Goal: Contribute content

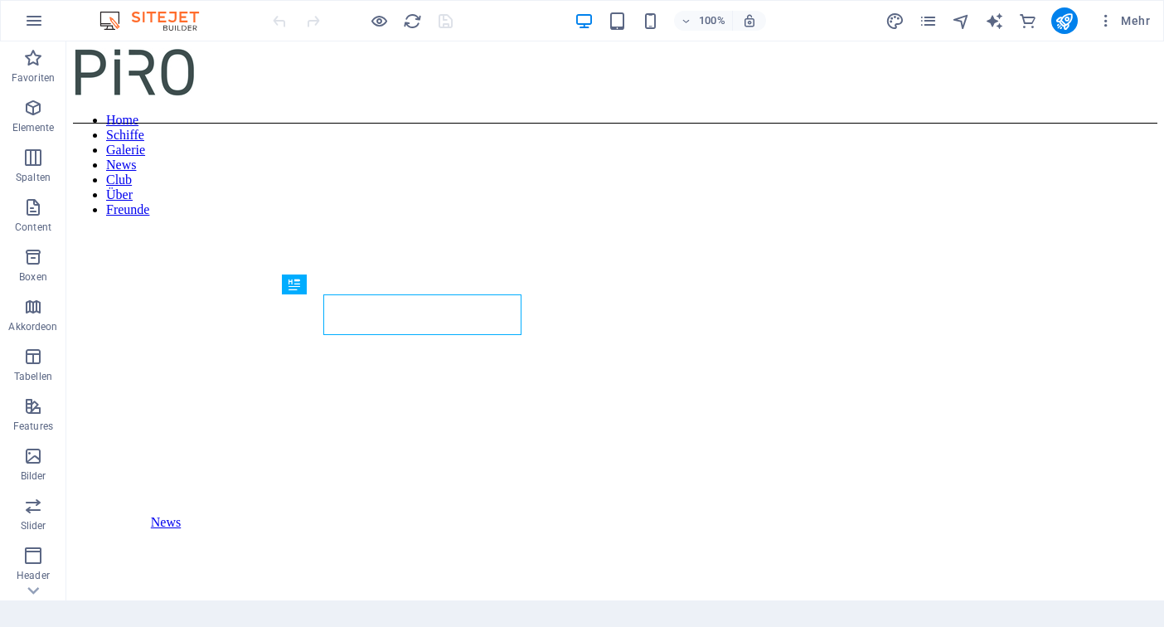
scroll to position [389, 0]
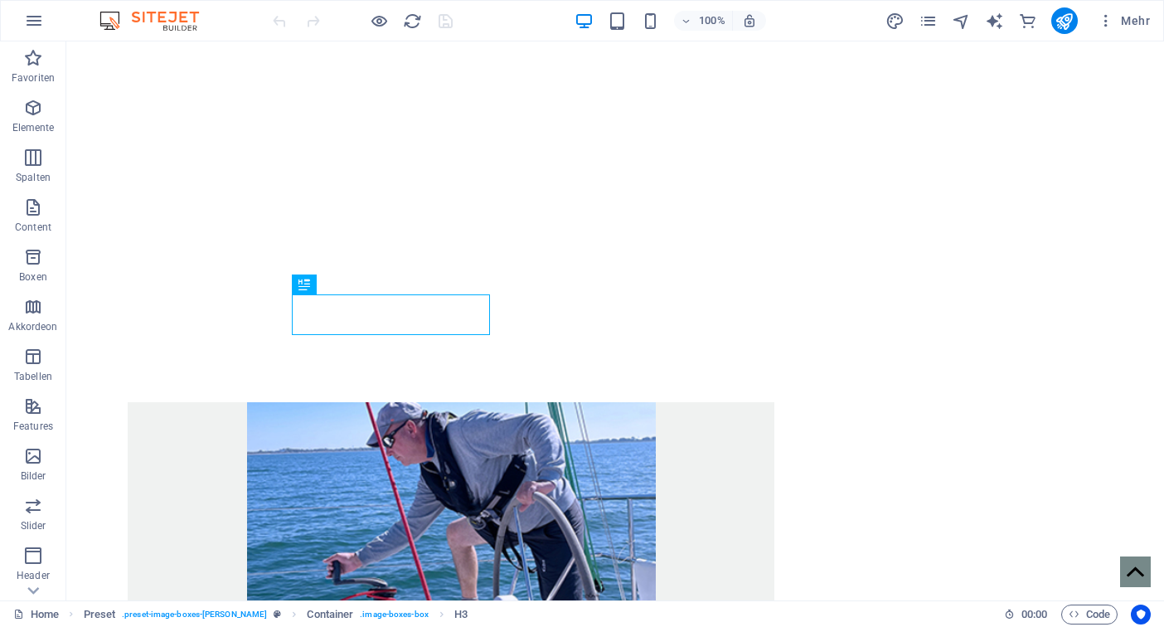
click at [501, 172] on div "News Boats Charter Gallery Tracker Termine Crewwear" at bounding box center [473, 636] width 610 height 929
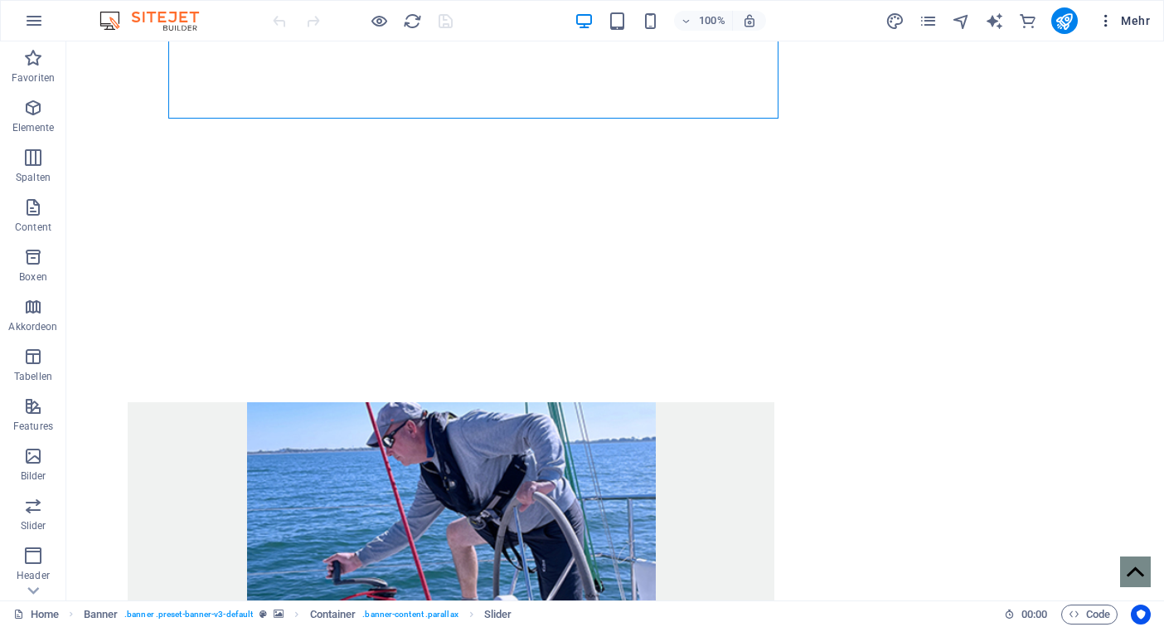
click at [1132, 22] on span "Mehr" at bounding box center [1124, 20] width 52 height 17
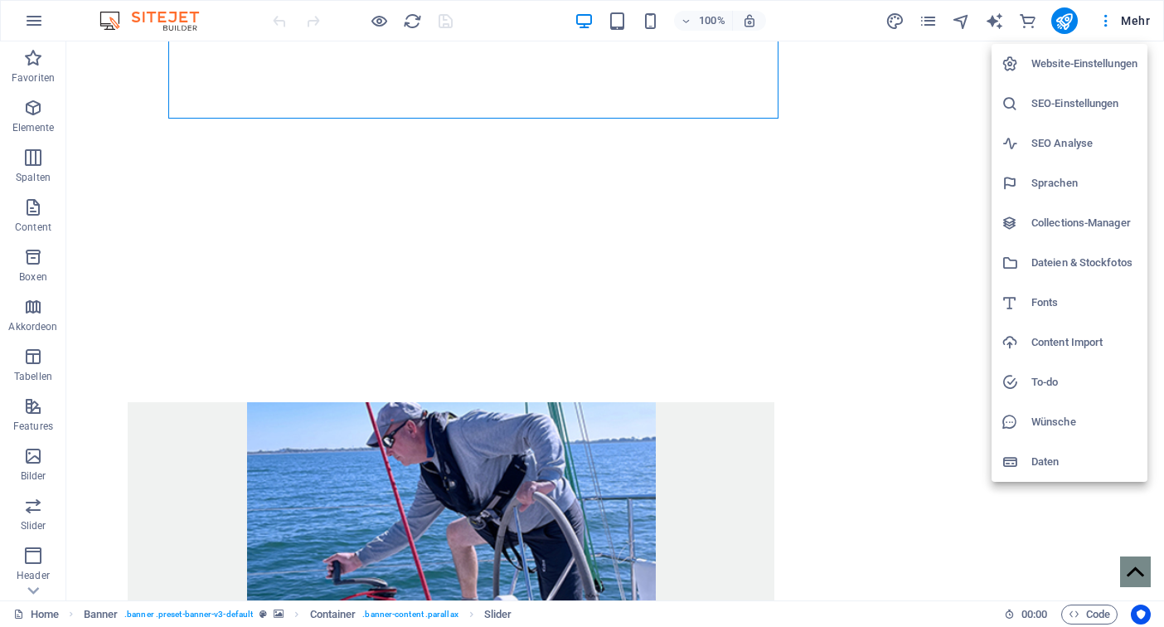
click at [1056, 223] on h6 "Collections-Manager" at bounding box center [1084, 223] width 106 height 20
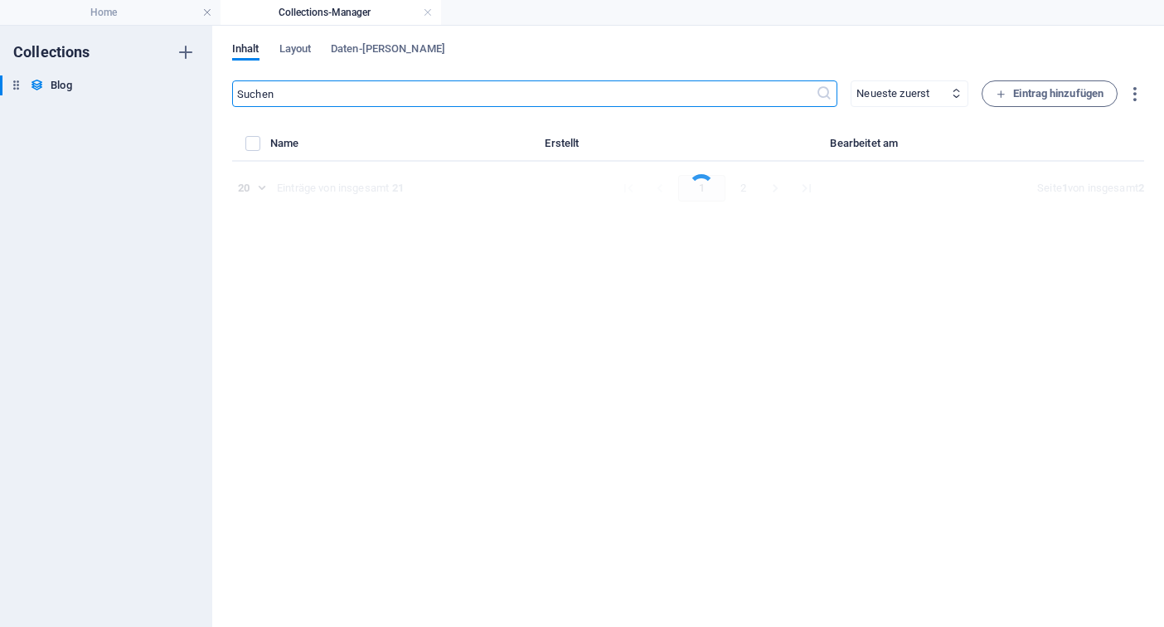
select select "columns.post-nr_DESC"
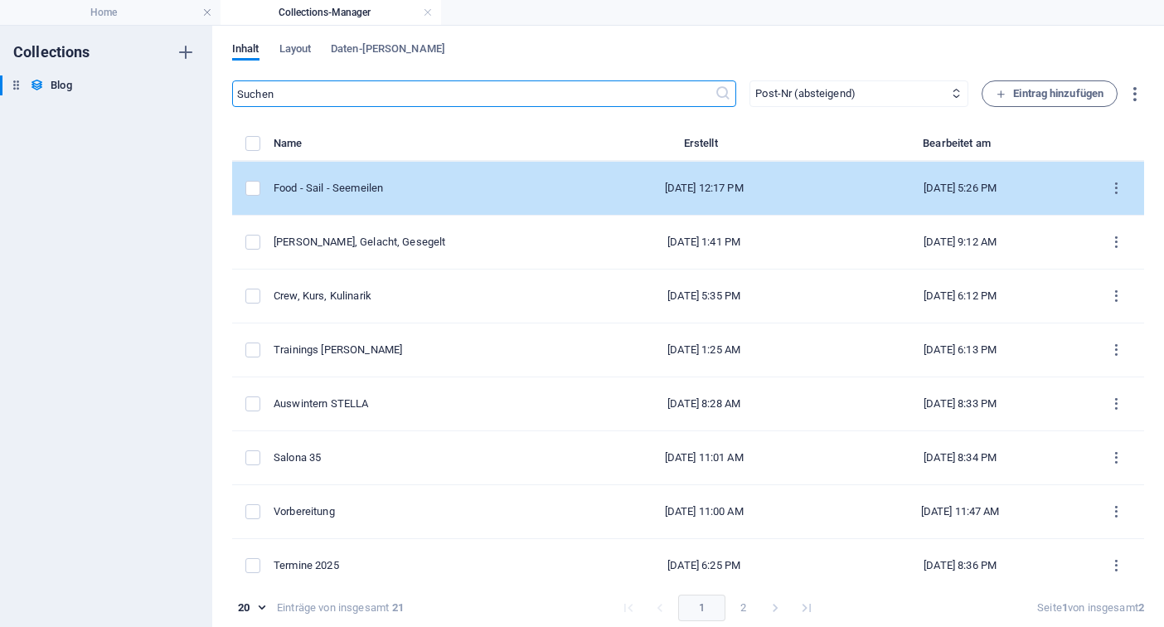
click at [341, 182] on div "Food - Sail - Seemeilen" at bounding box center [418, 188] width 289 height 15
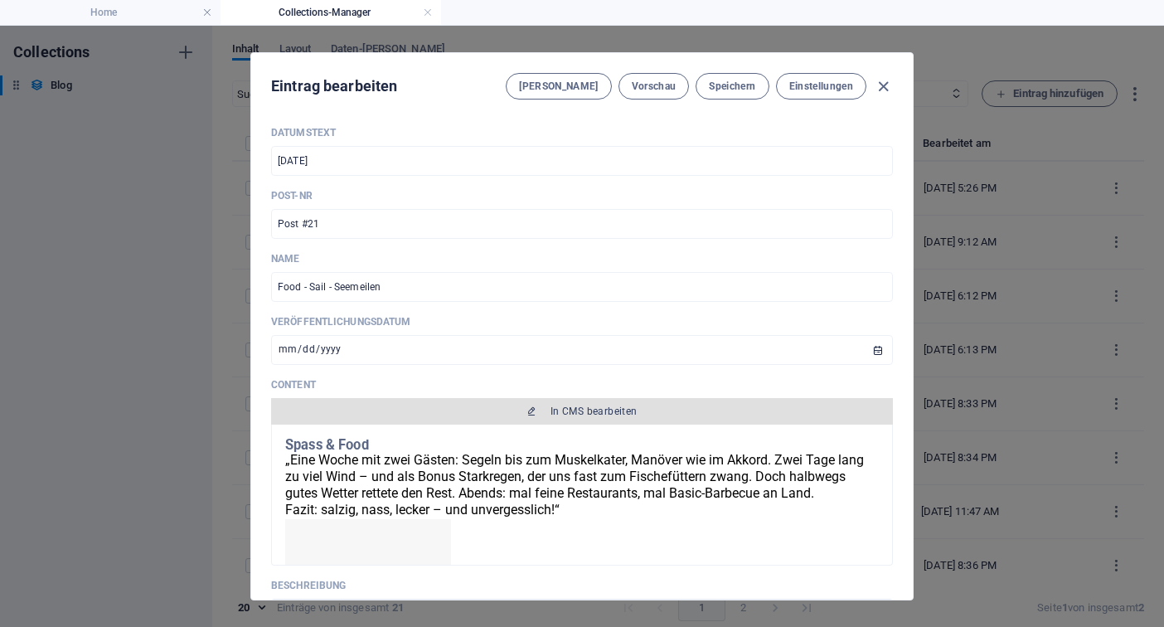
click at [593, 410] on span "In CMS bearbeiten" at bounding box center [593, 411] width 87 height 13
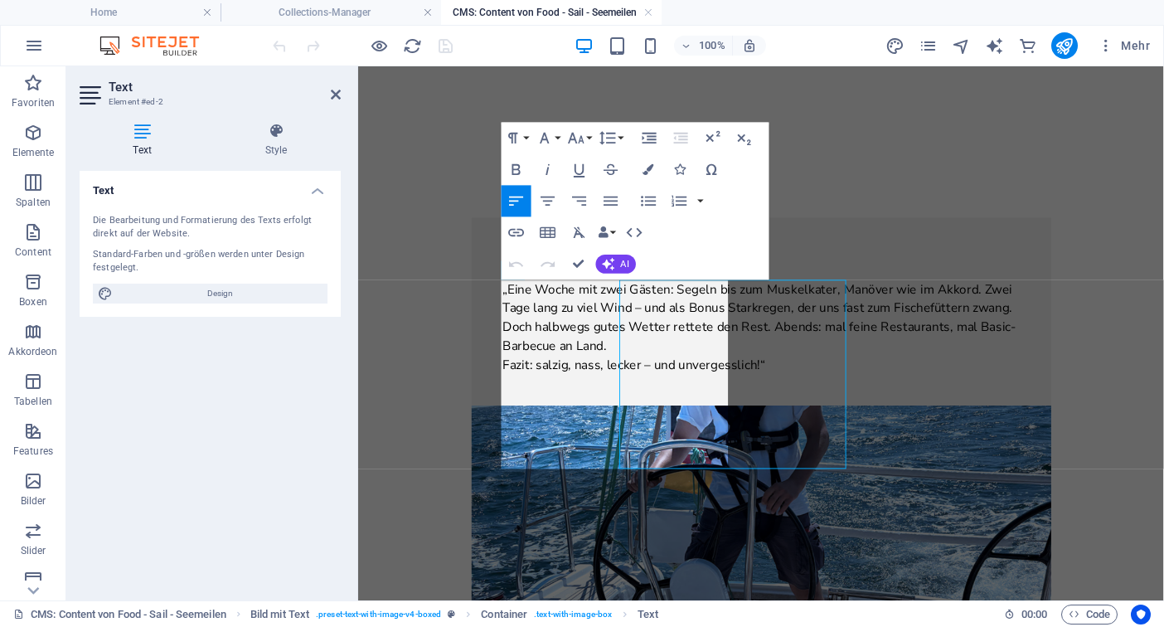
scroll to position [0, 0]
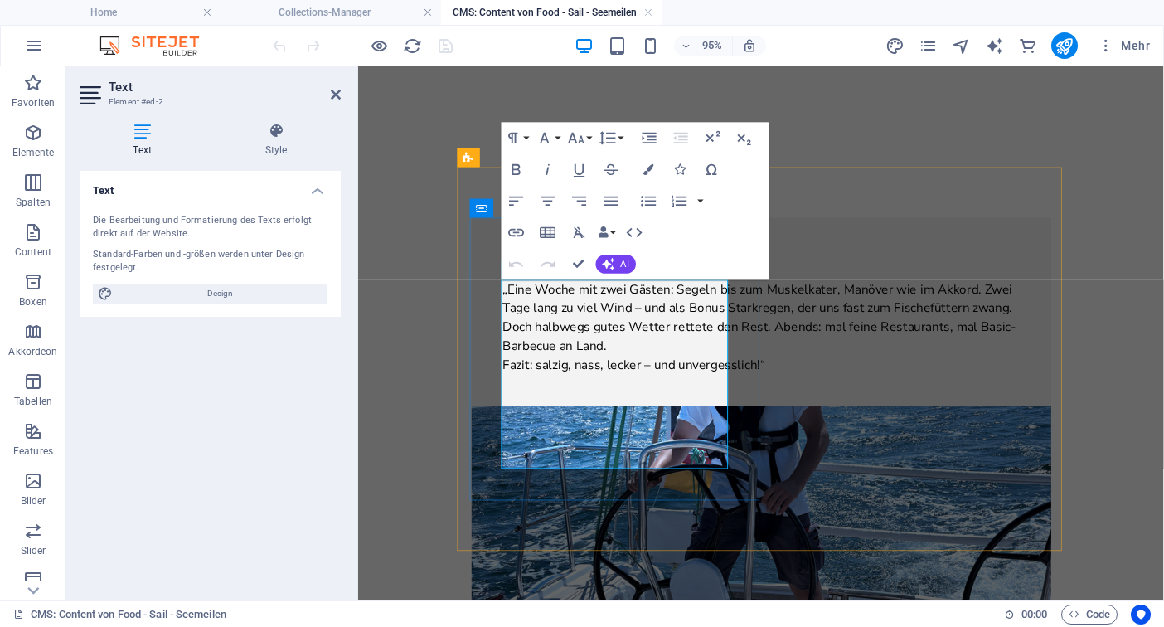
click at [555, 370] on span "„Eine Woche mit zwei Gästen: Segeln bis zum Muskelkater, Manöver wie im Akkord.…" at bounding box center [781, 331] width 541 height 78
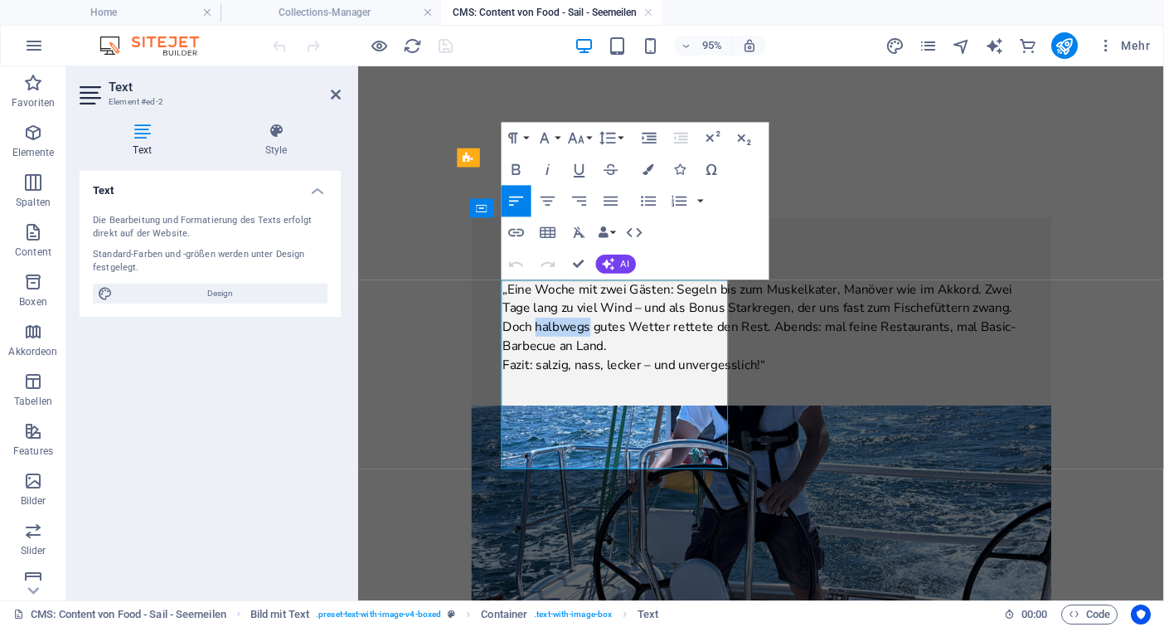
click at [555, 370] on span "„Eine Woche mit zwei Gästen: Segeln bis zum Muskelkater, Manöver wie im Akkord.…" at bounding box center [781, 331] width 541 height 78
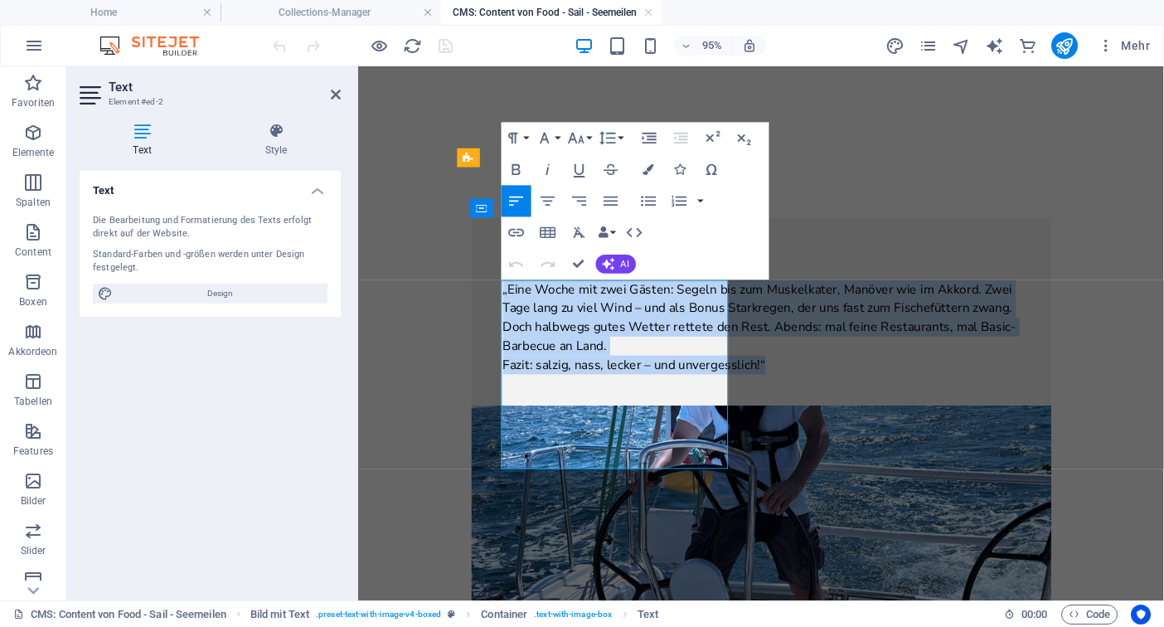
copy p "„Eine Woche mit zwei Gästen: Segeln bis zum Muskelkater, Manöver wie im Akkord.…"
click at [515, 300] on span "„Eine Woche mit zwei Gästen: Segeln bis zum Muskelkater, Manöver wie im Akkord.…" at bounding box center [781, 331] width 541 height 78
drag, startPoint x: 515, startPoint y: 300, endPoint x: 594, endPoint y: 480, distance: 196.7
click at [594, 390] on p "„Eine Woche mit zwei Gästen: Segeln bis zum Muskelkater, Manöver wie im Akkord.…" at bounding box center [783, 340] width 544 height 99
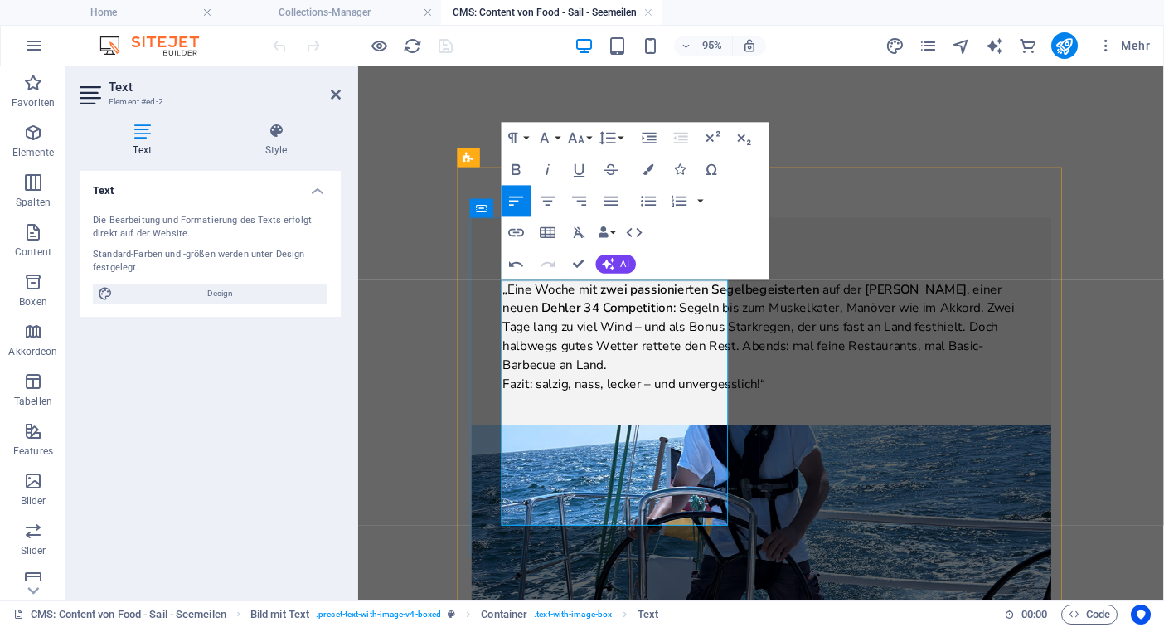
click at [590, 358] on span ": Segeln bis zum Muskelkater, Manöver wie im Akkord. Zwei Tage lang zu viel Win…" at bounding box center [780, 351] width 539 height 78
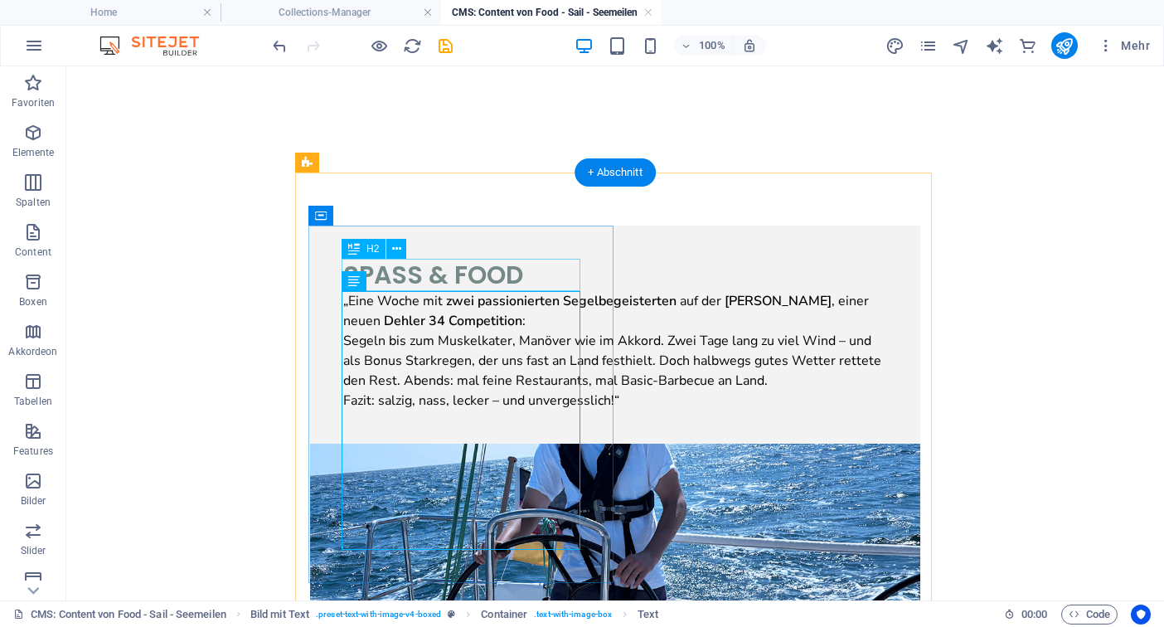
click at [468, 280] on div "Spass & Food" at bounding box center [615, 275] width 544 height 32
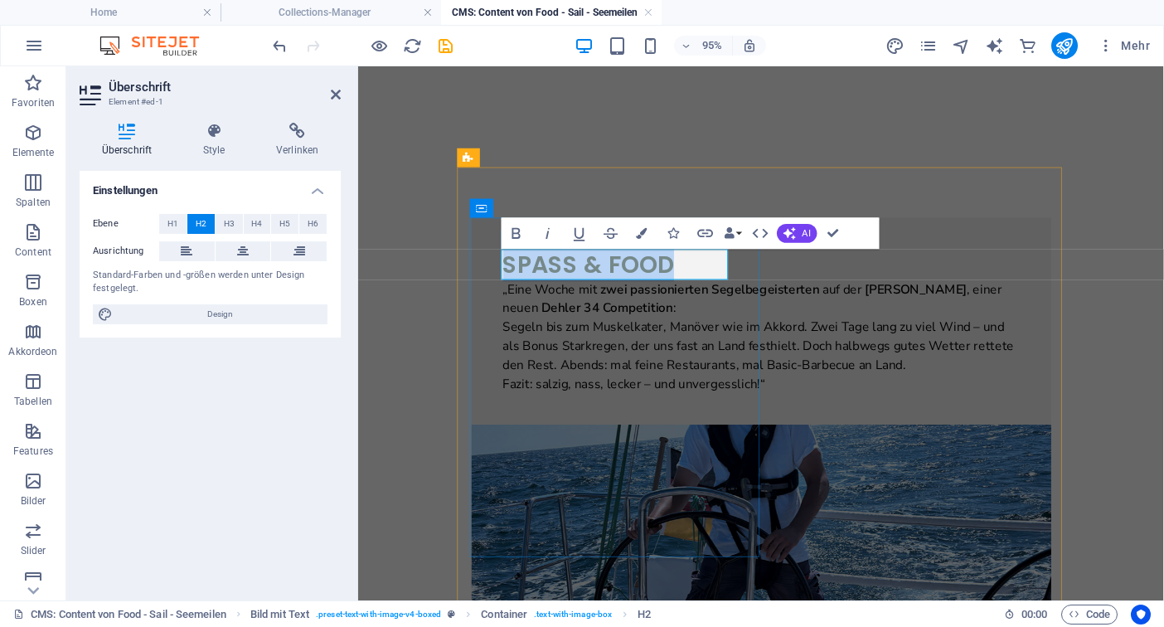
click at [562, 275] on h2 "Spass & Food" at bounding box center [783, 275] width 544 height 32
click at [537, 274] on h2 "Spass & Food" at bounding box center [783, 275] width 544 height 32
copy h2 "Spass & Food"
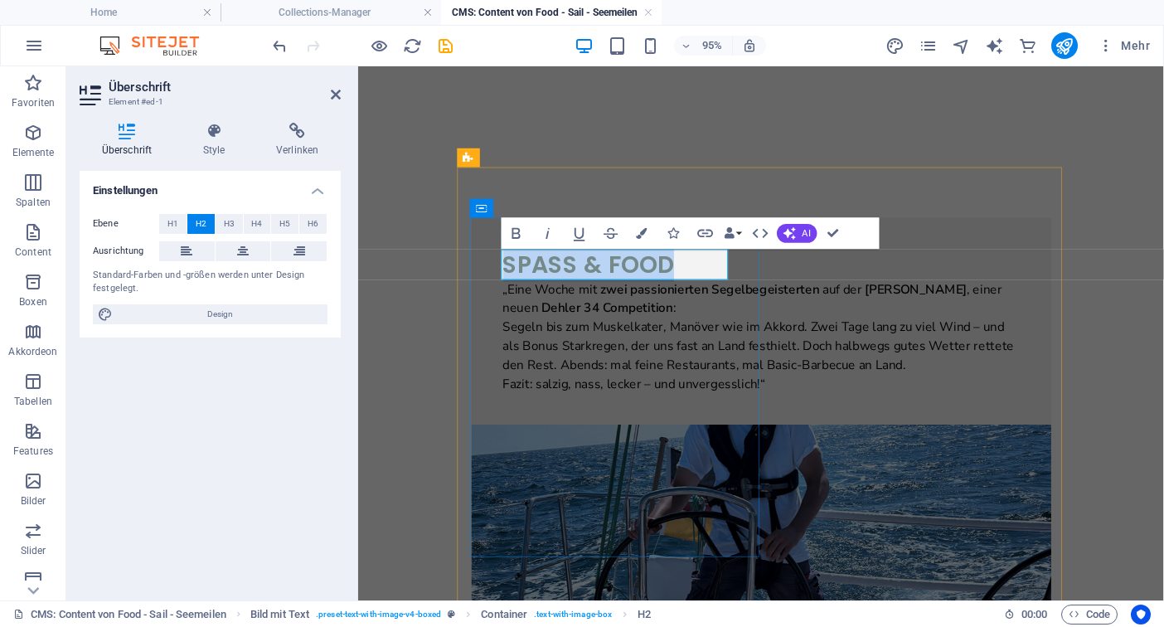
click at [620, 271] on h2 "Spass & Food" at bounding box center [783, 275] width 544 height 32
drag, startPoint x: 620, startPoint y: 271, endPoint x: 559, endPoint y: 235, distance: 71.0
click at [559, 235] on div "Spass & Food „ Eine Woche mit zwei passionierten Segelbegeisterten auf der [PER…" at bounding box center [783, 335] width 610 height 218
click at [608, 278] on h2 "Food" at bounding box center [783, 275] width 544 height 32
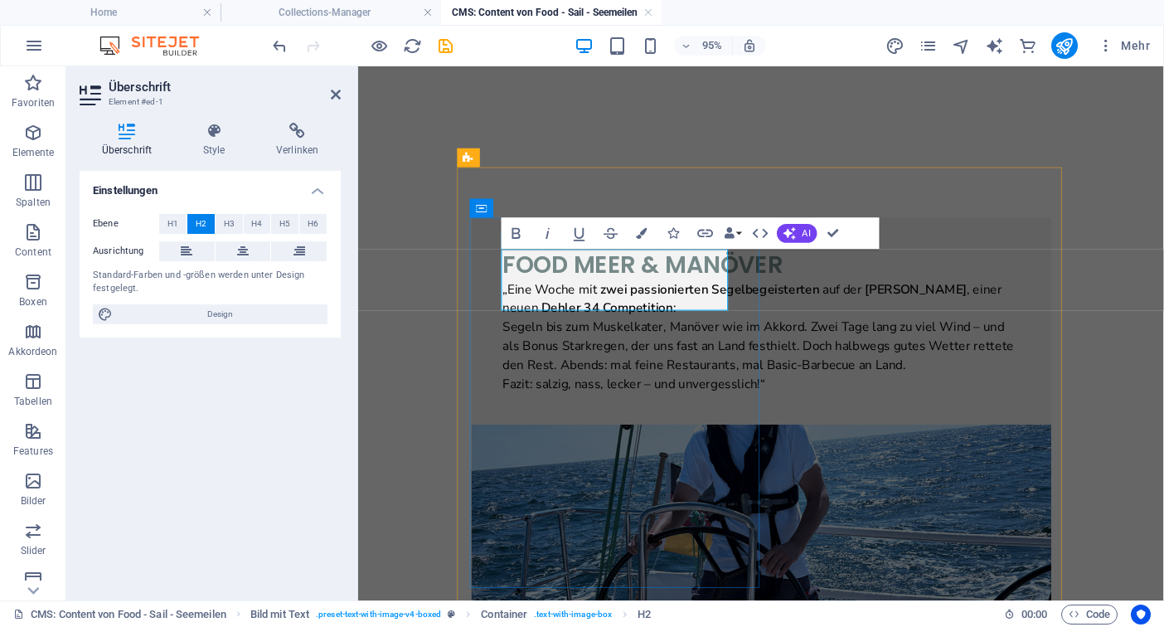
click at [656, 272] on h2 "Food MEER & MANÖVER" at bounding box center [783, 275] width 544 height 32
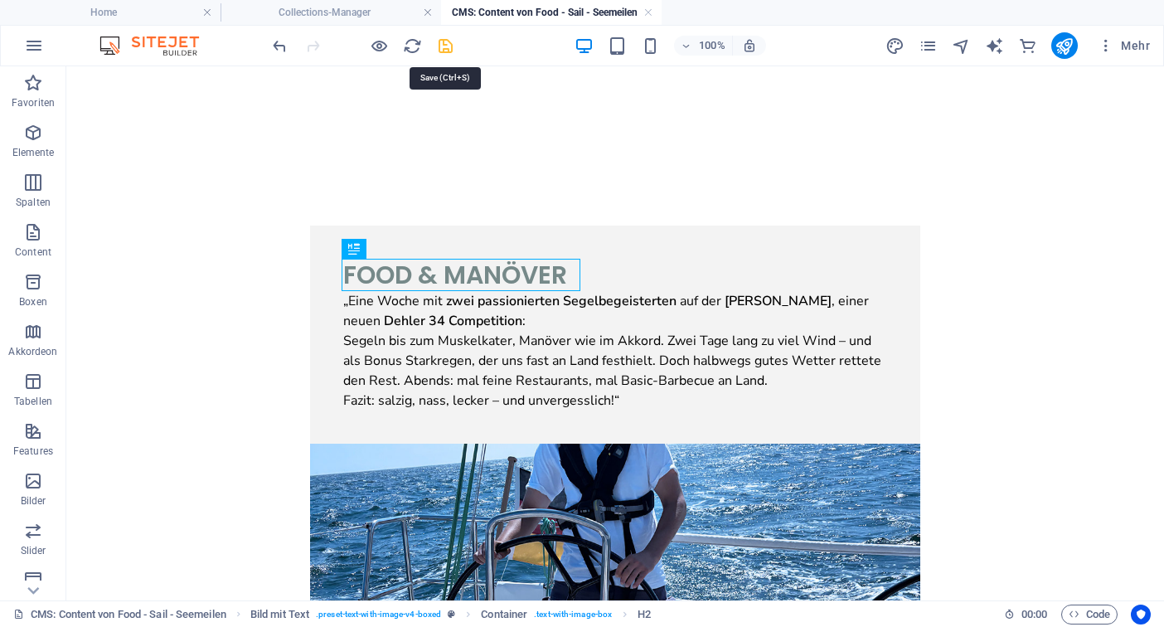
click at [451, 50] on icon "save" at bounding box center [445, 45] width 19 height 19
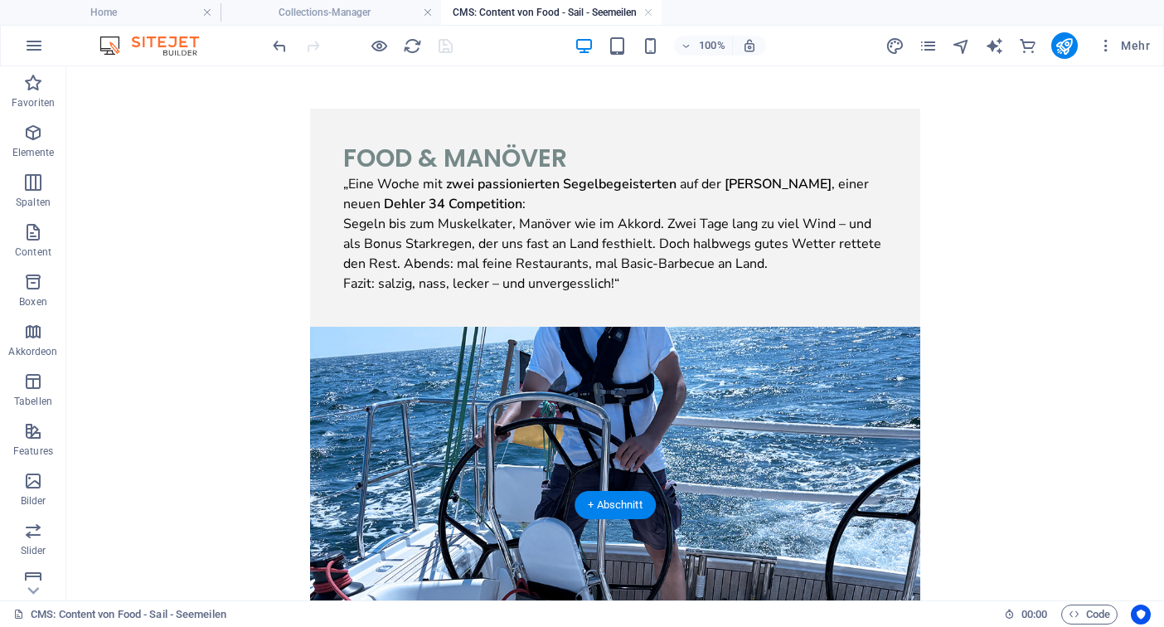
scroll to position [109, 0]
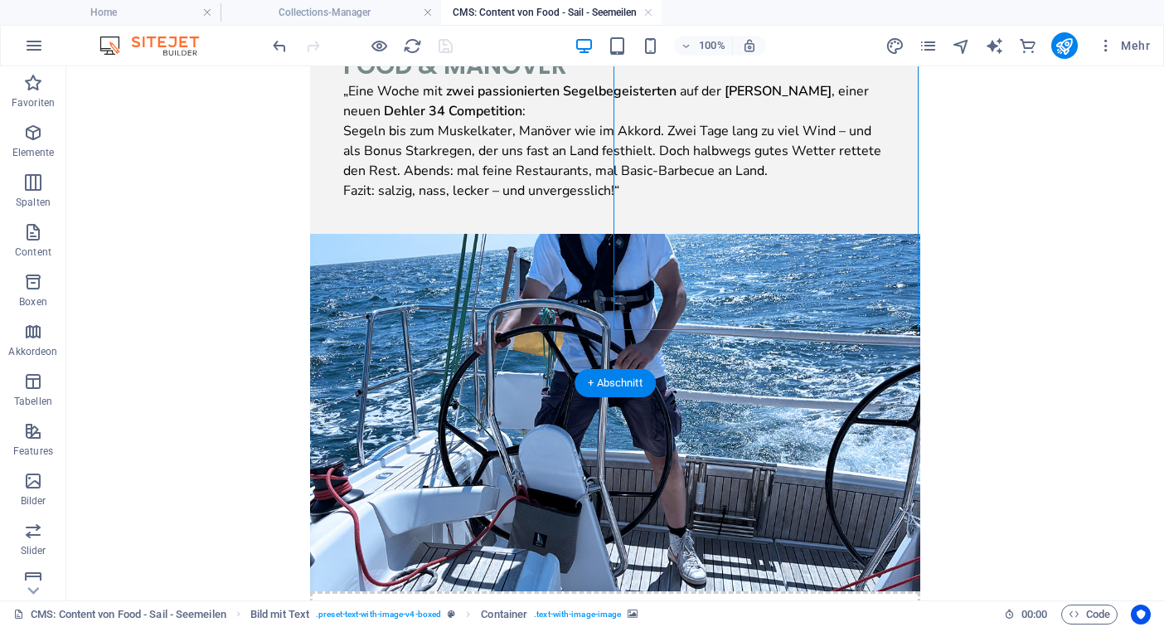
scroll to position [275, 0]
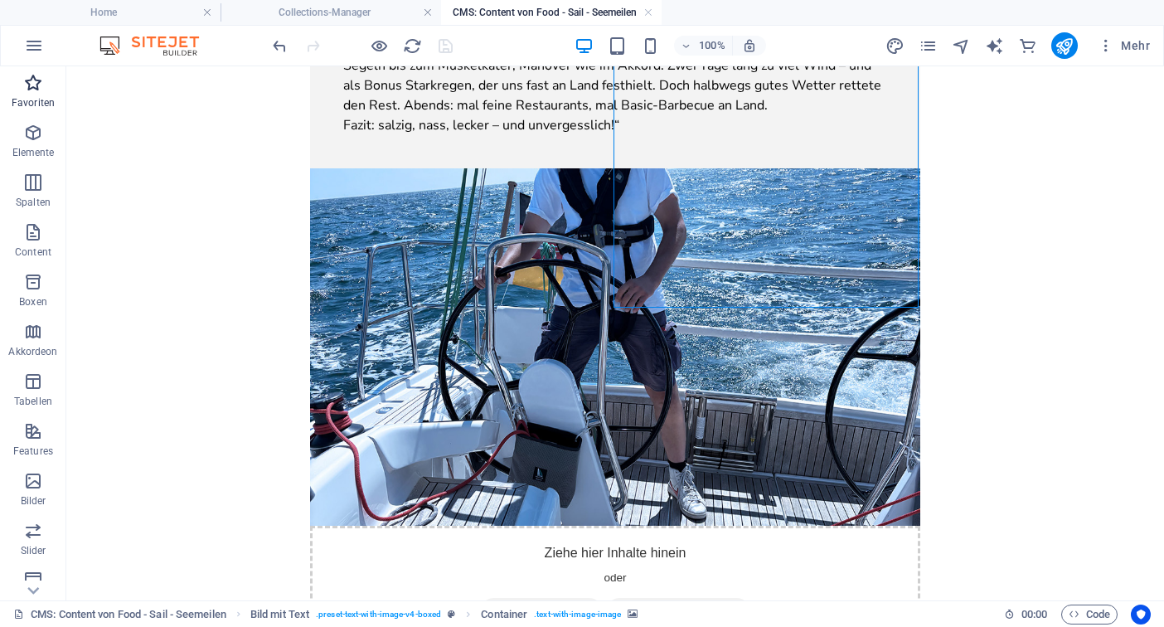
click at [29, 86] on icon "button" at bounding box center [33, 83] width 20 height 20
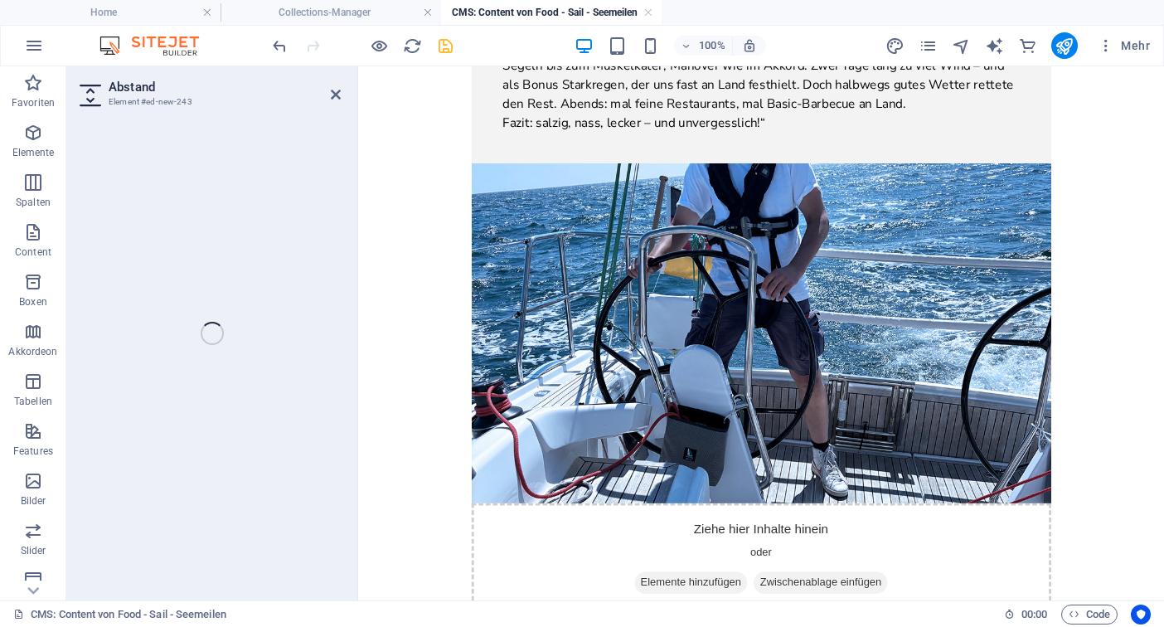
select select "px"
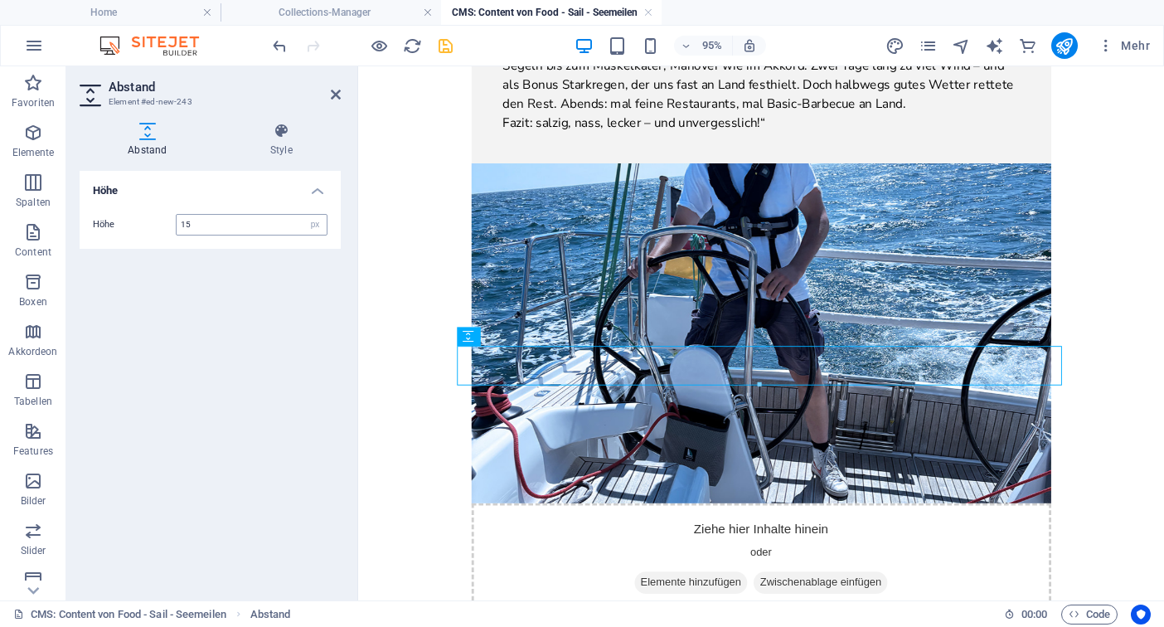
type input "15"
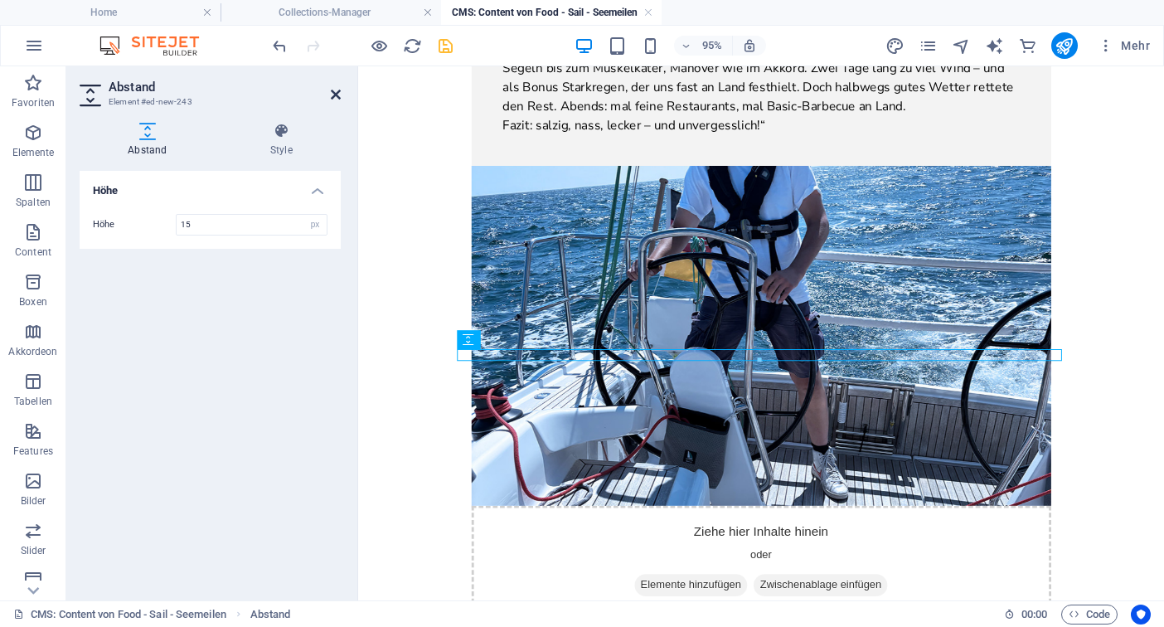
click at [336, 98] on icon at bounding box center [336, 94] width 10 height 13
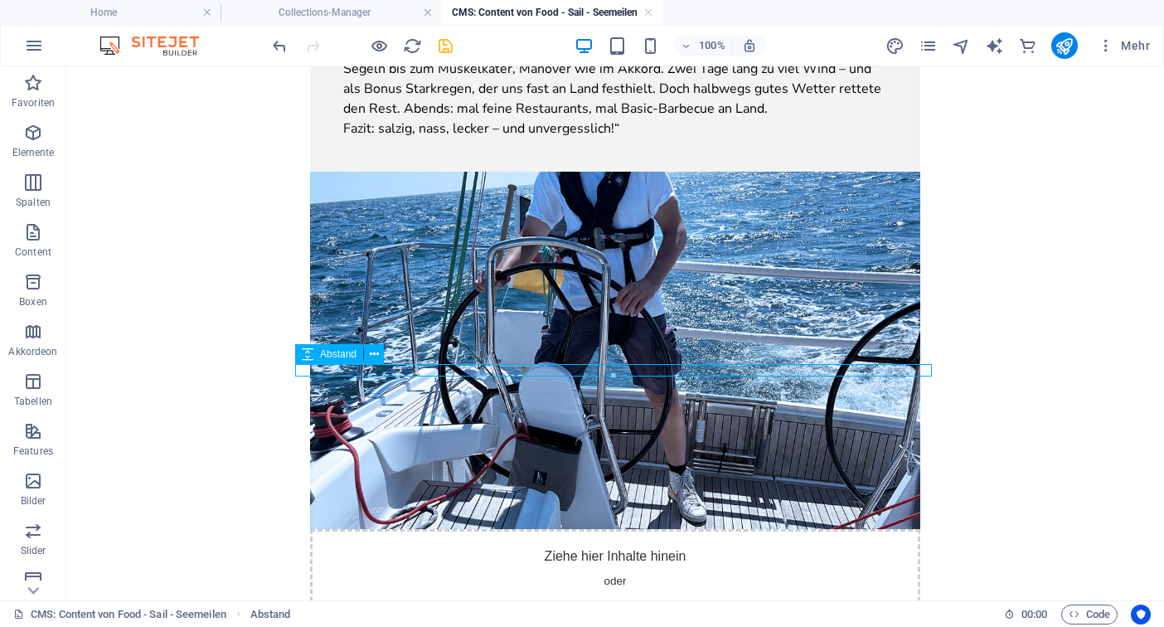
click at [308, 353] on icon at bounding box center [308, 354] width 12 height 20
select select "px"
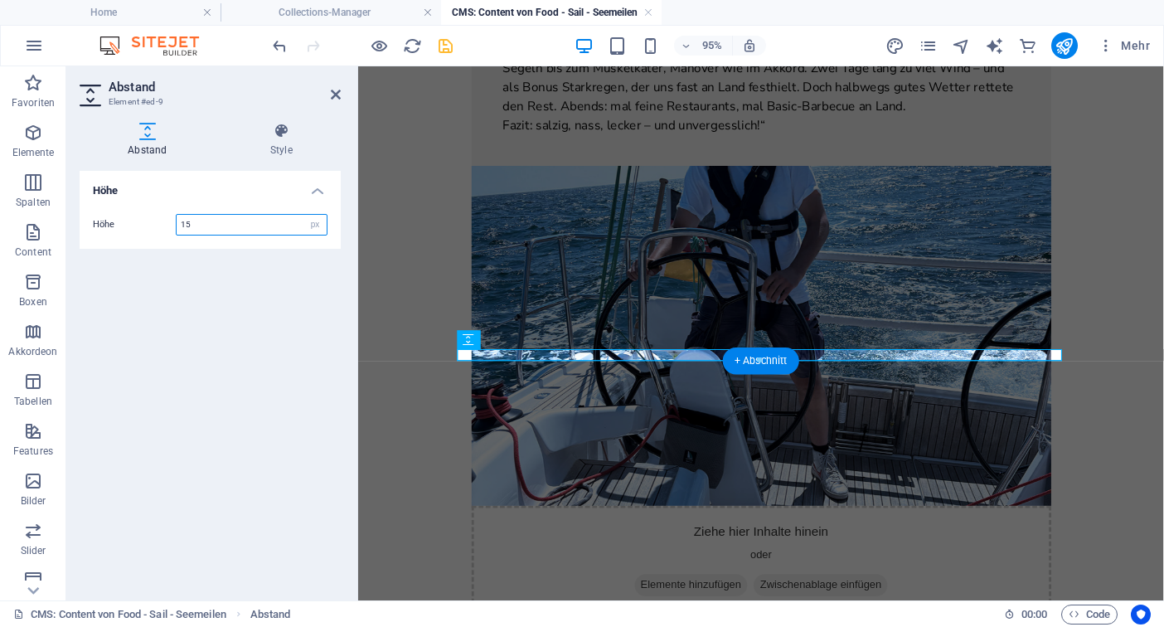
click at [234, 225] on input "15" at bounding box center [252, 225] width 150 height 20
type input "20"
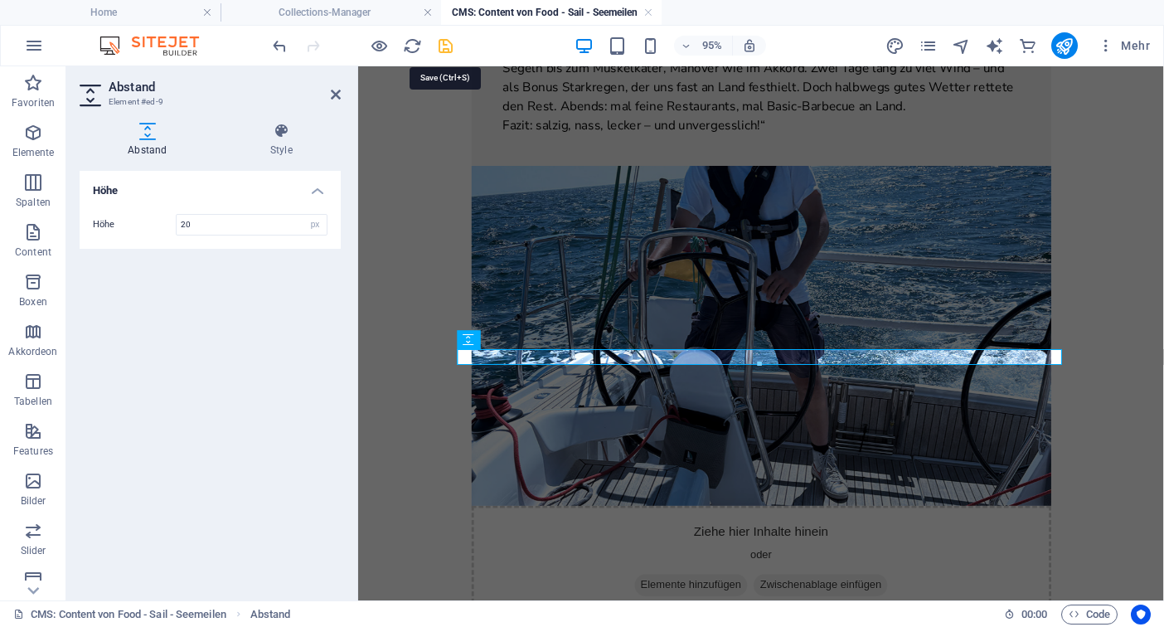
click at [443, 50] on icon "save" at bounding box center [445, 45] width 19 height 19
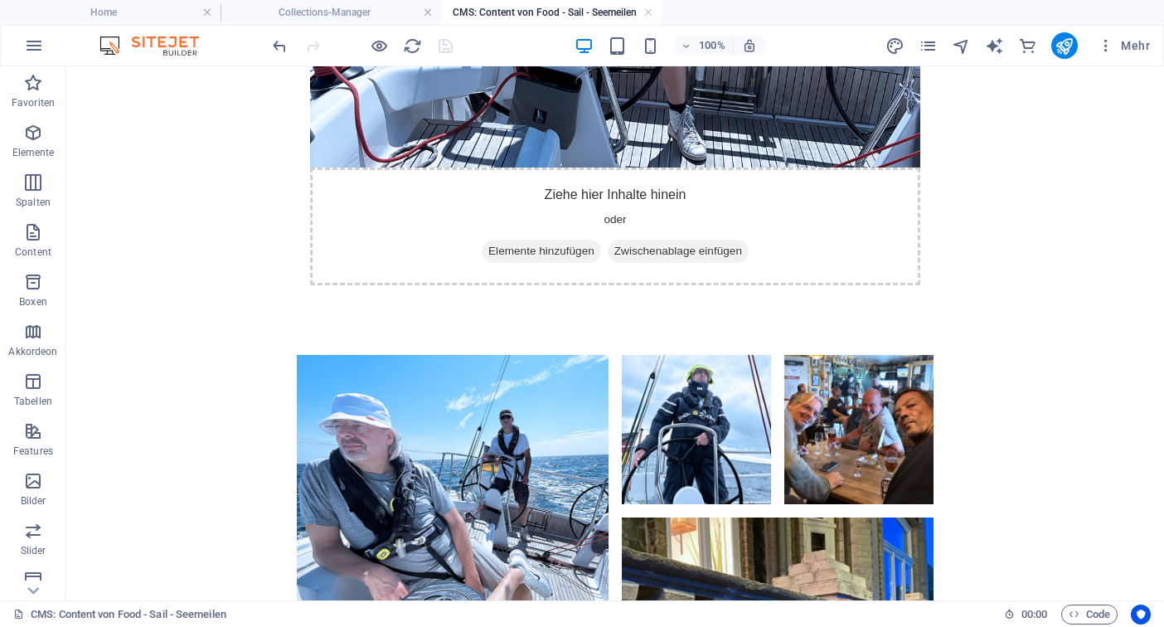
scroll to position [633, 0]
click at [1016, 347] on body "Food & MANÖVER „ Eine Woche mit zwei passionierten Segelbegeisterten auf der [P…" at bounding box center [615, 185] width 992 height 1396
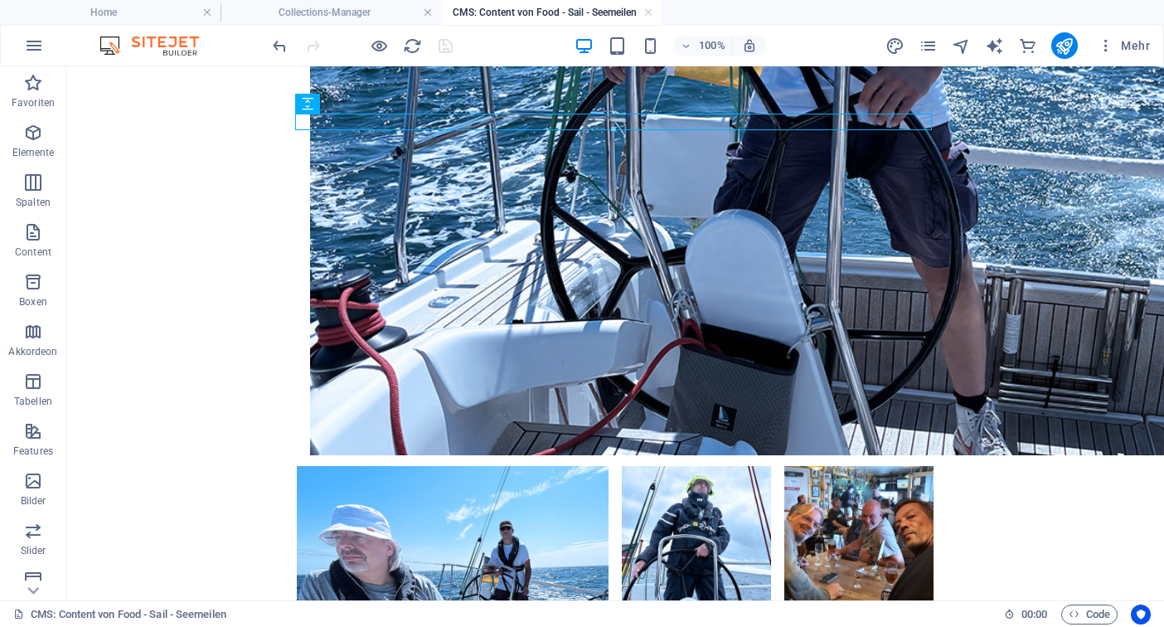
scroll to position [521, 0]
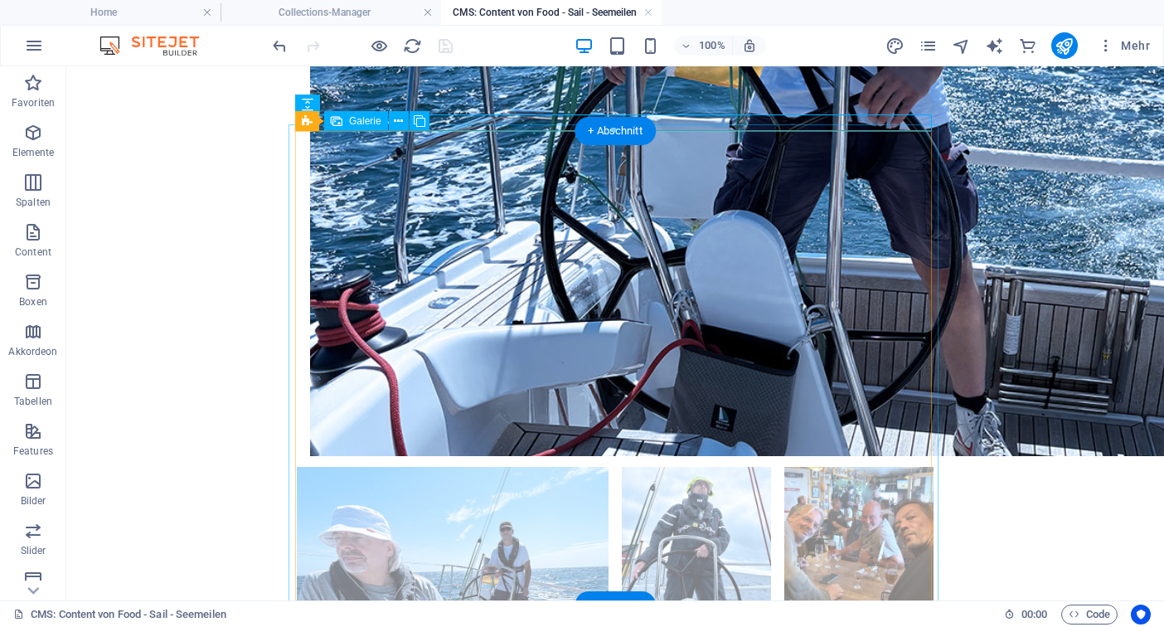
select select "4"
select select "px"
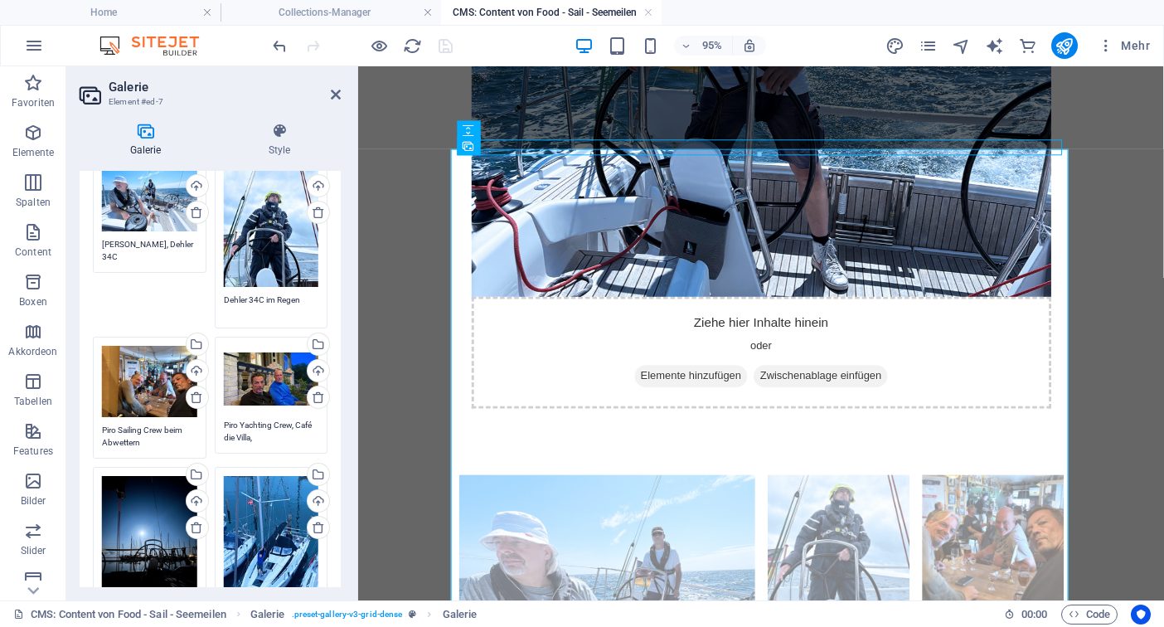
scroll to position [127, 0]
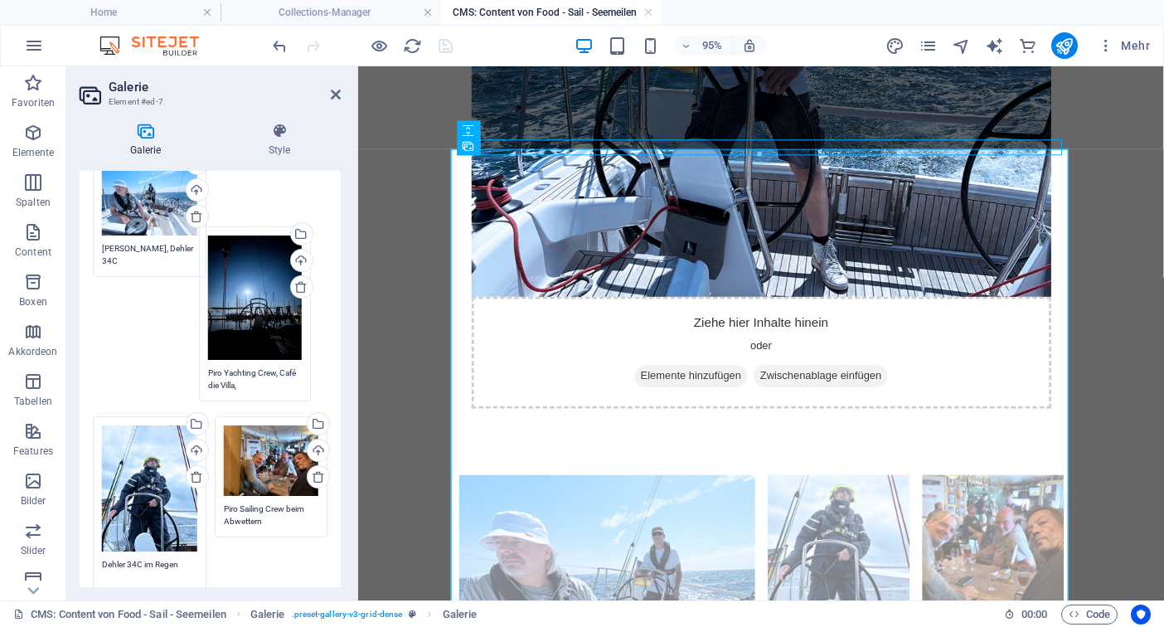
drag, startPoint x: 149, startPoint y: 520, endPoint x: 255, endPoint y: 279, distance: 263.6
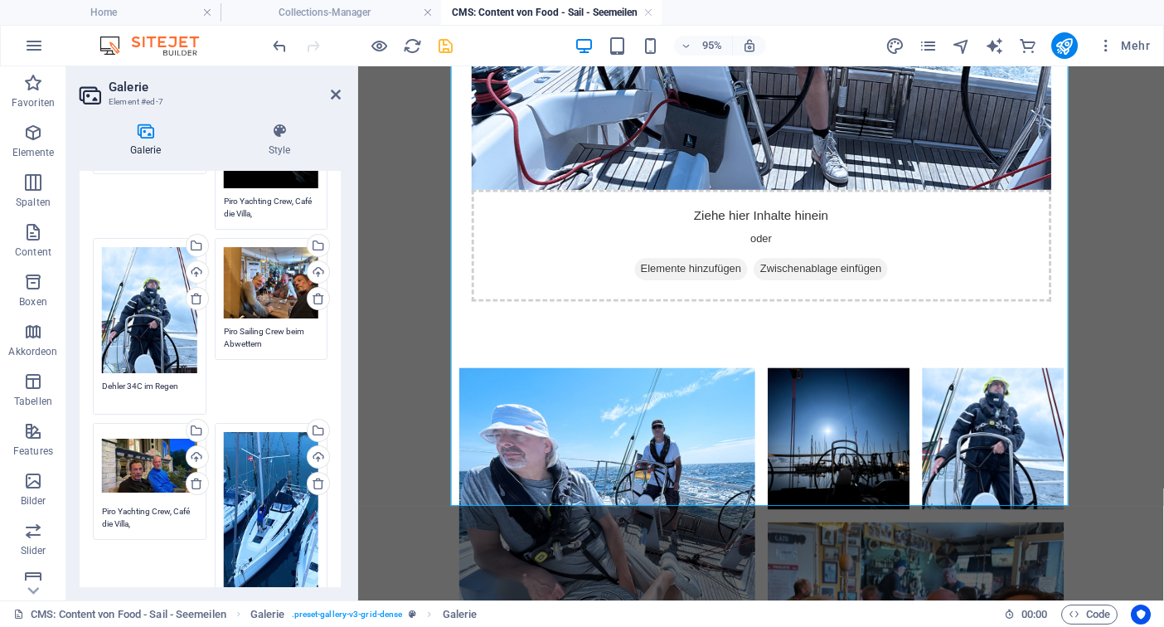
scroll to position [232, 0]
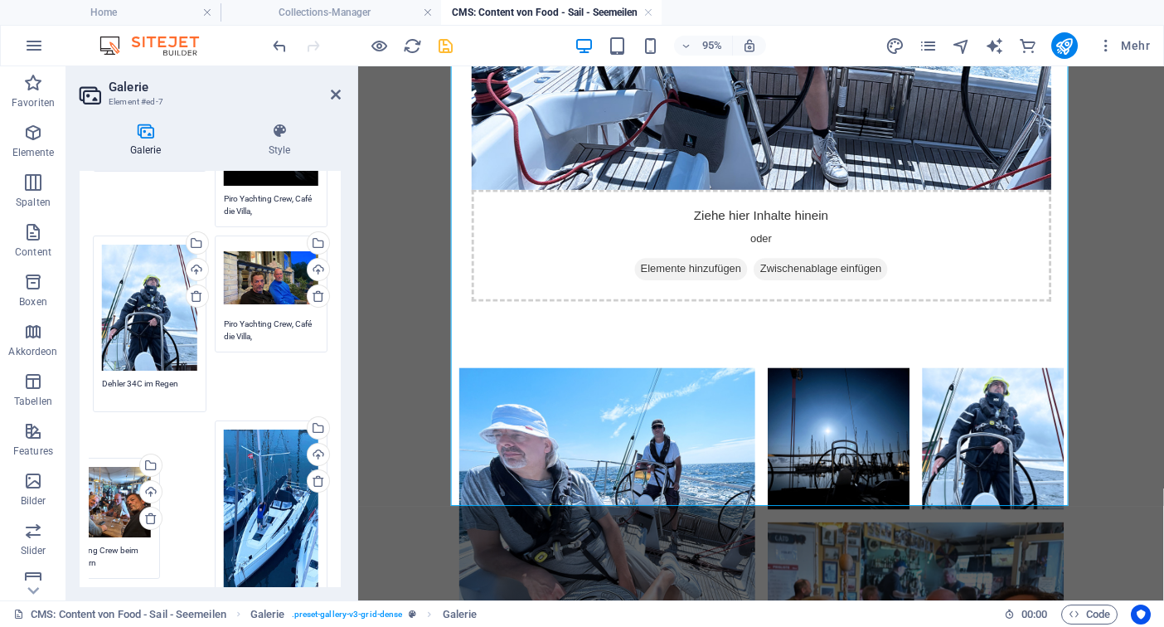
drag, startPoint x: 270, startPoint y: 302, endPoint x: 116, endPoint y: 524, distance: 270.5
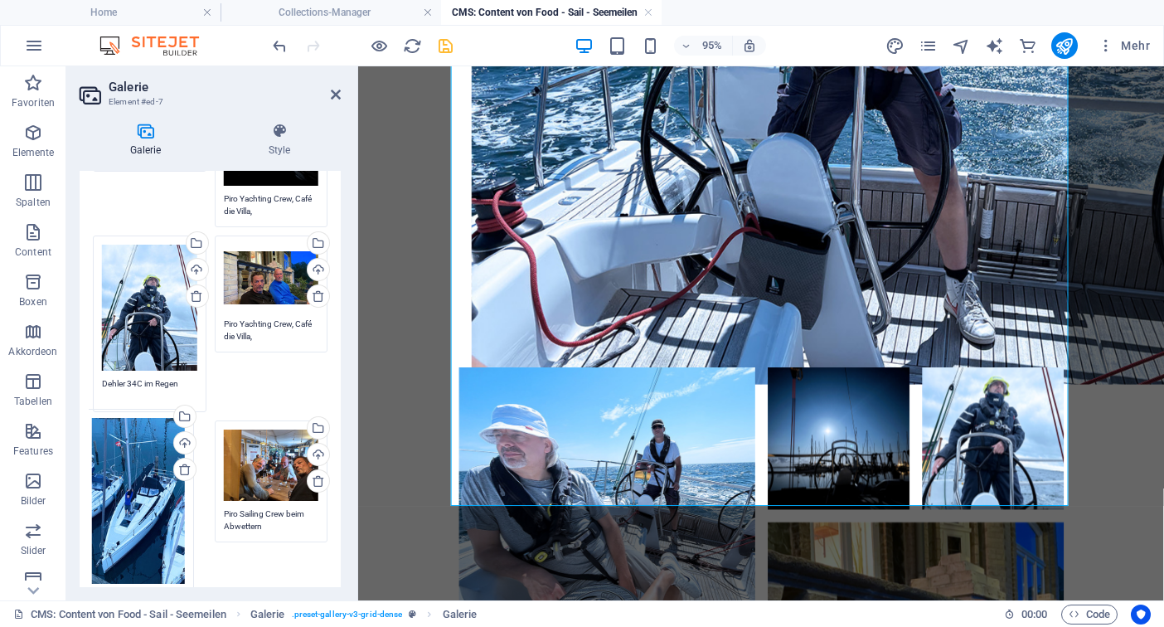
drag, startPoint x: 289, startPoint y: 466, endPoint x: 159, endPoint y: 458, distance: 130.4
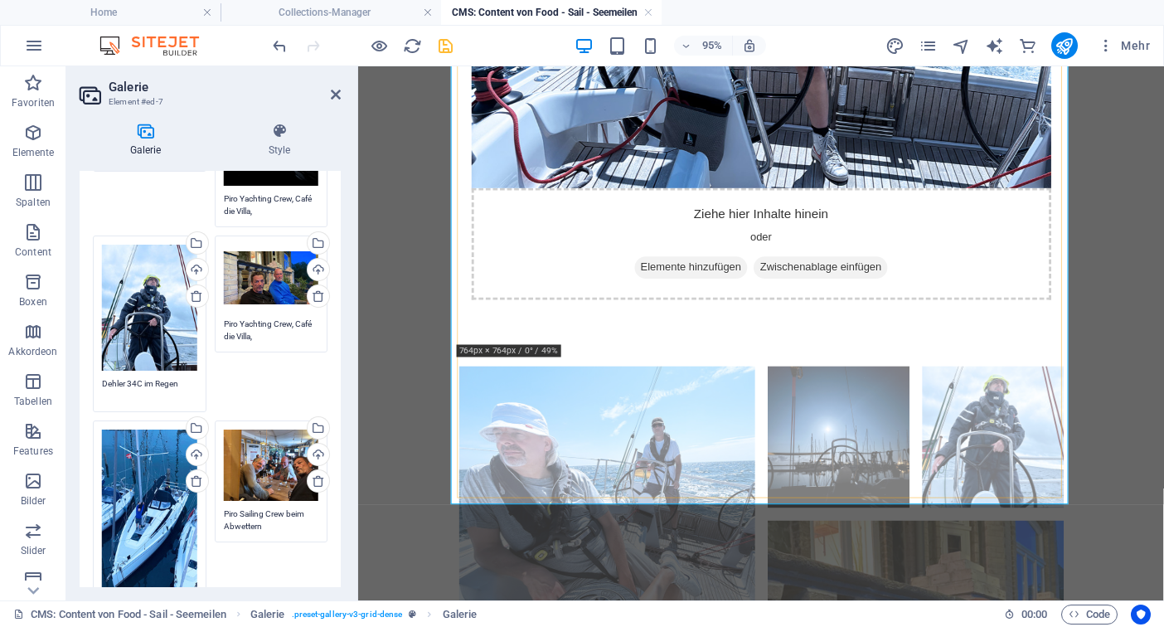
scroll to position [604, 0]
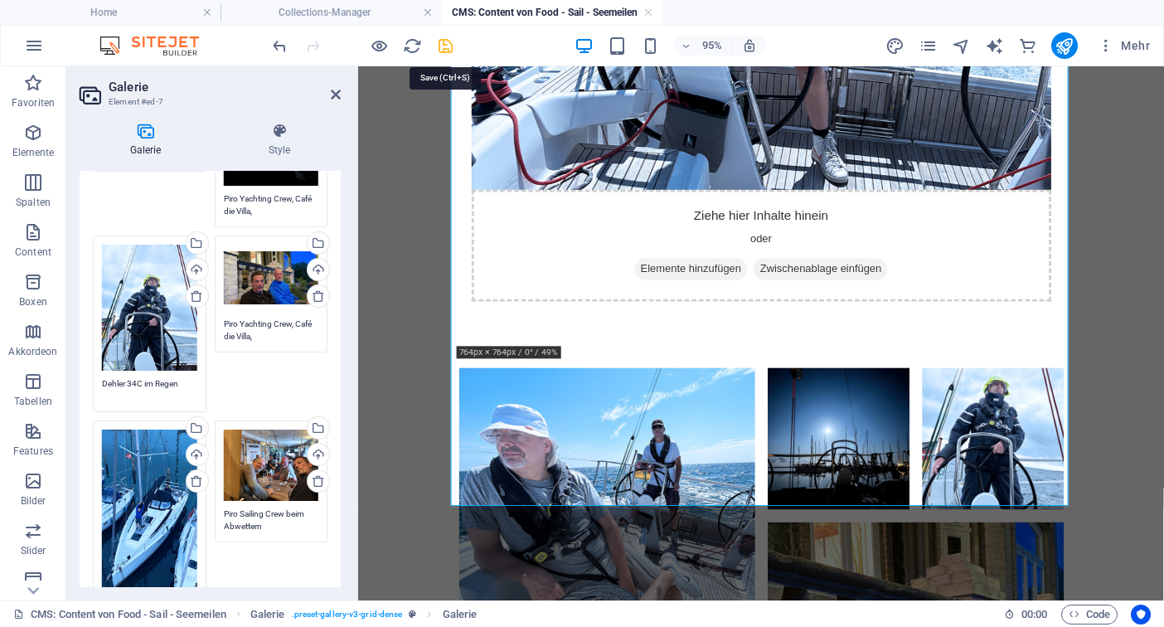
click at [444, 49] on icon "save" at bounding box center [445, 45] width 19 height 19
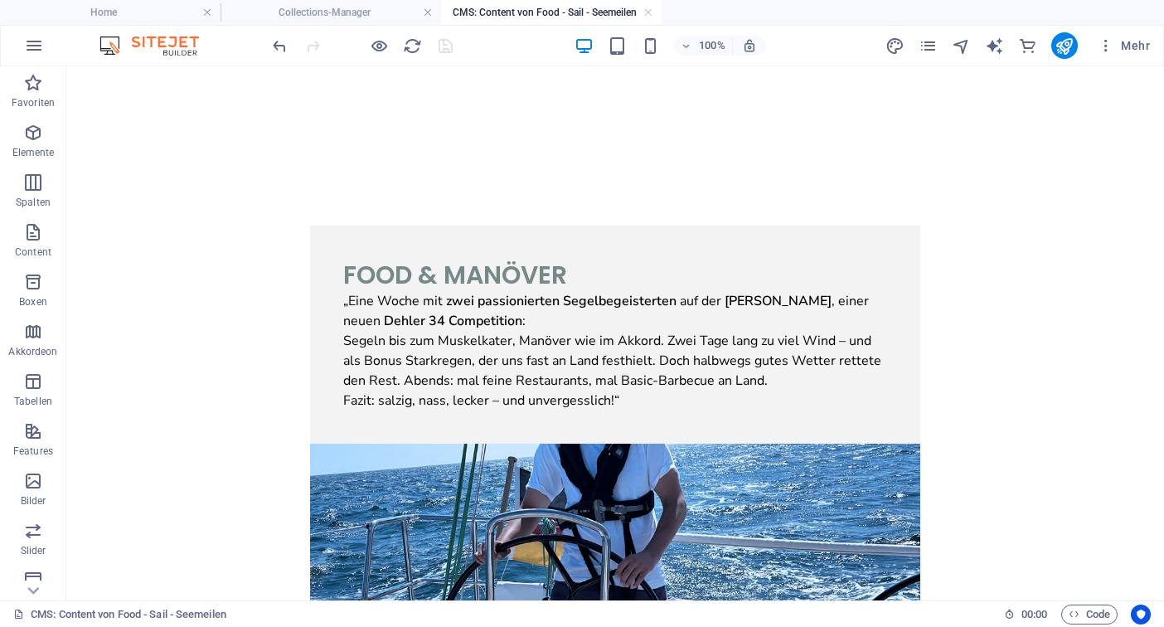
scroll to position [0, 0]
click at [374, 410] on div "„ Eine Woche mit zwei passionierten Segelbegeisterten auf der [PERSON_NAME] , e…" at bounding box center [615, 350] width 544 height 119
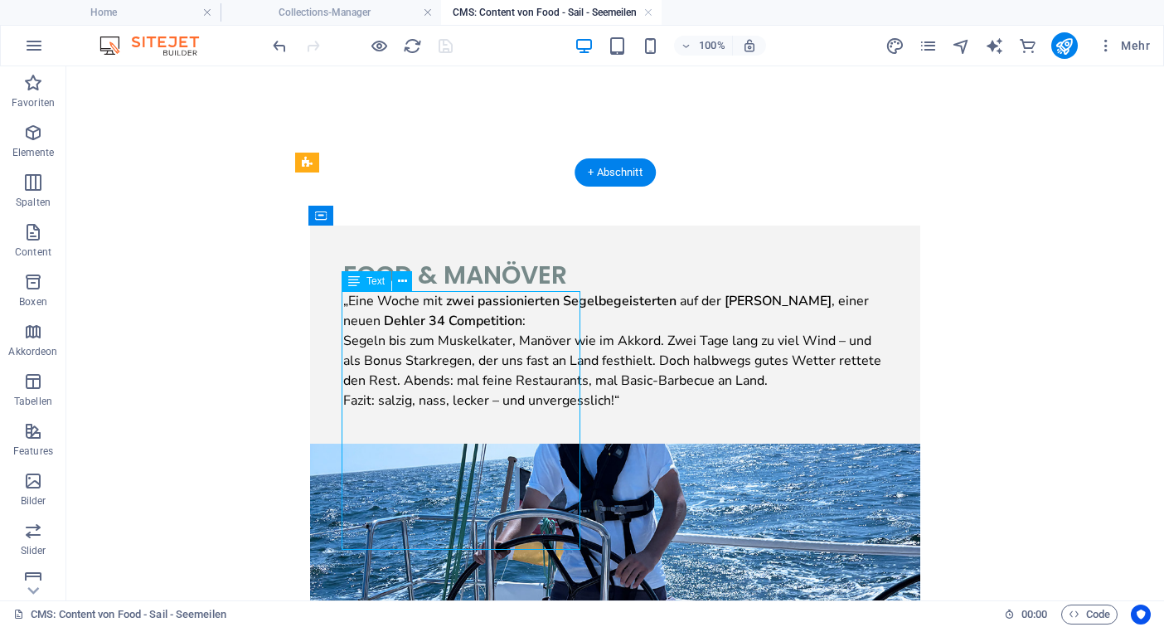
click at [374, 410] on div "„ Eine Woche mit zwei passionierten Segelbegeisterten auf der [PERSON_NAME] , e…" at bounding box center [615, 350] width 544 height 119
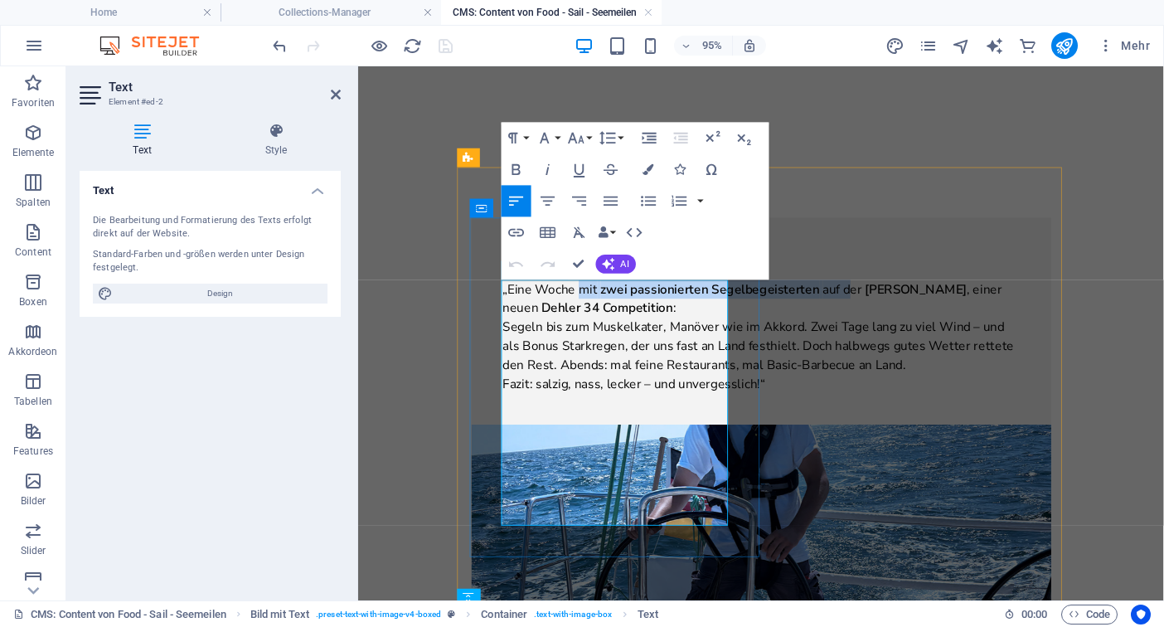
drag, startPoint x: 593, startPoint y: 302, endPoint x: 655, endPoint y: 313, distance: 63.3
click at [655, 313] on span "„ Eine Woche mit zwei passionierten Segelbegeisterten auf der [PERSON_NAME] , e…" at bounding box center [774, 311] width 526 height 38
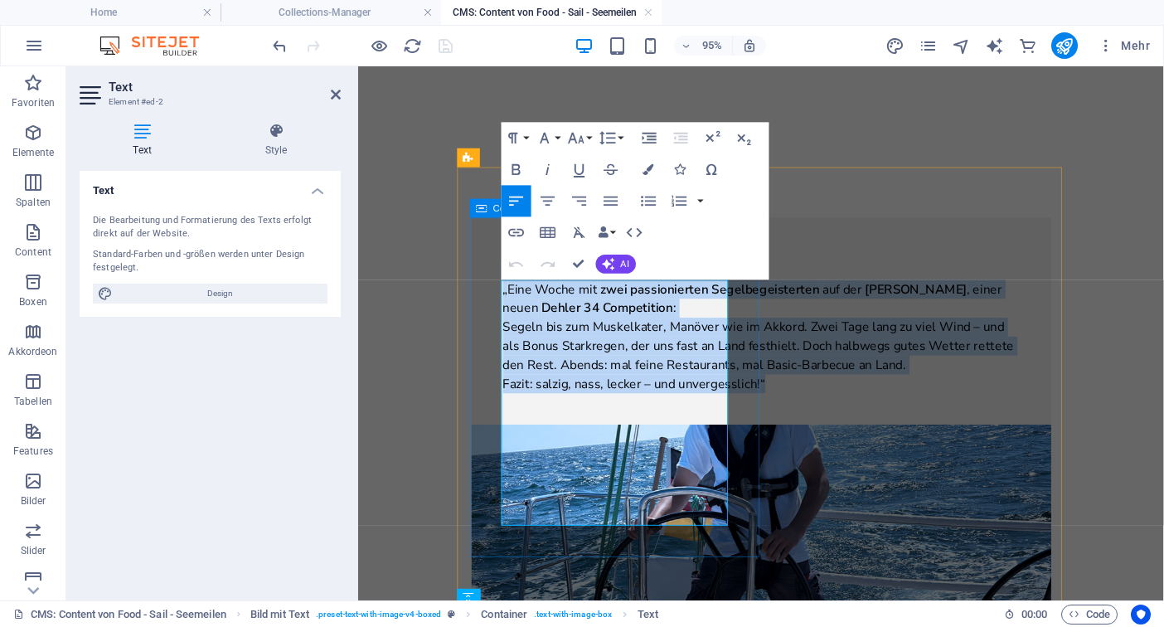
drag, startPoint x: 604, startPoint y: 540, endPoint x: 507, endPoint y: 299, distance: 259.3
click at [507, 299] on div "Food & MANÖVER „ Eine Woche mit zwei passionierten Segelbegeisterten auf der [P…" at bounding box center [783, 335] width 610 height 218
click at [580, 330] on strong "Dehler 34 Competition" at bounding box center [620, 321] width 138 height 18
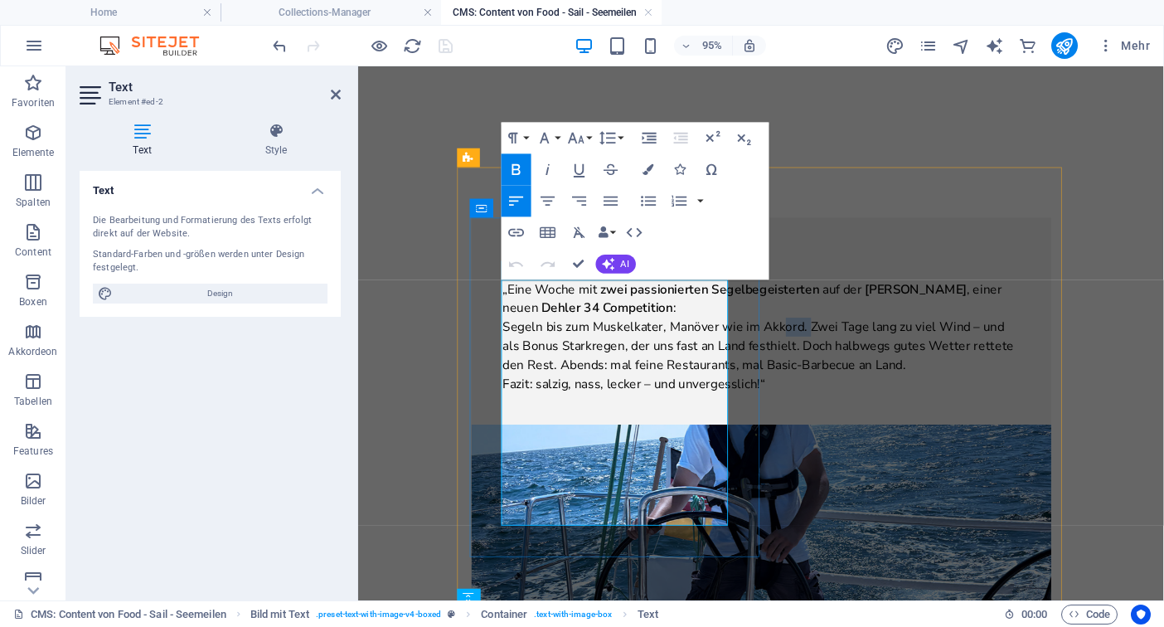
drag, startPoint x: 602, startPoint y: 392, endPoint x: 577, endPoint y: 392, distance: 24.9
click at [577, 390] on span "Segeln bis zum Muskelkater, Manöver wie im Akkord. Zwei Tage lang zu viel Wind …" at bounding box center [780, 361] width 538 height 58
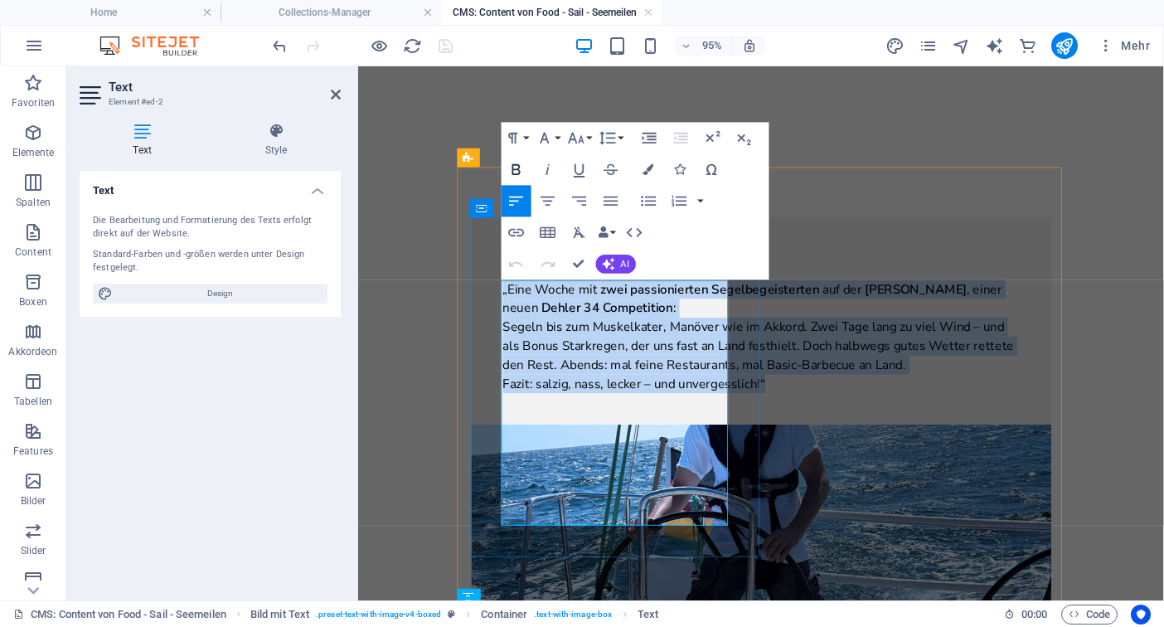
click at [522, 175] on icon "button" at bounding box center [516, 169] width 19 height 19
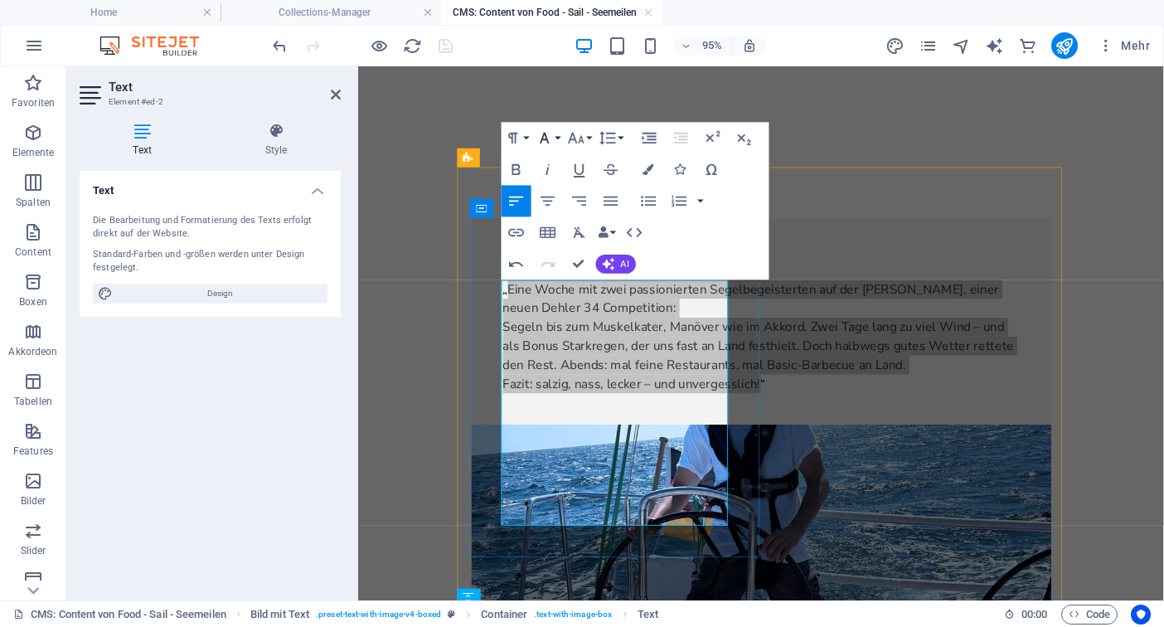
click at [547, 144] on icon "button" at bounding box center [544, 138] width 19 height 19
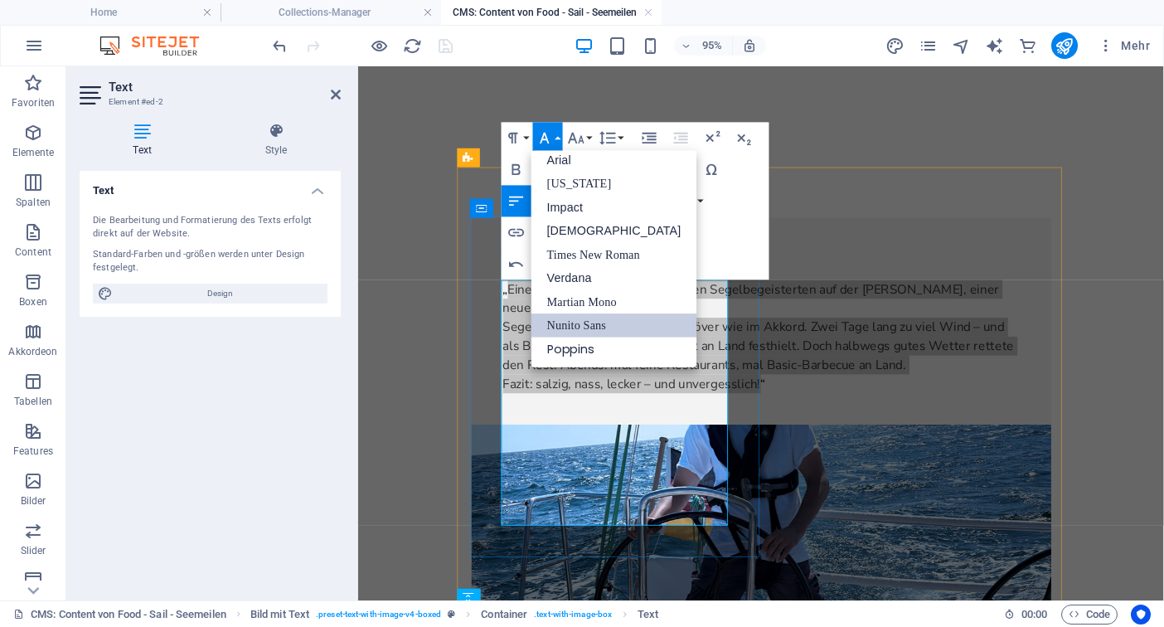
scroll to position [9, 0]
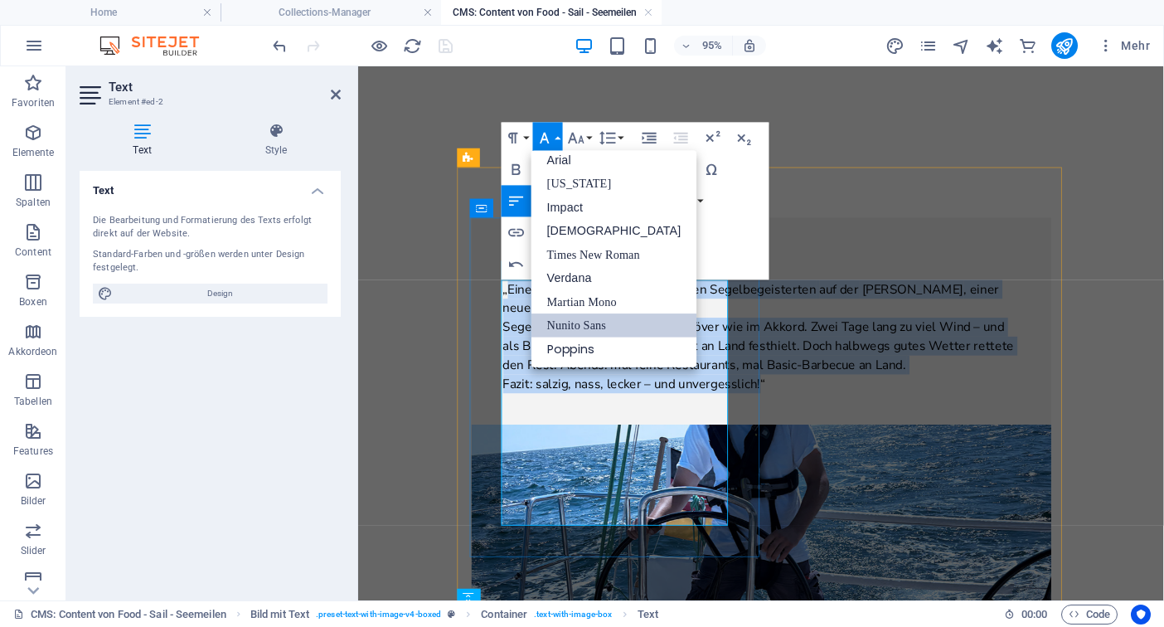
click at [638, 390] on span "Segeln bis zum Muskelkater, Manöver wie im Akkord. Zwei Tage lang zu viel Wind …" at bounding box center [780, 361] width 538 height 58
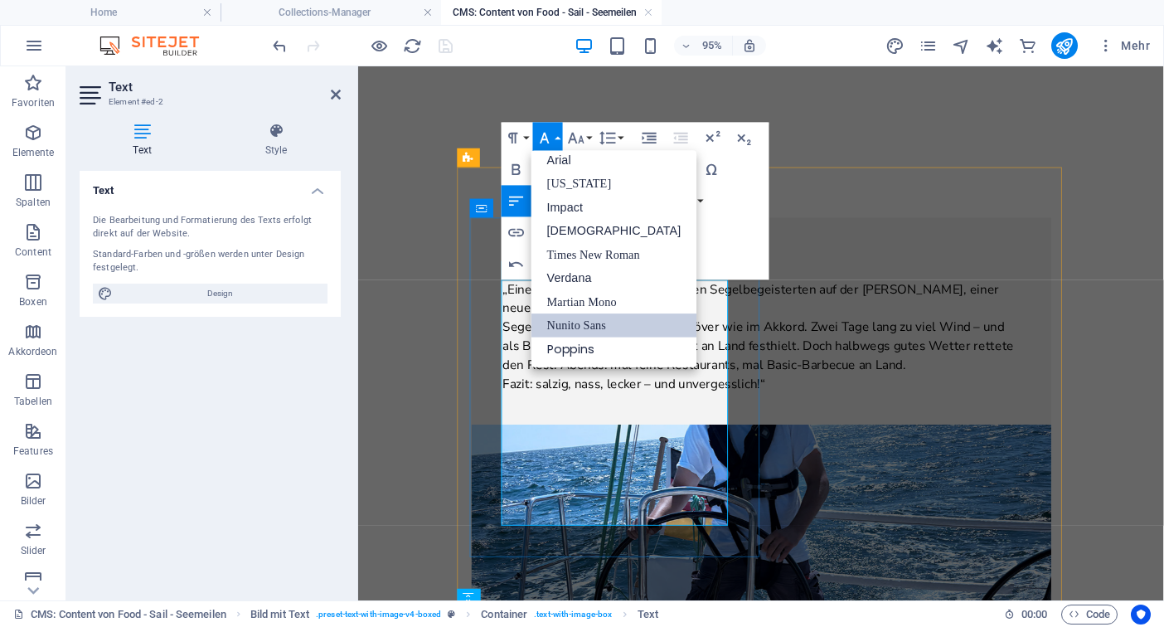
click at [638, 390] on span "Segeln bis zum Muskelkater, Manöver wie im Akkord. Zwei Tage lang zu viel Wind …" at bounding box center [780, 361] width 538 height 58
click at [619, 410] on p "„ Eine Woche mit zwei passionierten Segelbegeisterten auf der [PERSON_NAME] , e…" at bounding box center [783, 350] width 544 height 119
click at [753, 251] on div "Paragraph Format Normal Heading 1 Heading 2 Heading 3 Heading 4 Heading 5 Headi…" at bounding box center [635, 201] width 268 height 158
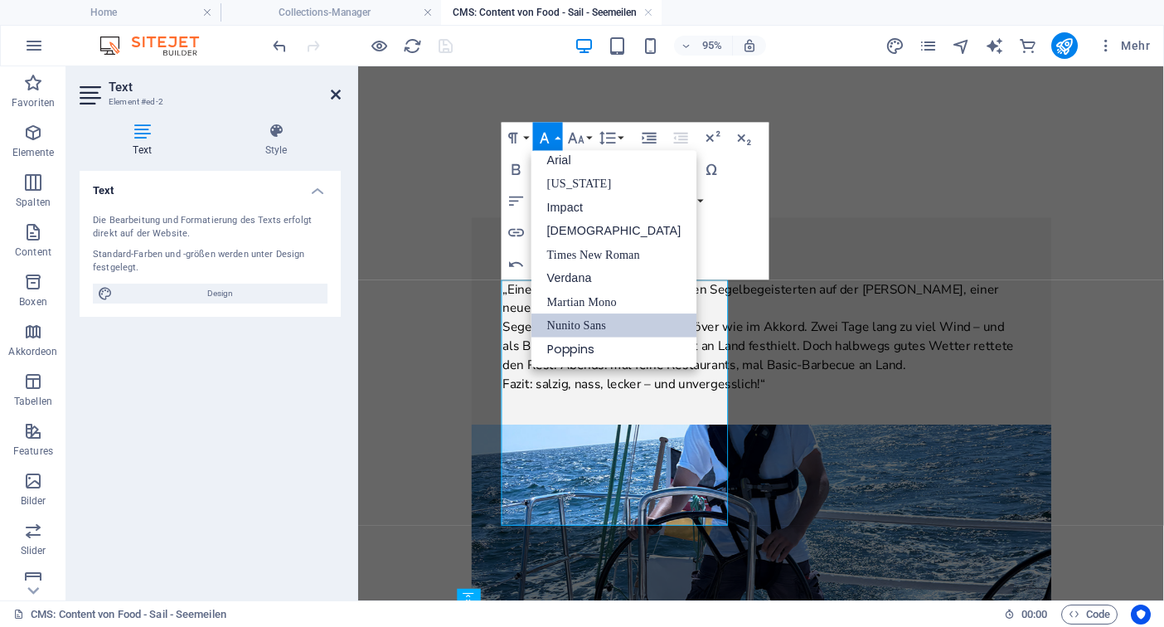
click at [337, 92] on icon at bounding box center [336, 94] width 10 height 13
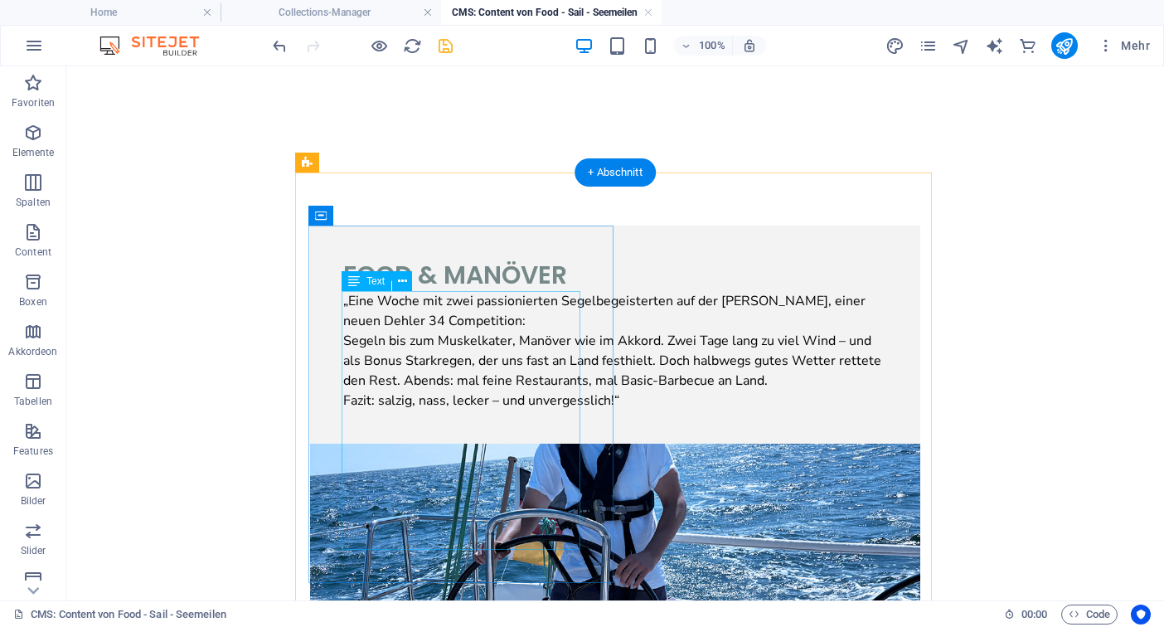
click at [360, 410] on div "„ Eine Woche mit zwei passionierten Segelbegeisterten auf der [PERSON_NAME] , e…" at bounding box center [615, 350] width 544 height 119
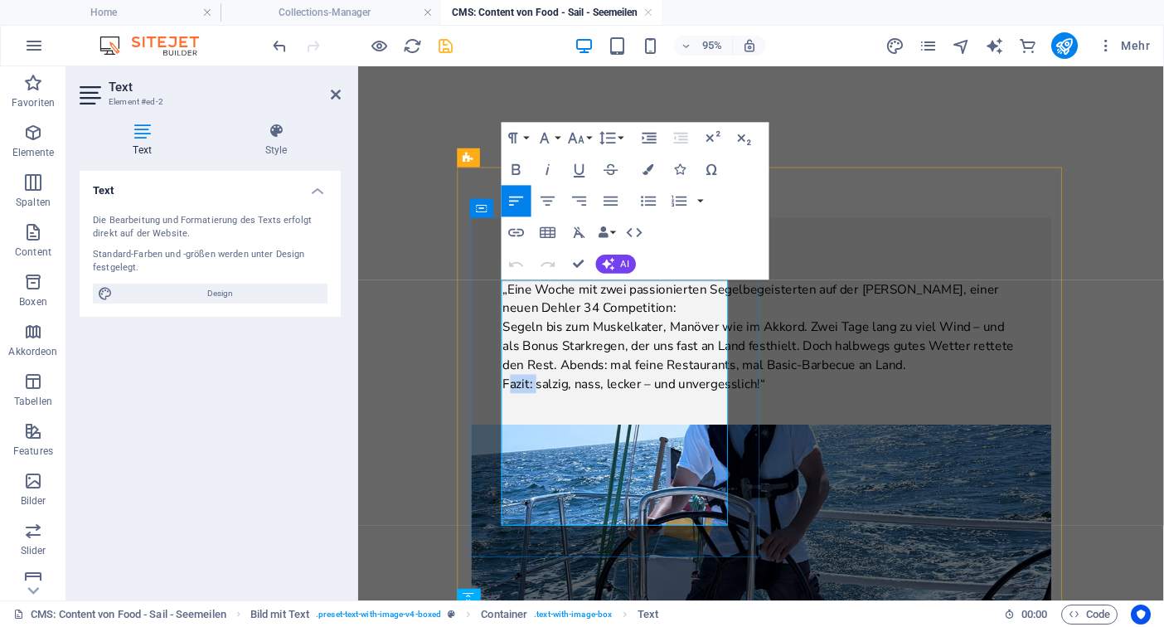
drag, startPoint x: 543, startPoint y: 521, endPoint x: 513, endPoint y: 511, distance: 31.7
click at [512, 410] on span "Fazit: salzig, nass, lecker – und unvergesslich!" at bounding box center [646, 400] width 271 height 18
click at [519, 167] on icon "button" at bounding box center [516, 169] width 8 height 11
click at [445, 46] on icon "save" at bounding box center [445, 45] width 19 height 19
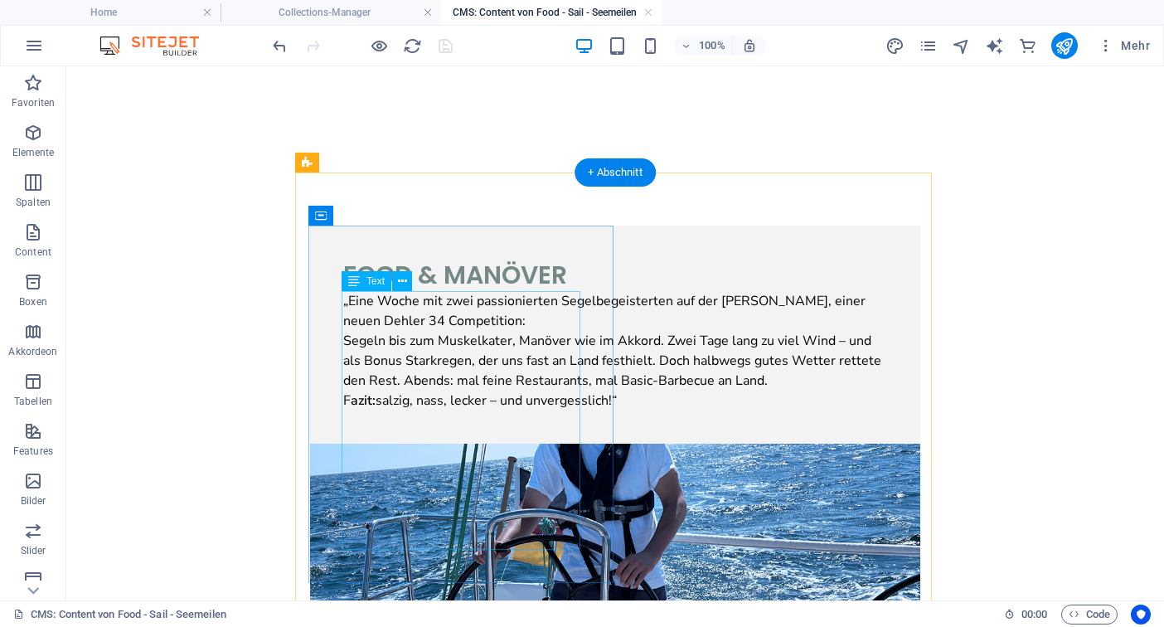
click at [381, 410] on div "„ Eine Woche mit zwei passionierten Segelbegeisterten auf der [PERSON_NAME] , e…" at bounding box center [615, 350] width 544 height 119
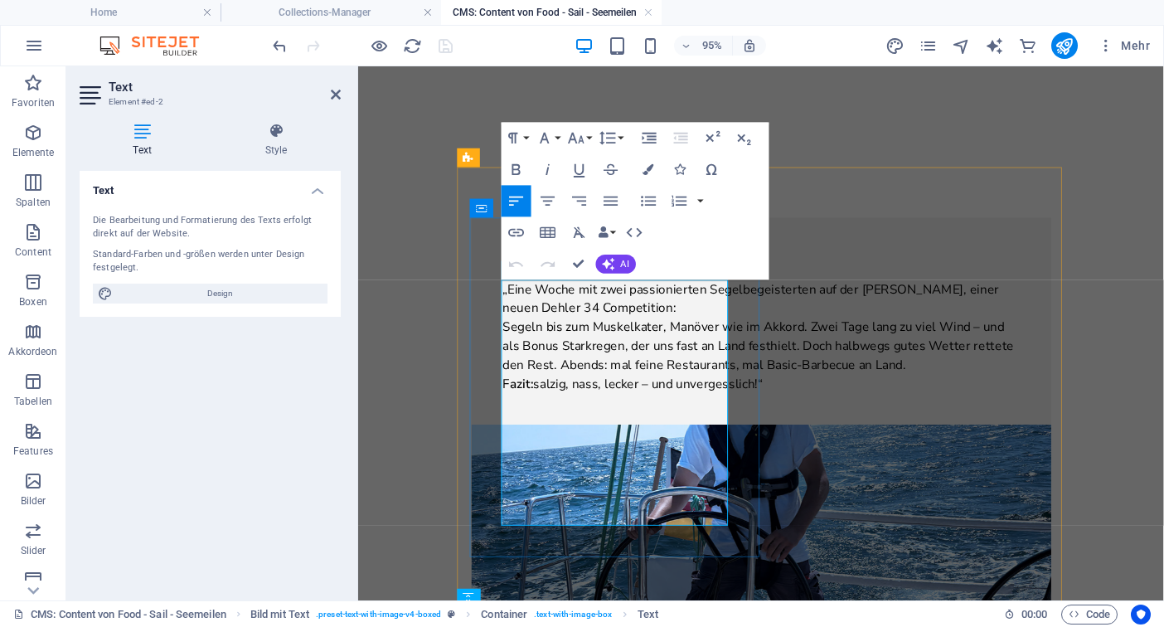
click at [539, 390] on span "Segeln bis zum Muskelkater, Manöver wie im Akkord. Zwei Tage lang zu viel Wind …" at bounding box center [780, 361] width 538 height 58
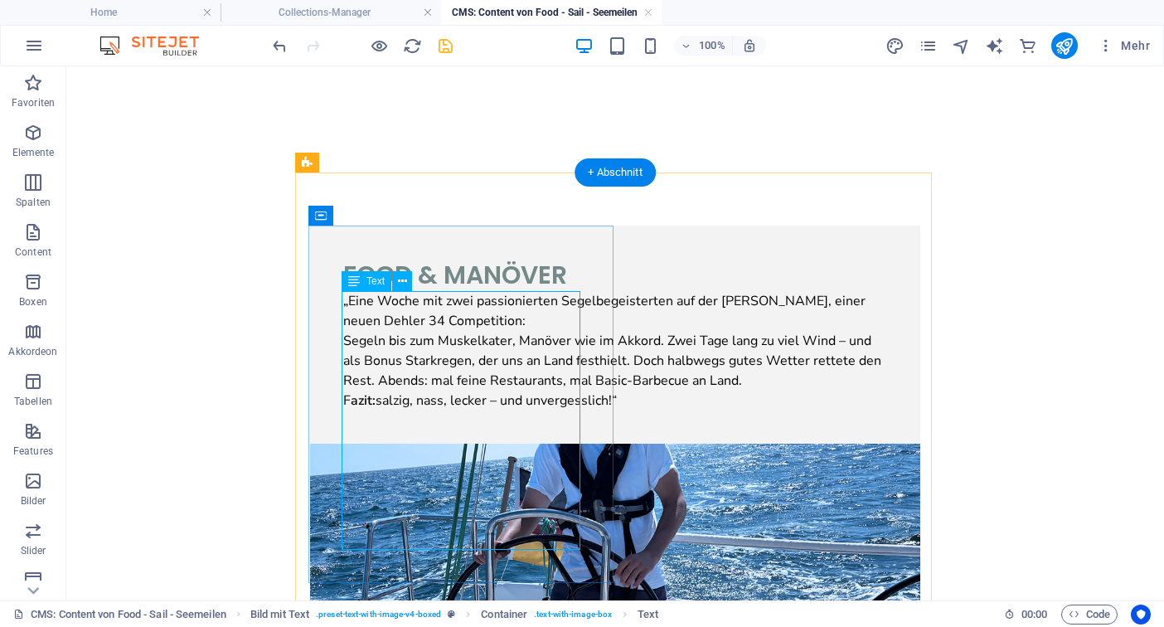
click at [532, 410] on div "„ Eine Woche mit zwei passionierten Segelbegeisterten auf der [PERSON_NAME] , e…" at bounding box center [615, 350] width 544 height 119
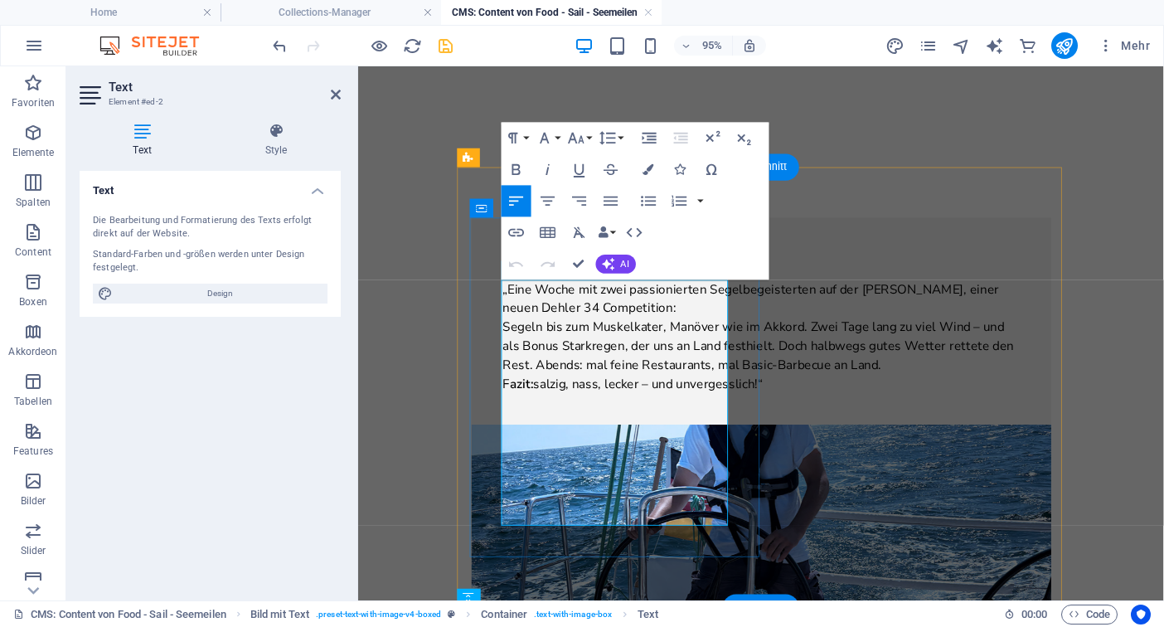
click at [693, 390] on span "Segeln bis zum Muskelkater, Manöver wie im Akkord. Zwei Tage lang zu viel Wind …" at bounding box center [780, 361] width 538 height 58
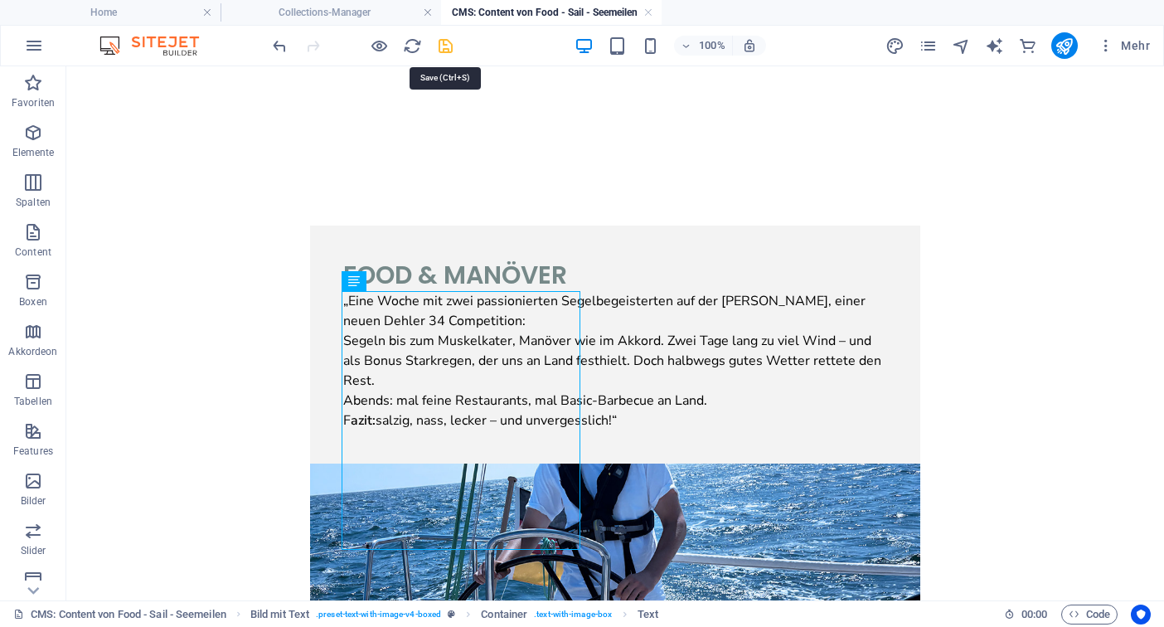
click at [450, 51] on icon "save" at bounding box center [445, 45] width 19 height 19
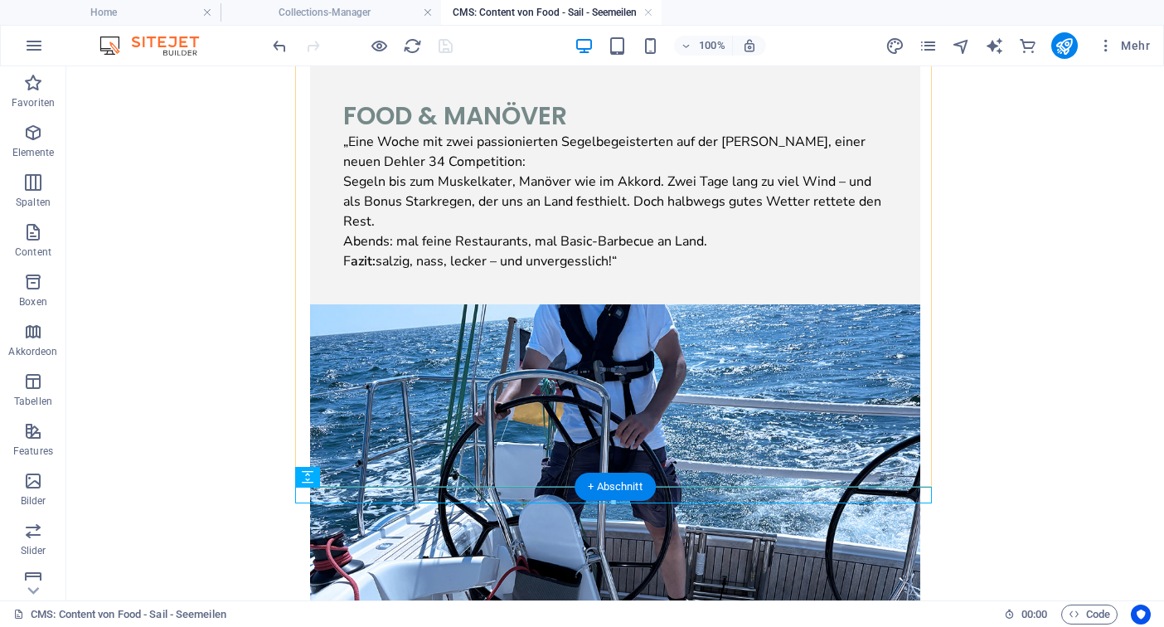
scroll to position [216, 0]
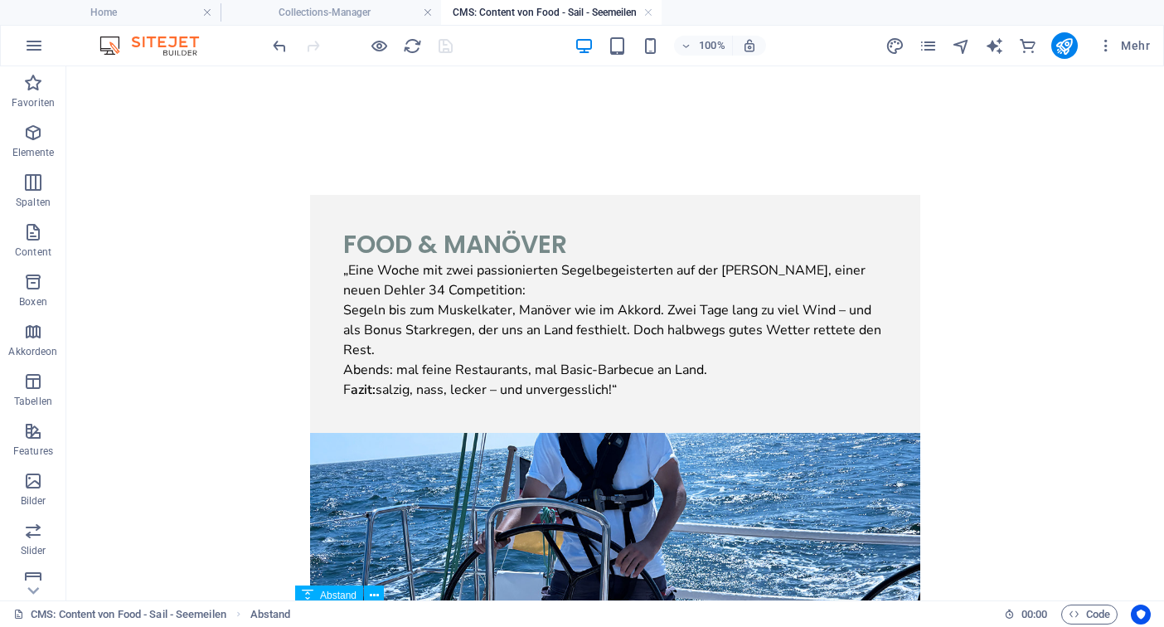
scroll to position [29, 0]
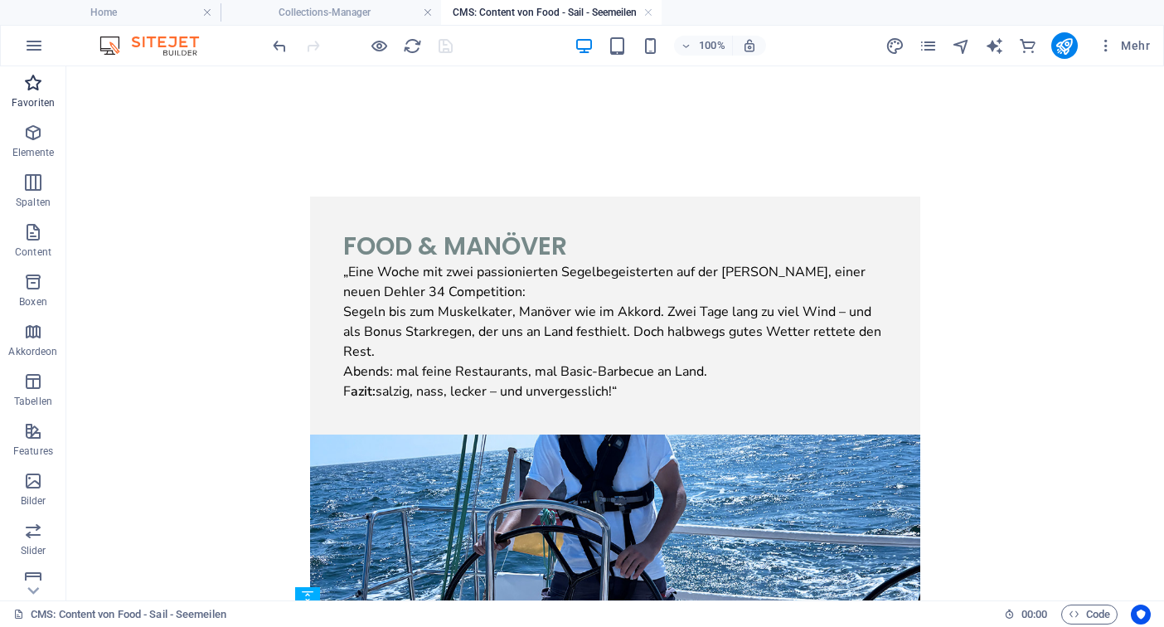
click at [20, 83] on span "Favoriten" at bounding box center [33, 93] width 66 height 40
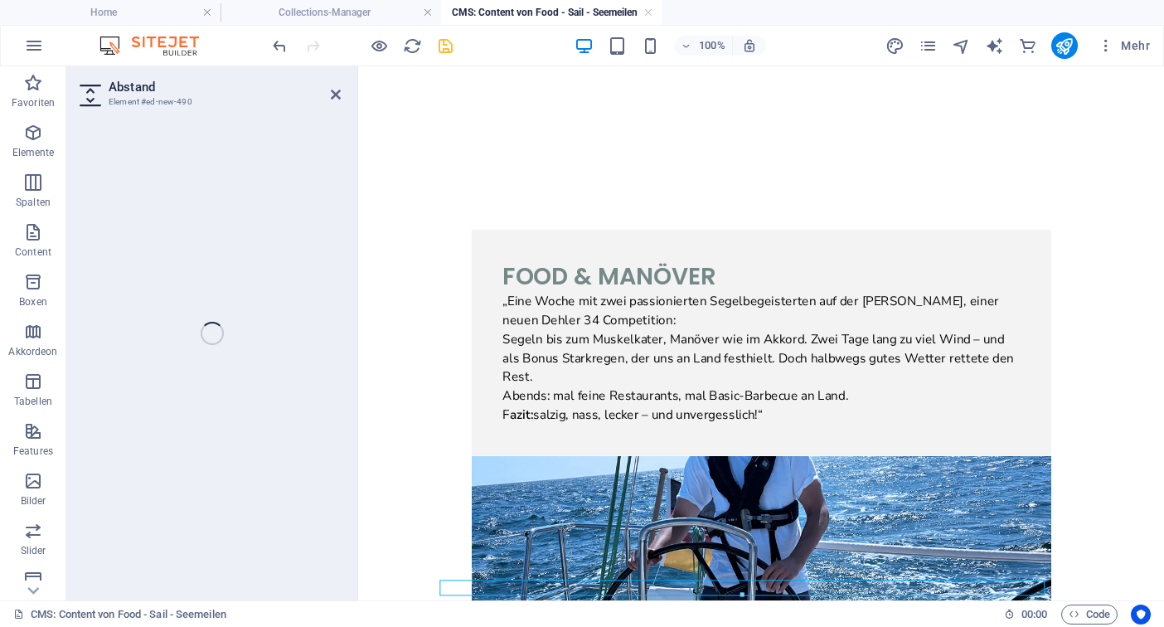
select select "px"
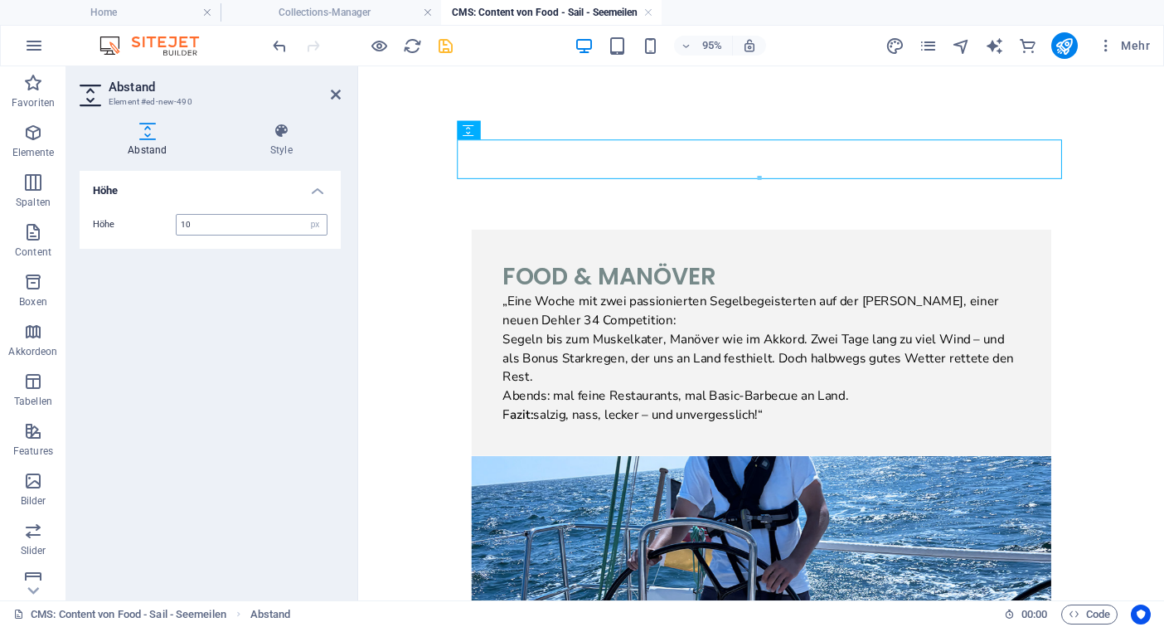
type input "10"
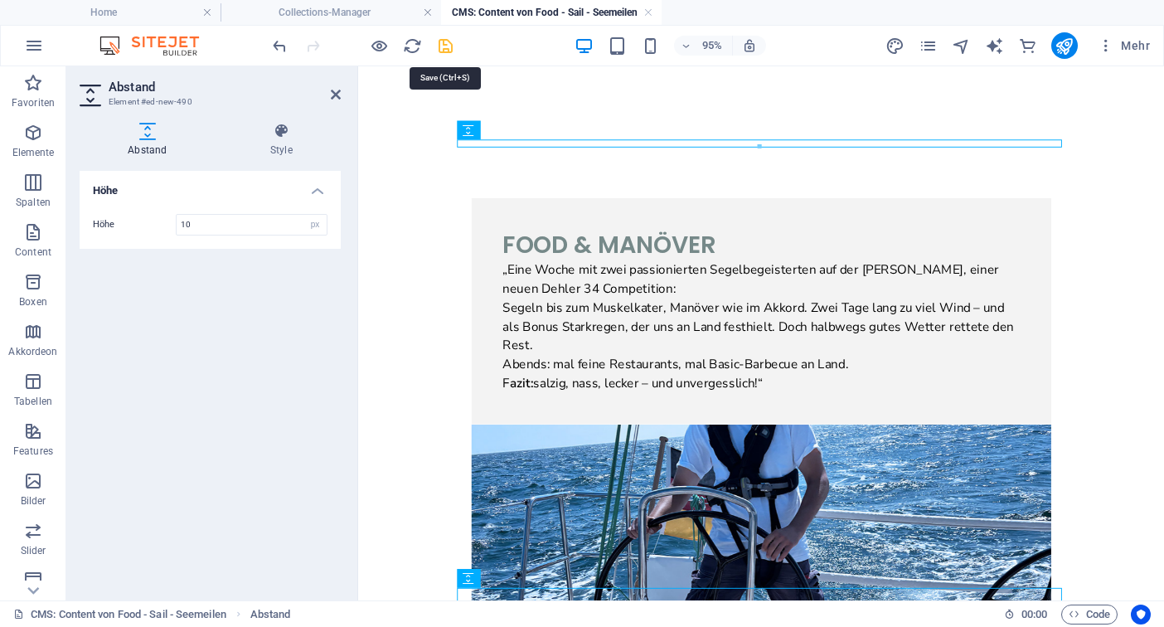
click at [443, 49] on icon "save" at bounding box center [445, 45] width 19 height 19
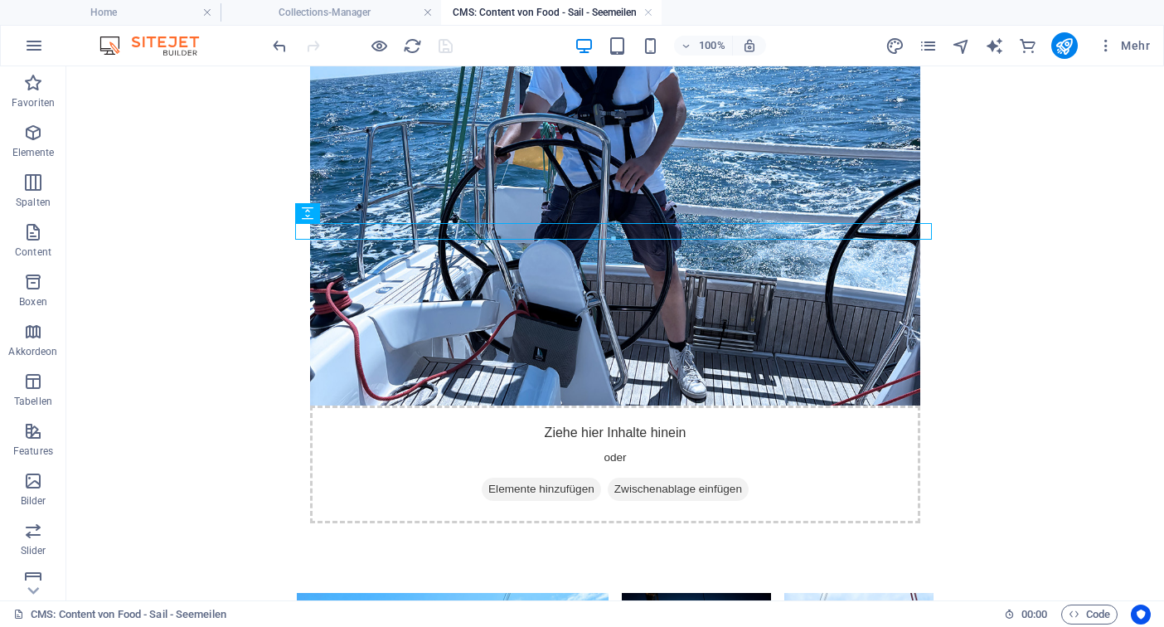
scroll to position [426, 0]
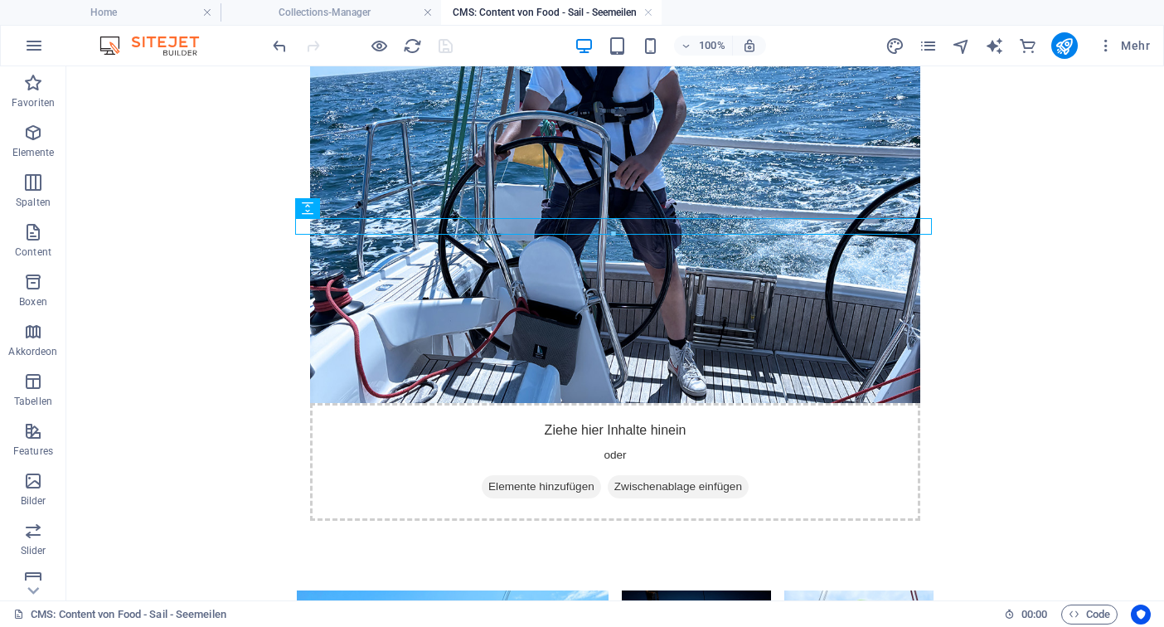
click at [1026, 489] on body "Food & MANÖVER „ Eine Woche mit zwei passionierten Segelbegeisterten auf der [P…" at bounding box center [615, 405] width 992 height 1424
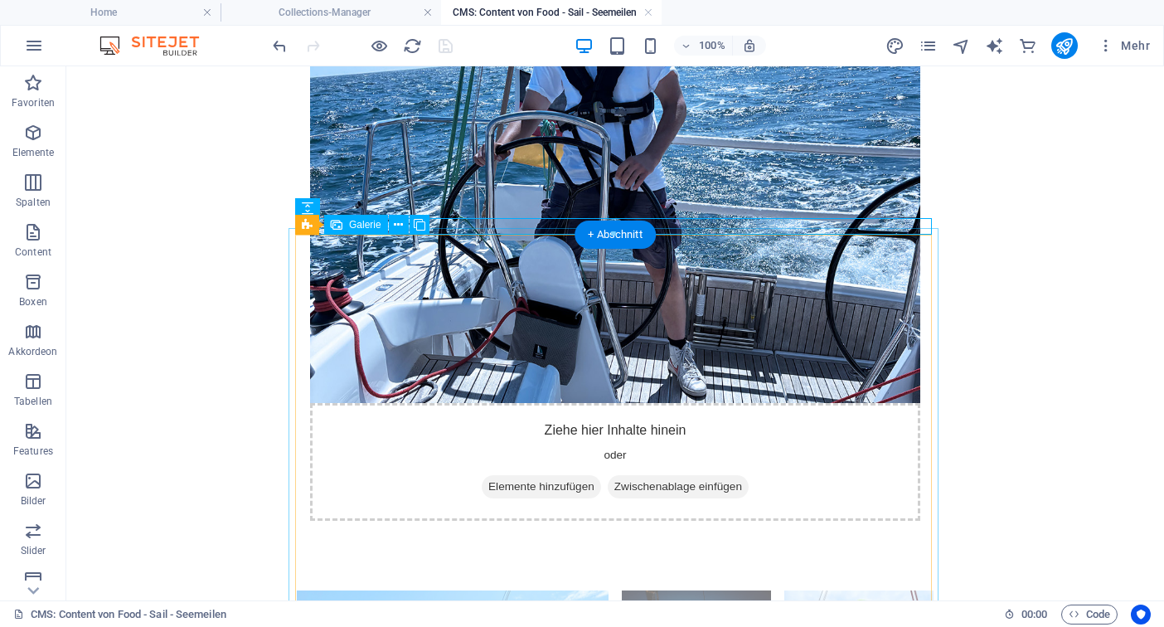
select select "4"
select select "px"
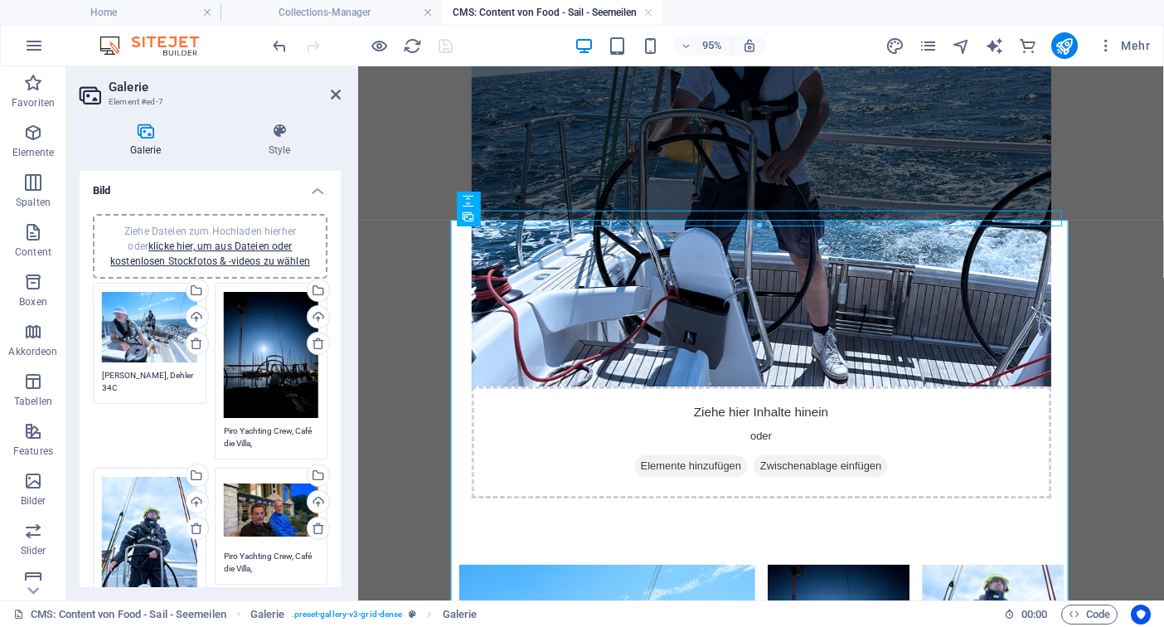
click at [272, 253] on div "Ziehe Dateien zum Hochladen hierher oder klicke hier, um aus Dateien oder koste…" at bounding box center [210, 246] width 215 height 45
click at [261, 244] on link "klicke hier, um aus Dateien oder kostenlosen Stockfotos & -videos zu wählen" at bounding box center [210, 253] width 200 height 27
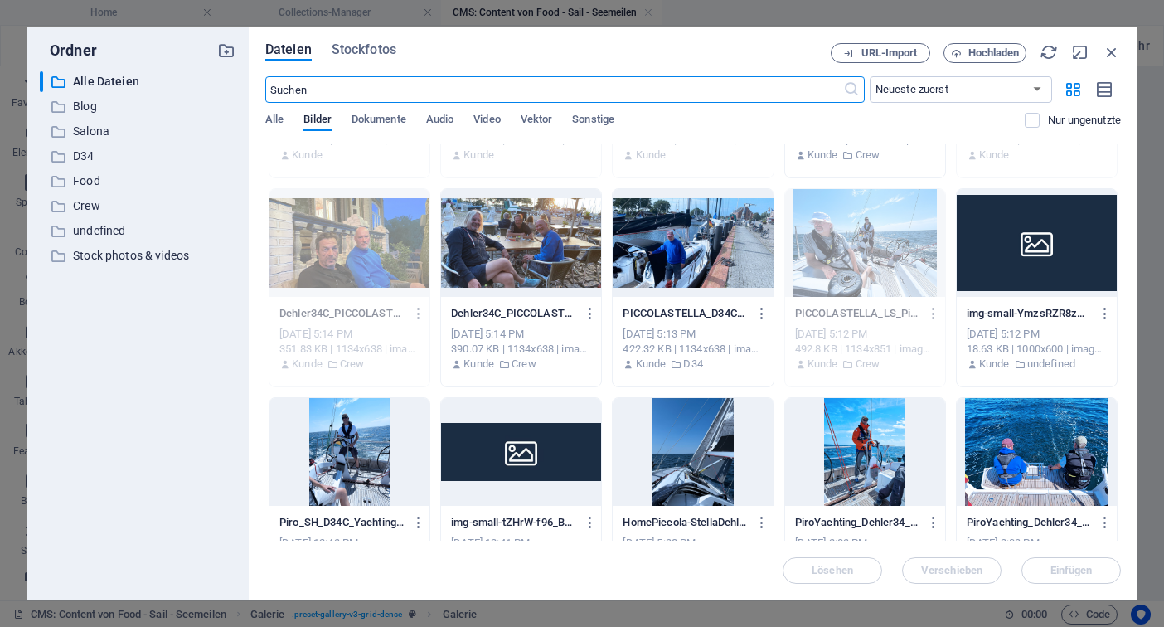
scroll to position [158, 0]
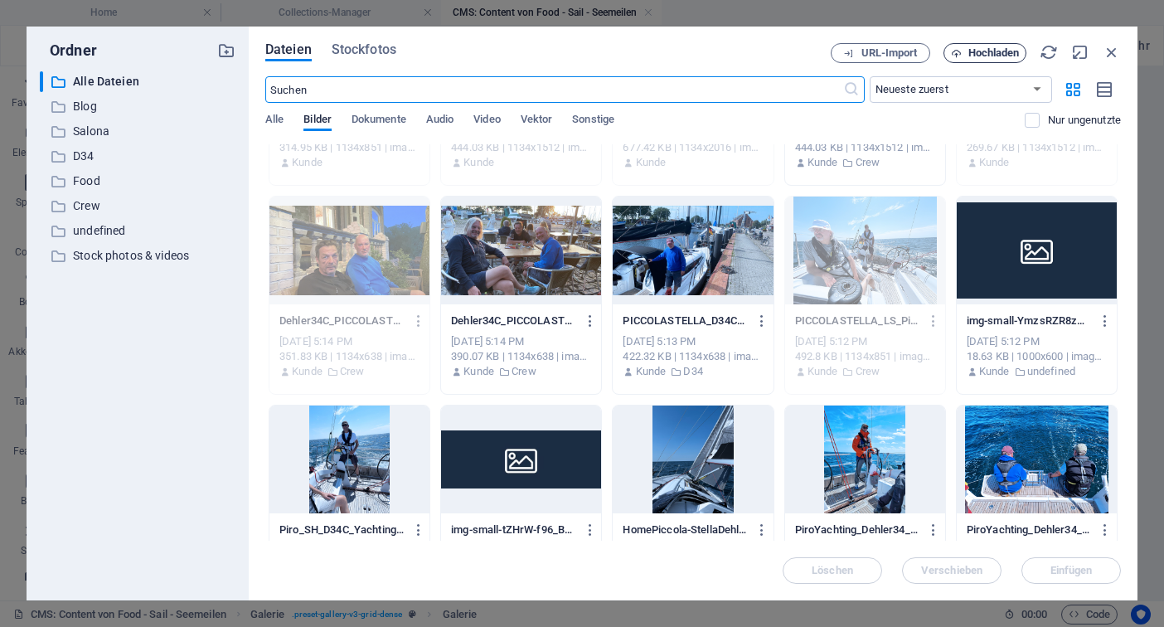
click at [1000, 56] on span "Hochladen" at bounding box center [993, 53] width 51 height 10
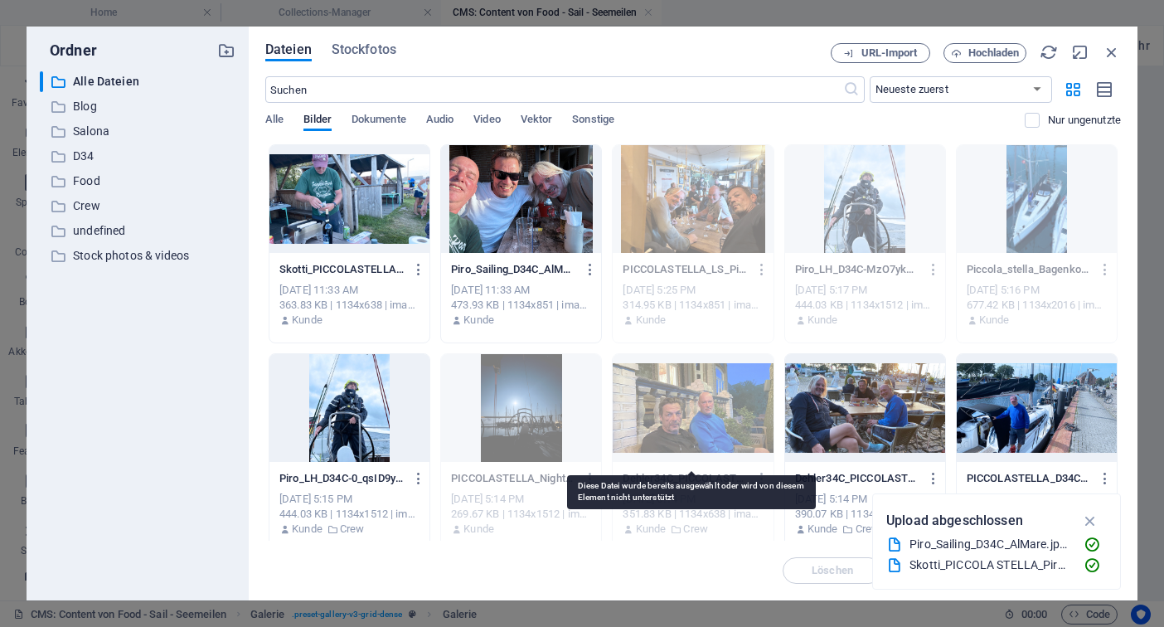
scroll to position [0, 0]
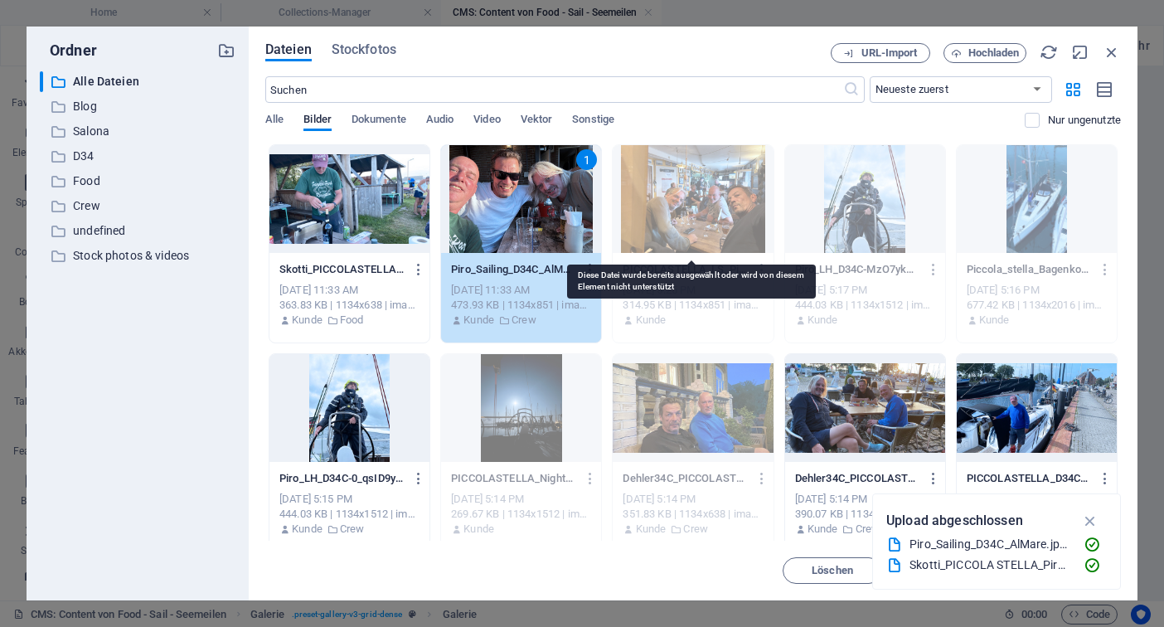
click at [706, 213] on div at bounding box center [693, 199] width 160 height 108
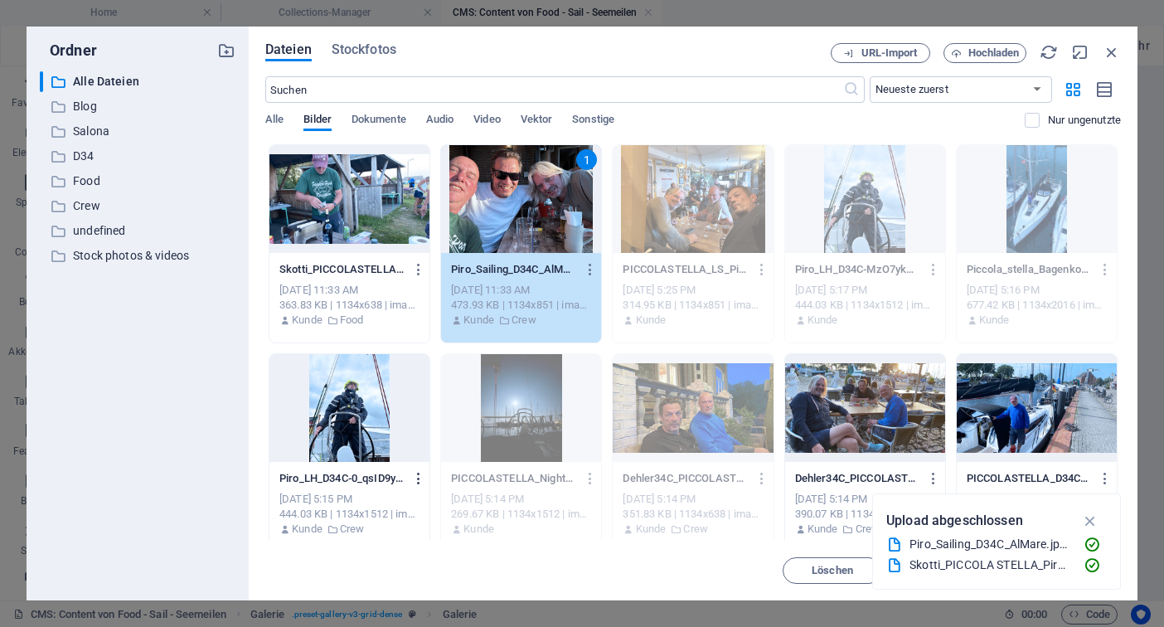
click at [414, 483] on icon "button" at bounding box center [419, 478] width 16 height 15
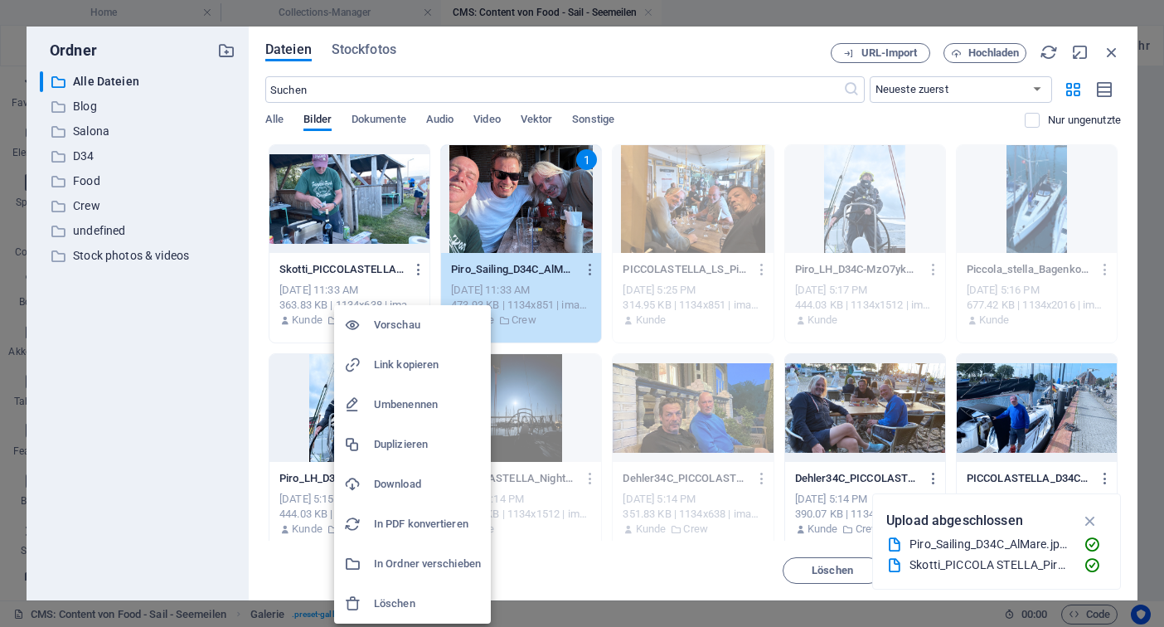
click at [395, 604] on h6 "Löschen" at bounding box center [427, 604] width 107 height 20
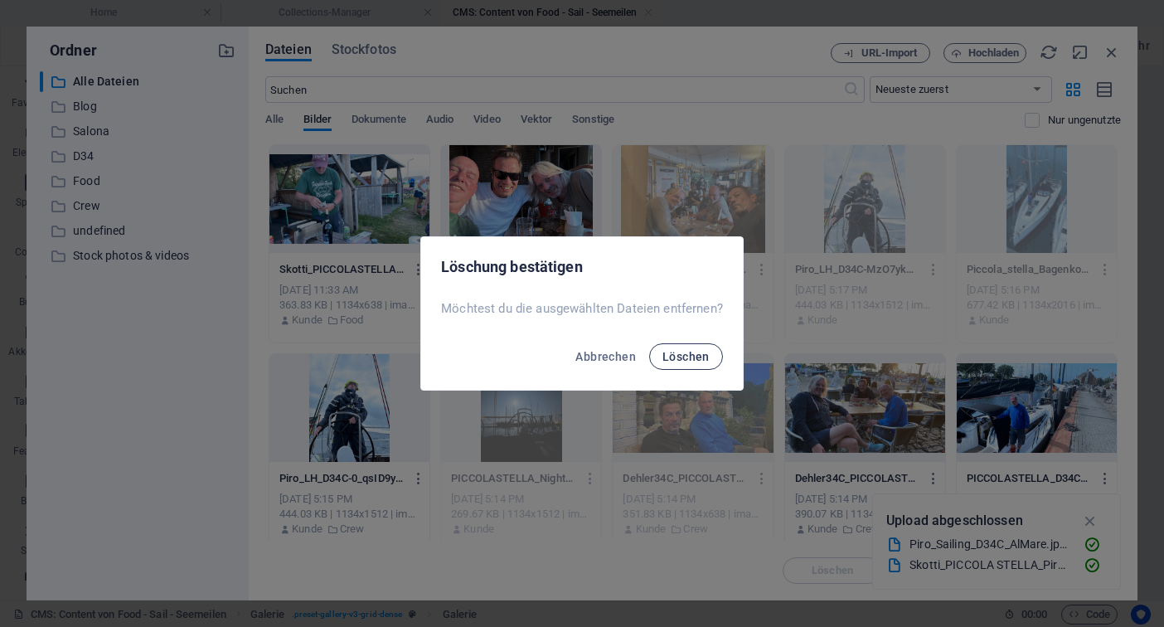
click at [696, 357] on span "Löschen" at bounding box center [685, 356] width 47 height 13
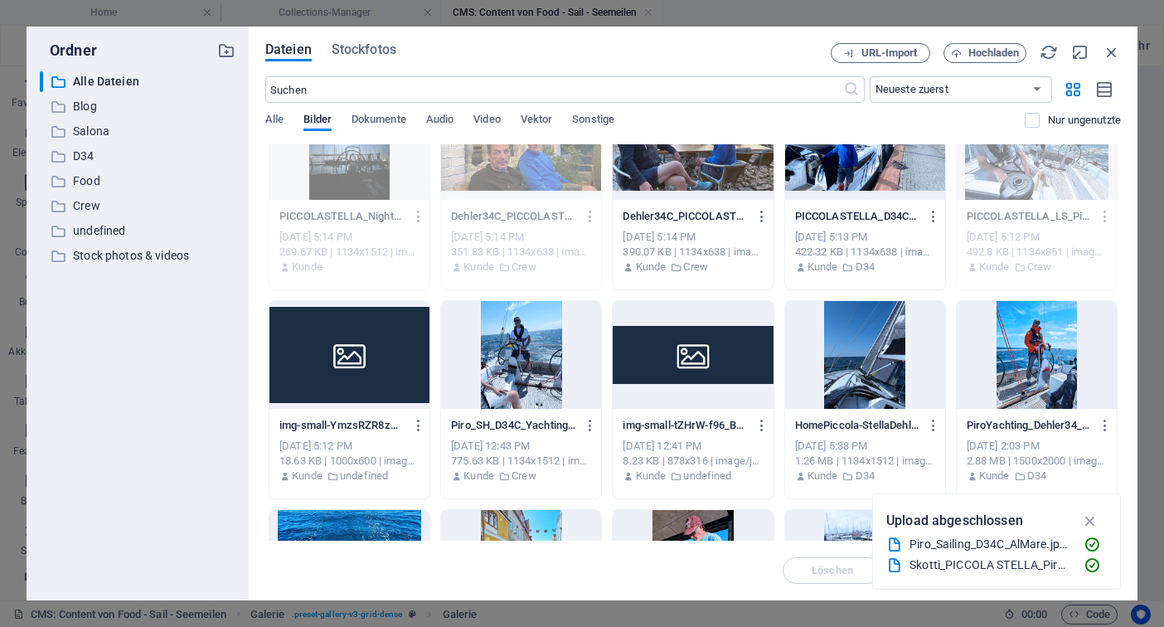
scroll to position [263, 0]
click at [761, 425] on icon "button" at bounding box center [762, 424] width 16 height 15
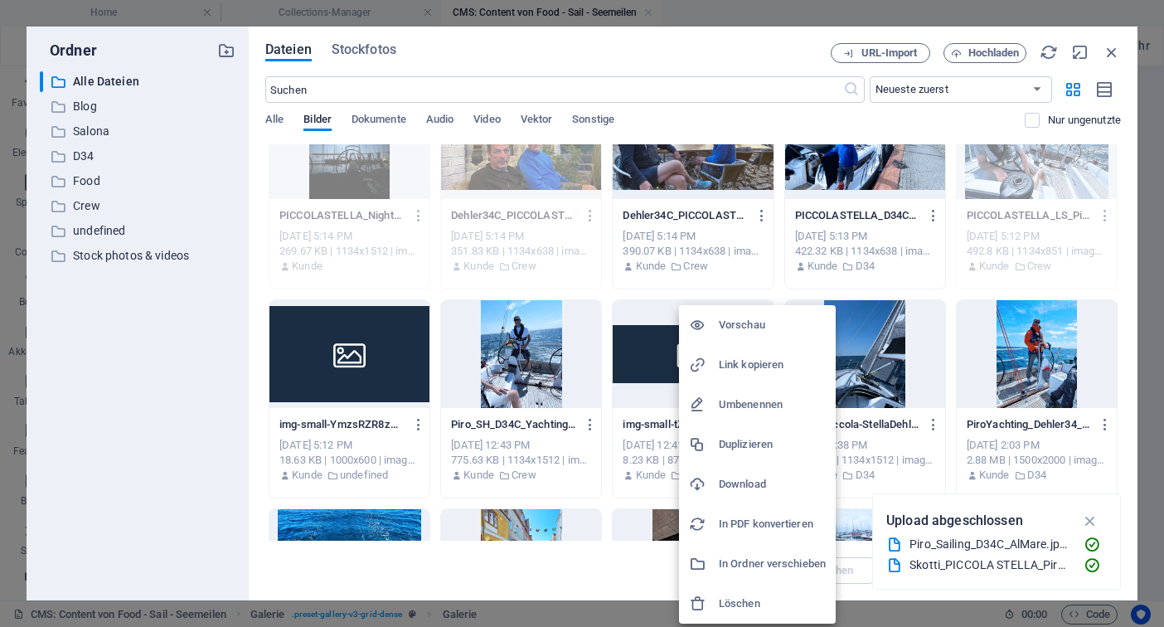
click at [741, 604] on h6 "Löschen" at bounding box center [772, 604] width 107 height 20
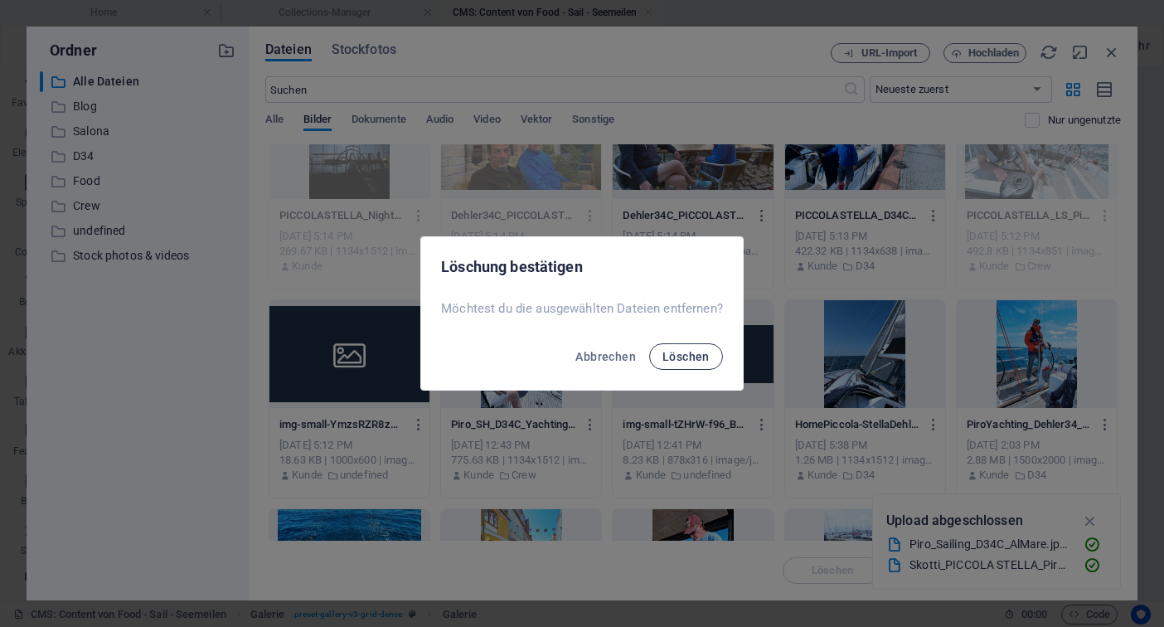
click at [698, 354] on span "Löschen" at bounding box center [685, 356] width 47 height 13
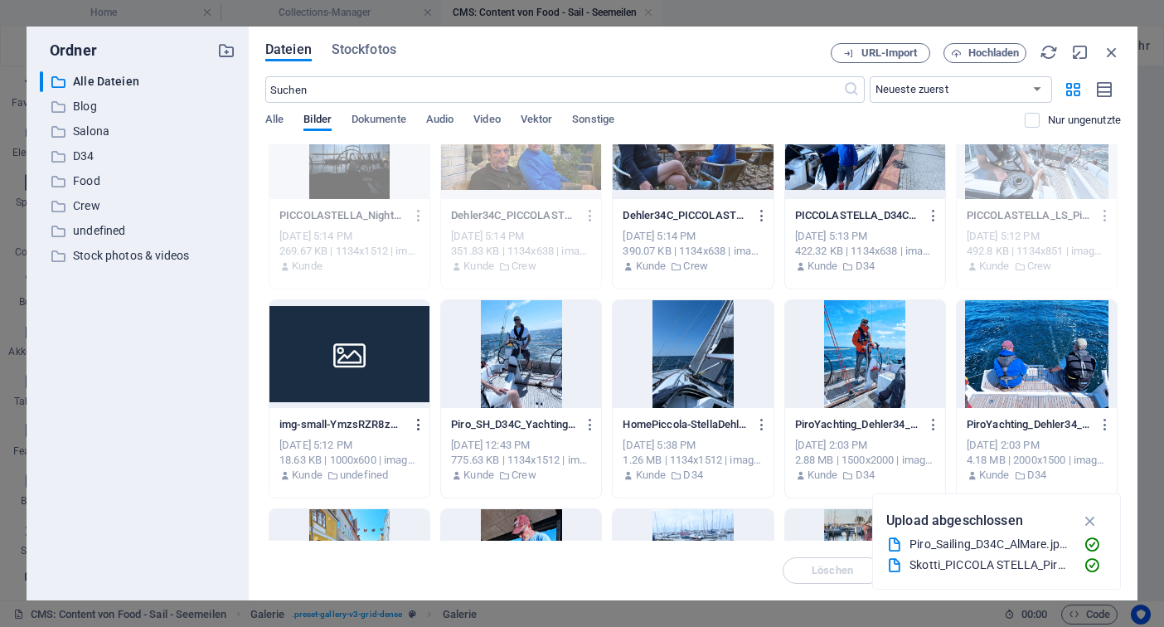
click at [411, 426] on icon "button" at bounding box center [419, 424] width 16 height 15
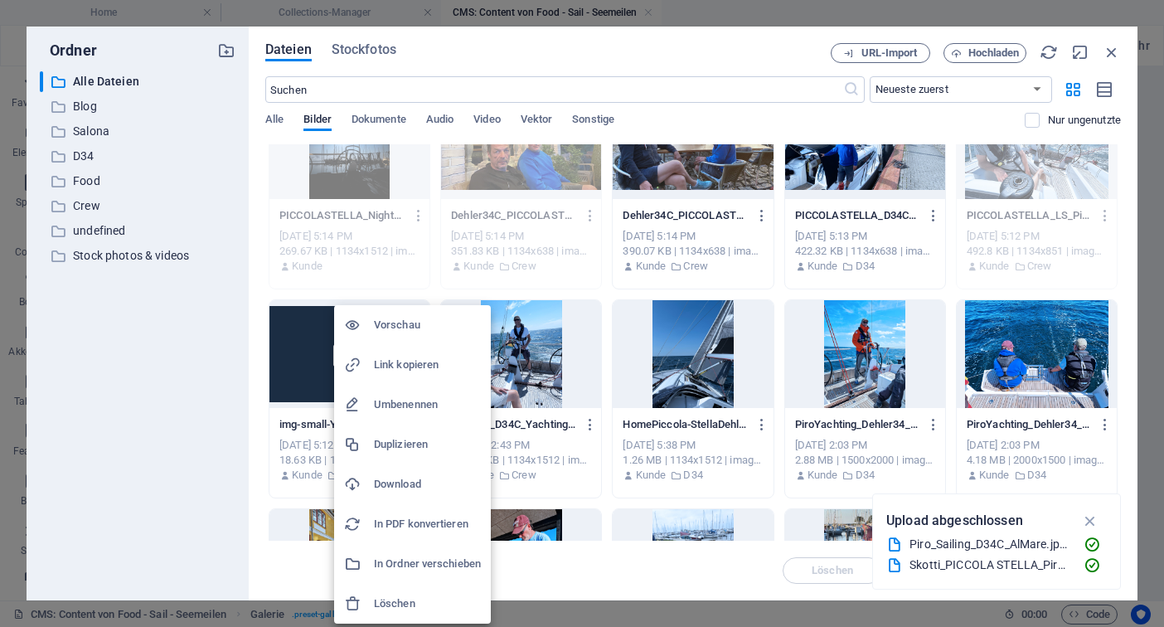
click at [415, 601] on h6 "Löschen" at bounding box center [427, 604] width 107 height 20
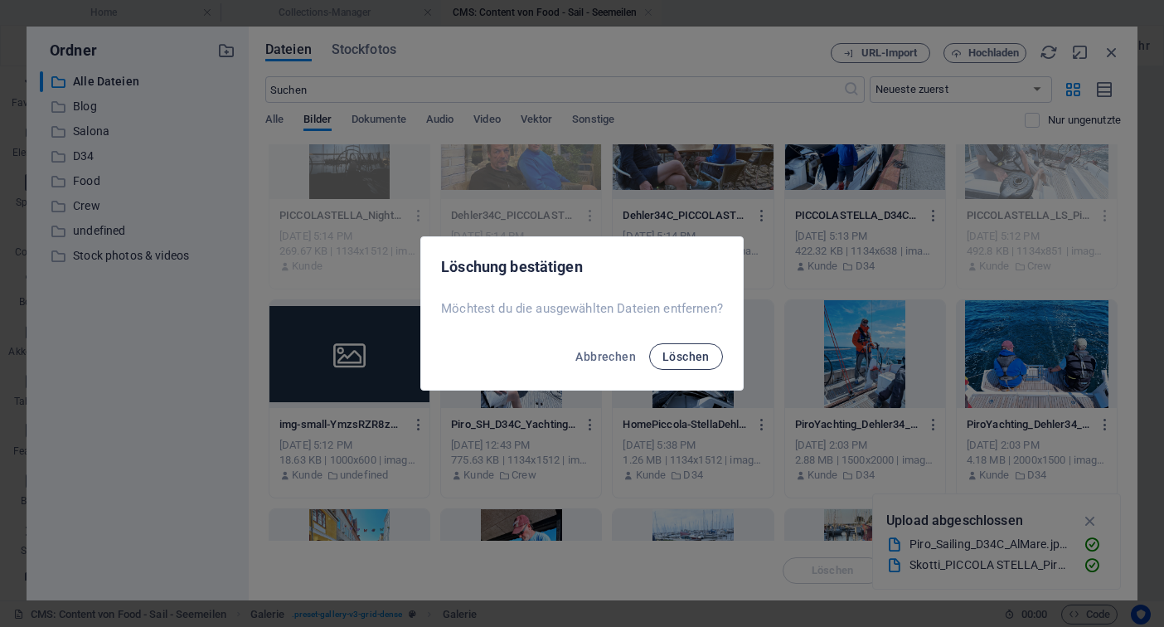
click at [698, 354] on span "Löschen" at bounding box center [685, 356] width 47 height 13
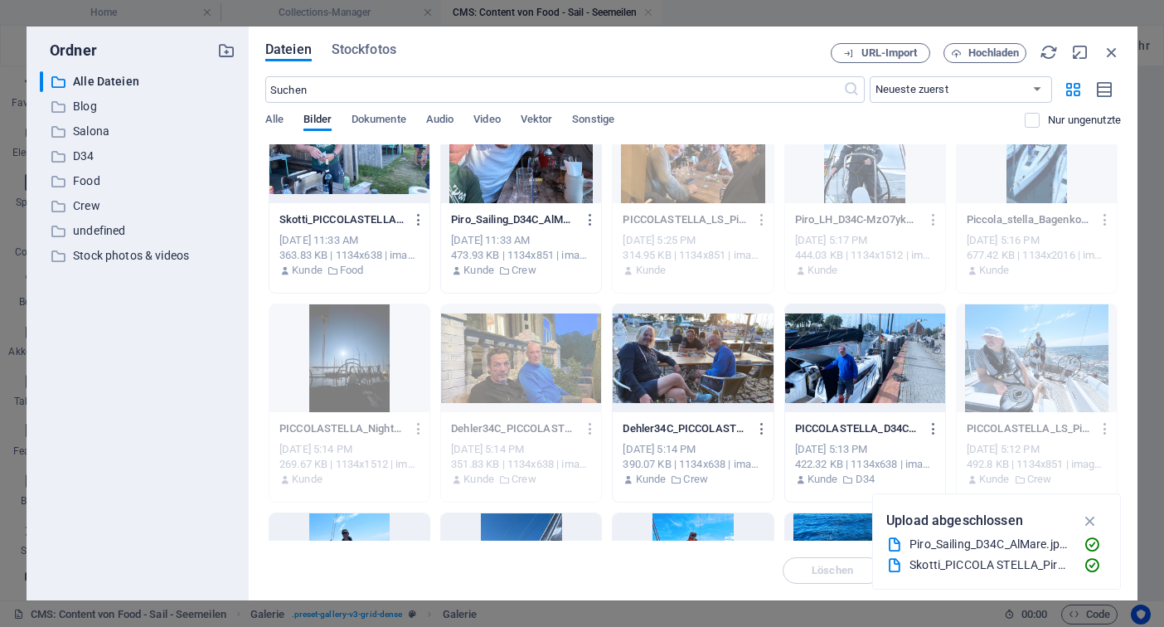
scroll to position [0, 0]
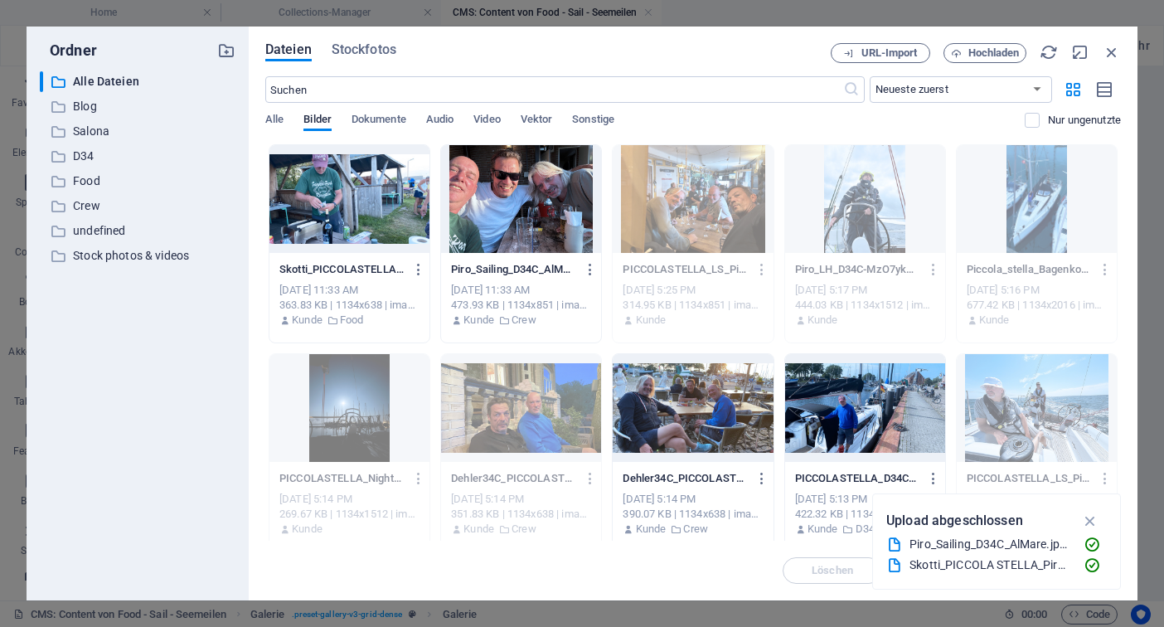
drag, startPoint x: 338, startPoint y: 376, endPoint x: 318, endPoint y: 349, distance: 33.2
drag, startPoint x: 349, startPoint y: 408, endPoint x: 226, endPoint y: 355, distance: 133.7
click at [226, 355] on div "Ordner ​ Alle Dateien Alle Dateien ​ Blog Blog ​ Salona Salona ​ D34 D34 ​ Food…" at bounding box center [582, 314] width 1111 height 574
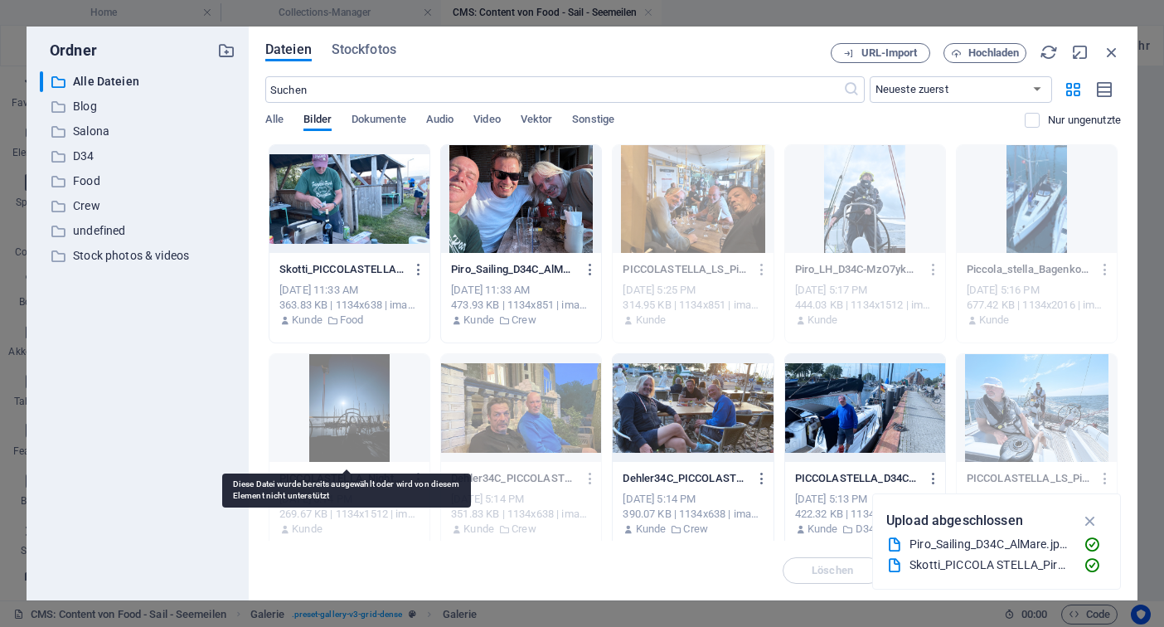
click at [349, 406] on div at bounding box center [349, 408] width 160 height 108
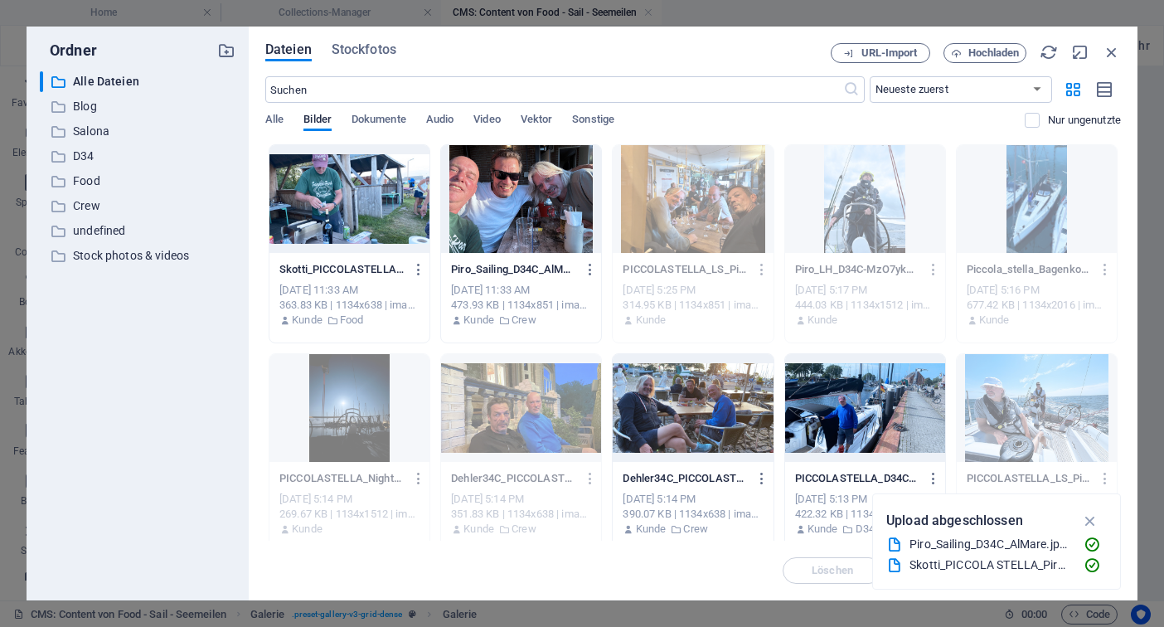
click at [419, 482] on icon "button" at bounding box center [419, 478] width 16 height 15
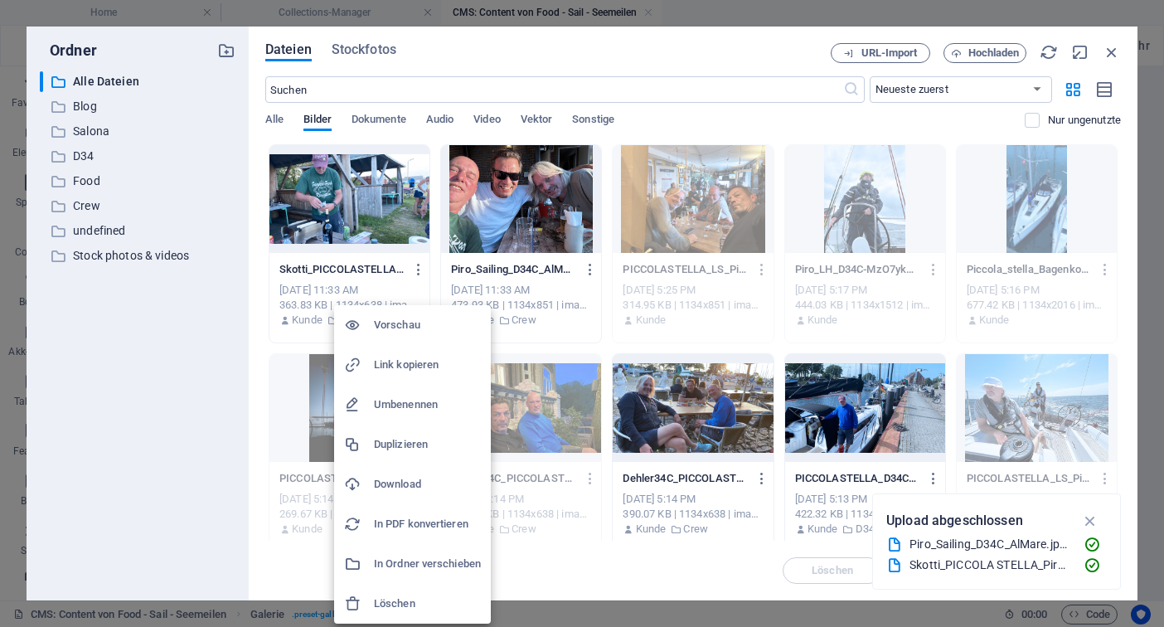
click at [371, 560] on div at bounding box center [359, 563] width 30 height 17
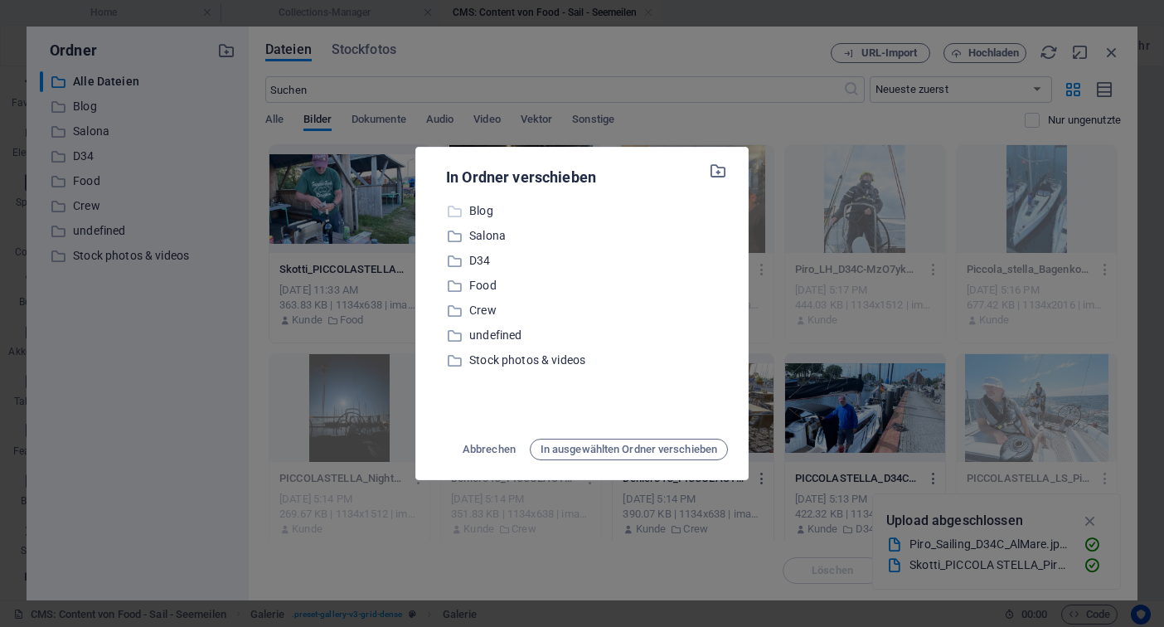
click at [487, 213] on p "Blog" at bounding box center [598, 210] width 259 height 19
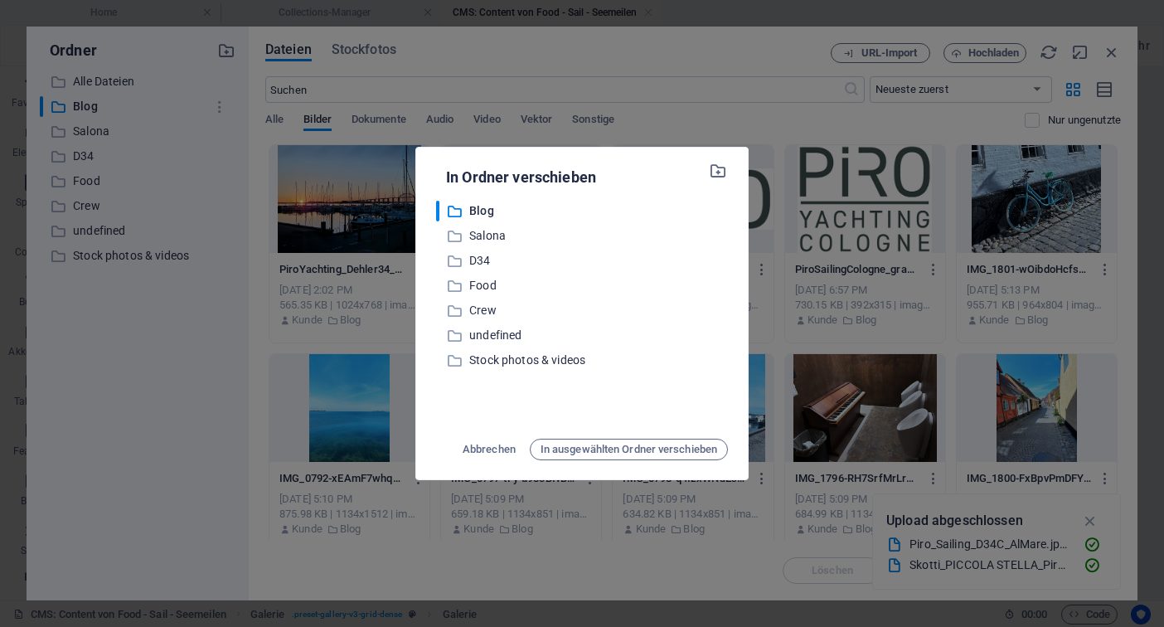
click at [267, 314] on div "In Ordner verschieben ​ Blog Blog ​ Salona Salona ​ D34 D34 ​ Food Food ​ Crew …" at bounding box center [582, 313] width 1164 height 627
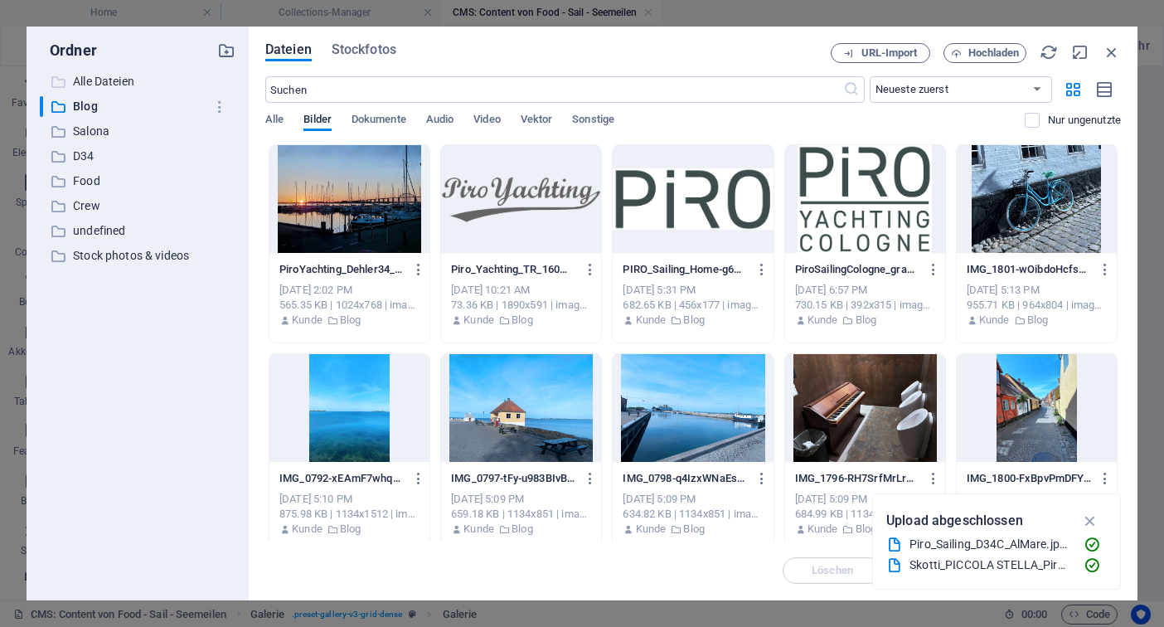
click at [101, 87] on p "Alle Dateien" at bounding box center [139, 81] width 132 height 19
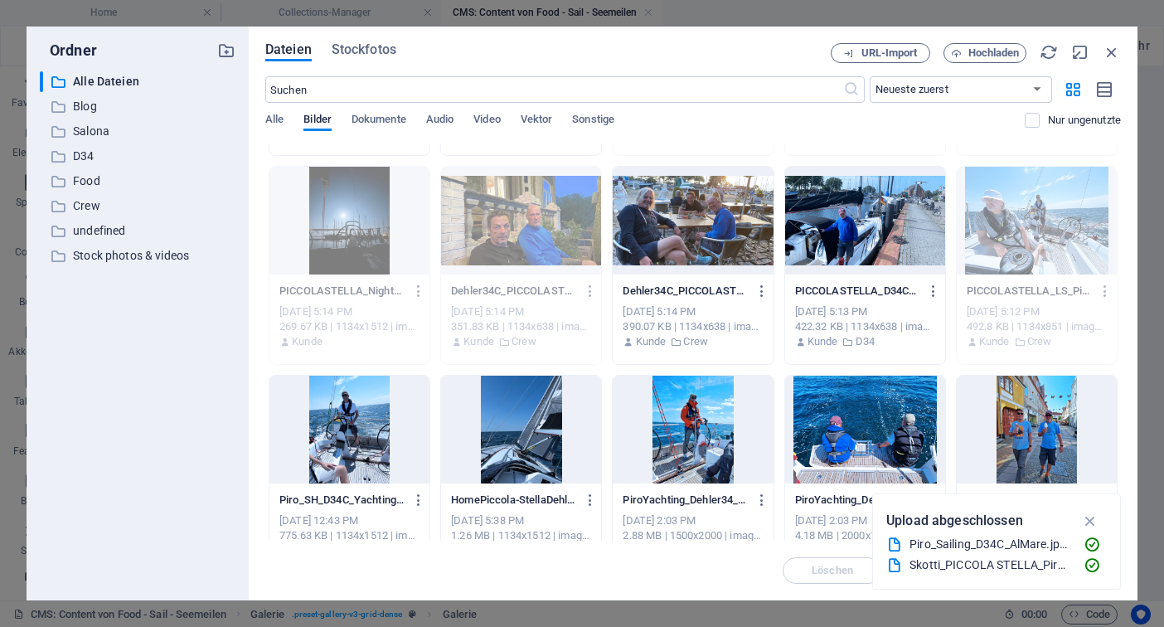
scroll to position [188, 0]
click at [977, 50] on span "Hochladen" at bounding box center [993, 53] width 51 height 10
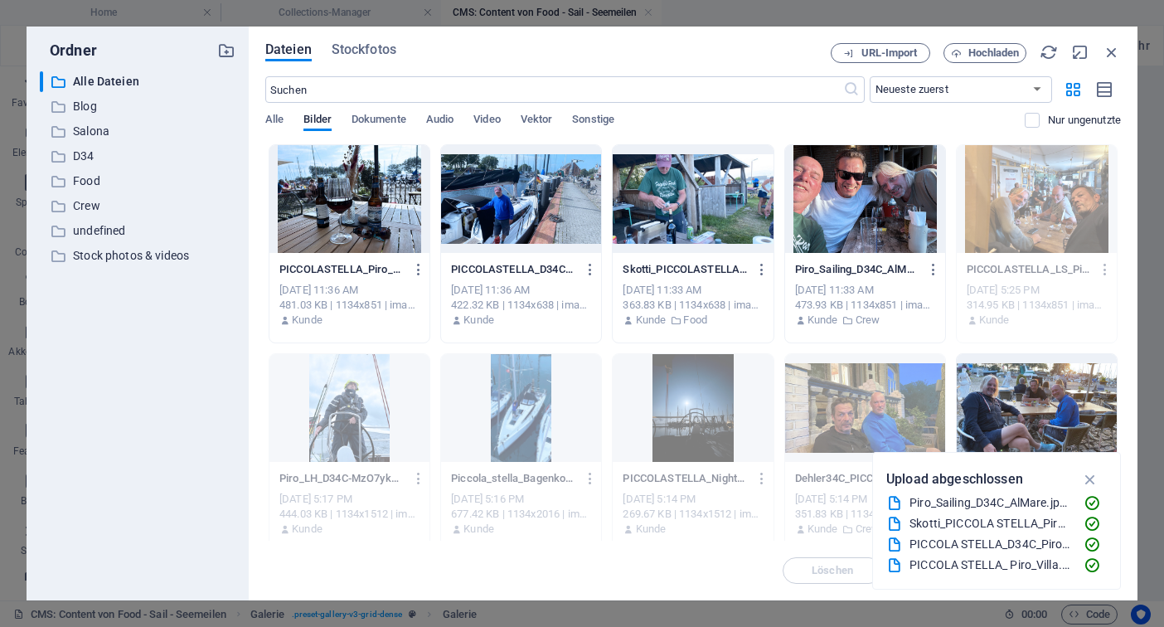
scroll to position [0, 0]
click at [588, 269] on icon "button" at bounding box center [591, 269] width 16 height 15
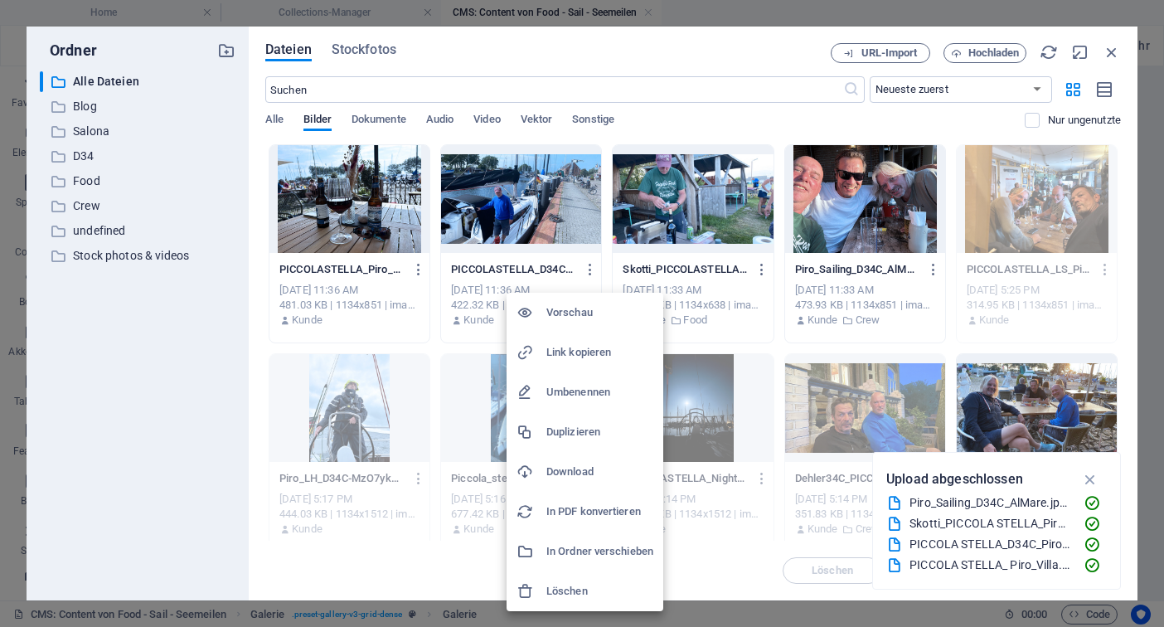
click at [568, 590] on h6 "Löschen" at bounding box center [599, 591] width 107 height 20
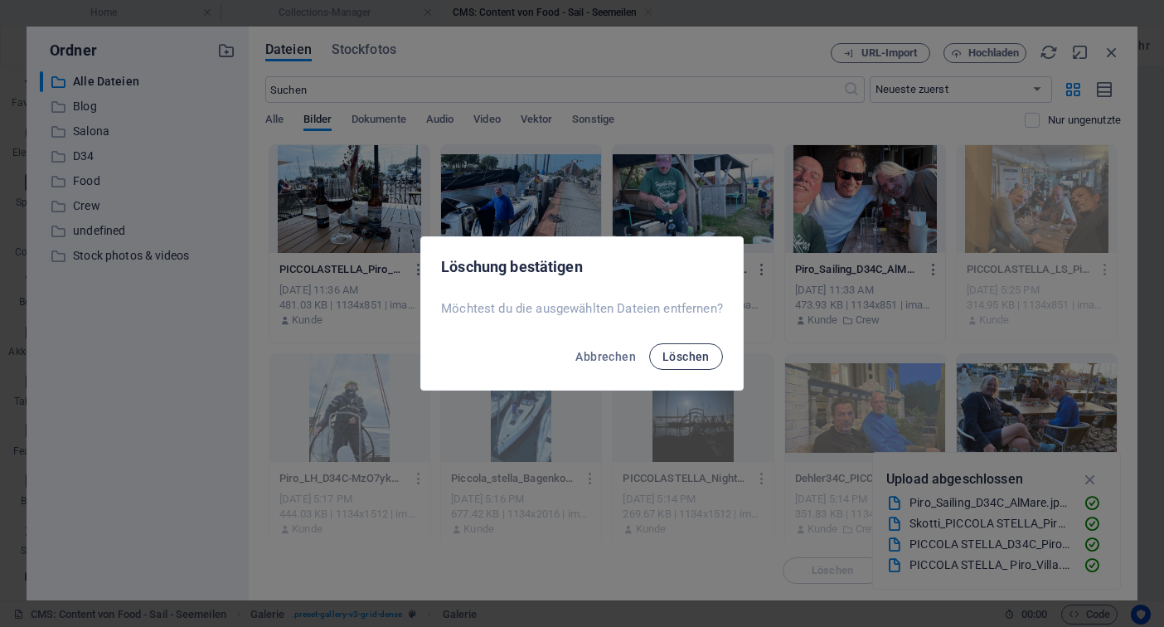
click at [695, 356] on span "Löschen" at bounding box center [685, 356] width 47 height 13
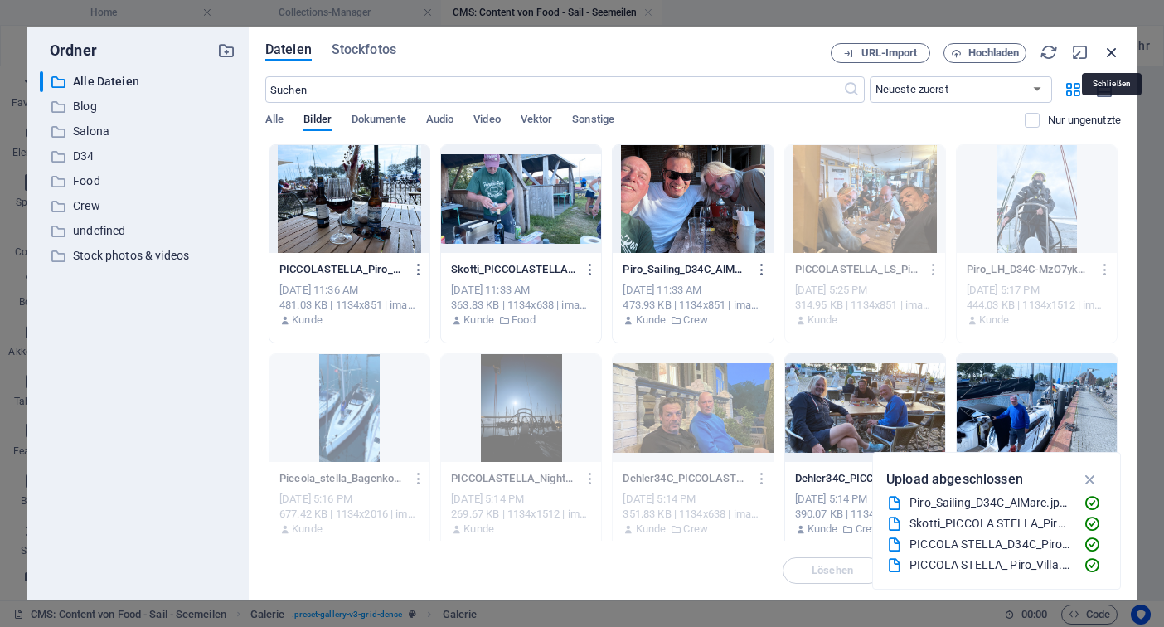
click at [1109, 54] on icon "button" at bounding box center [1112, 52] width 18 height 18
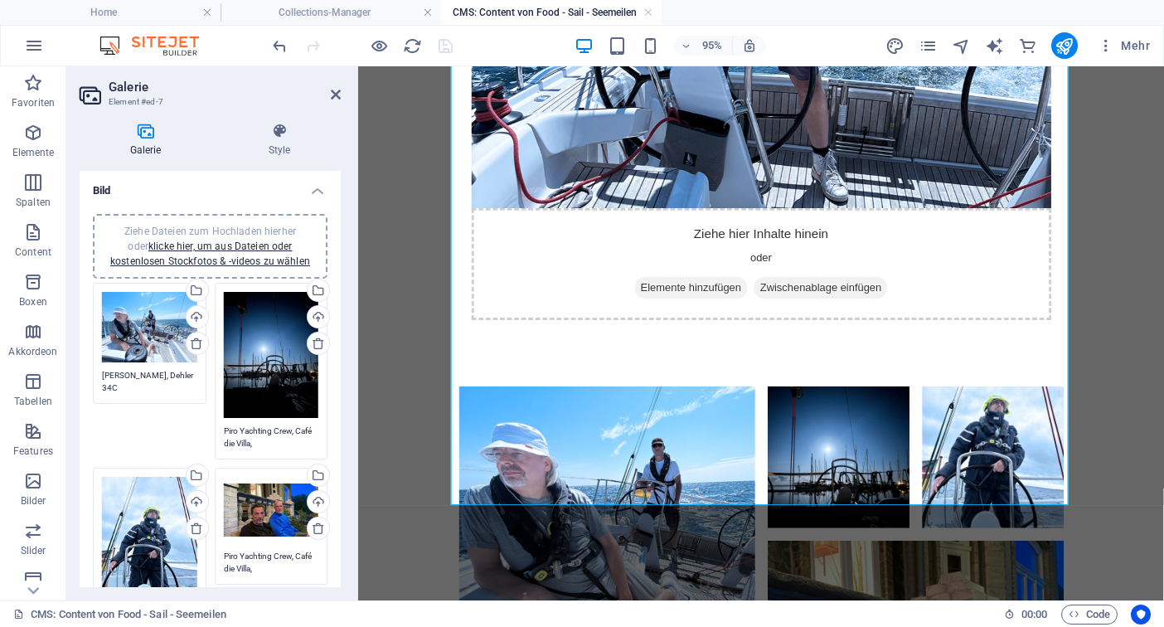
scroll to position [613, 0]
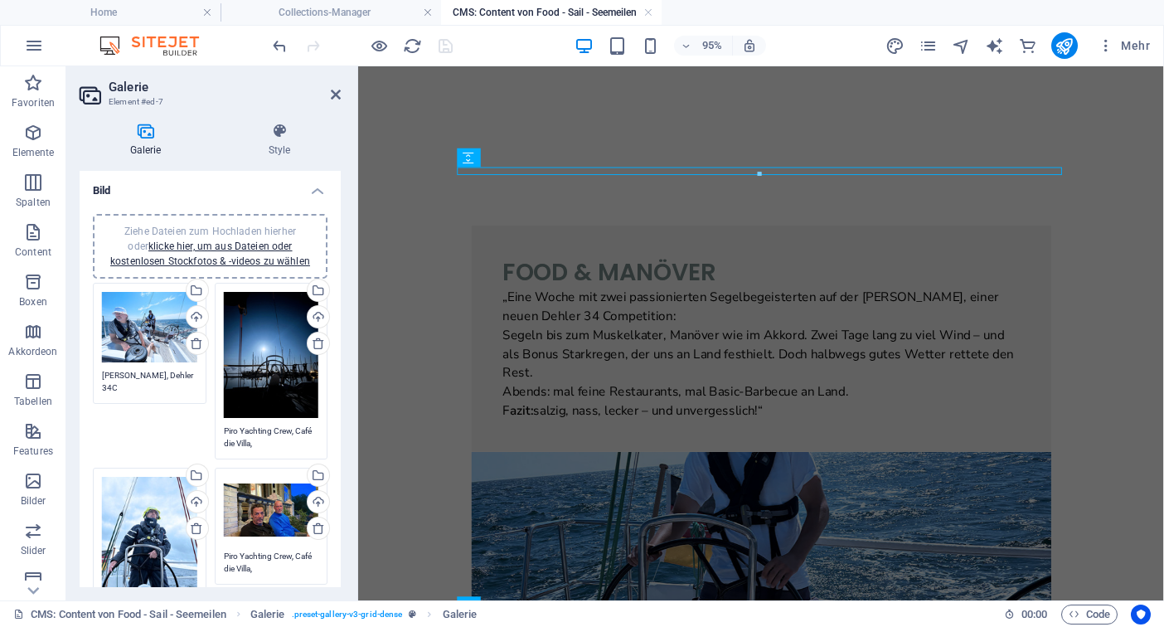
scroll to position [0, 0]
click at [337, 95] on icon at bounding box center [336, 94] width 10 height 13
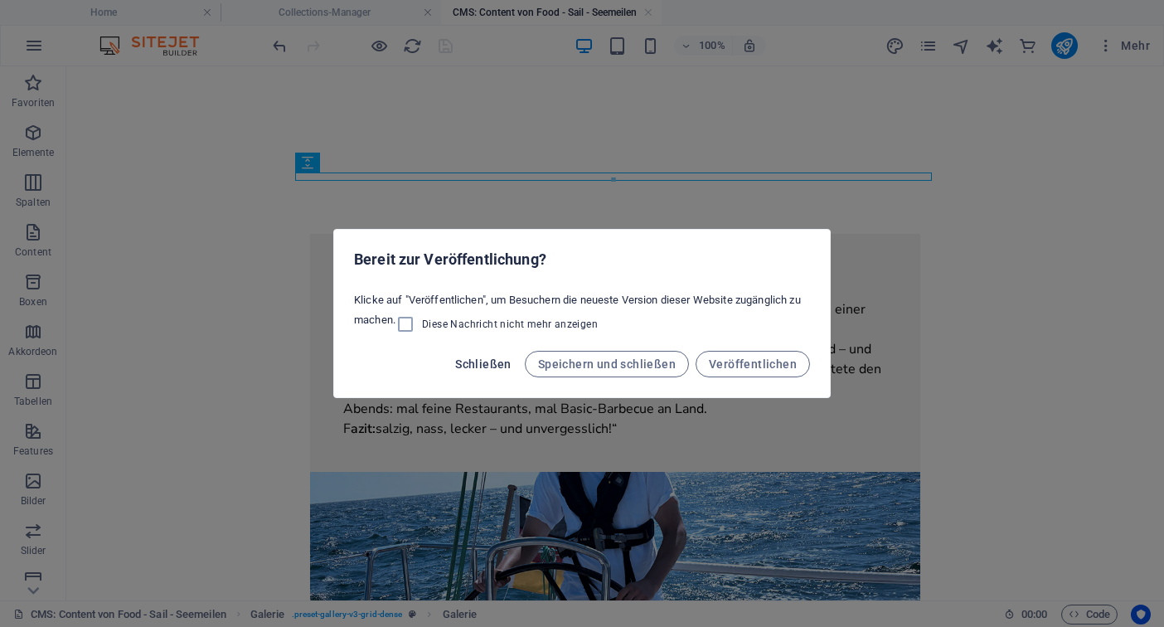
click at [502, 366] on span "Schließen" at bounding box center [483, 363] width 56 height 13
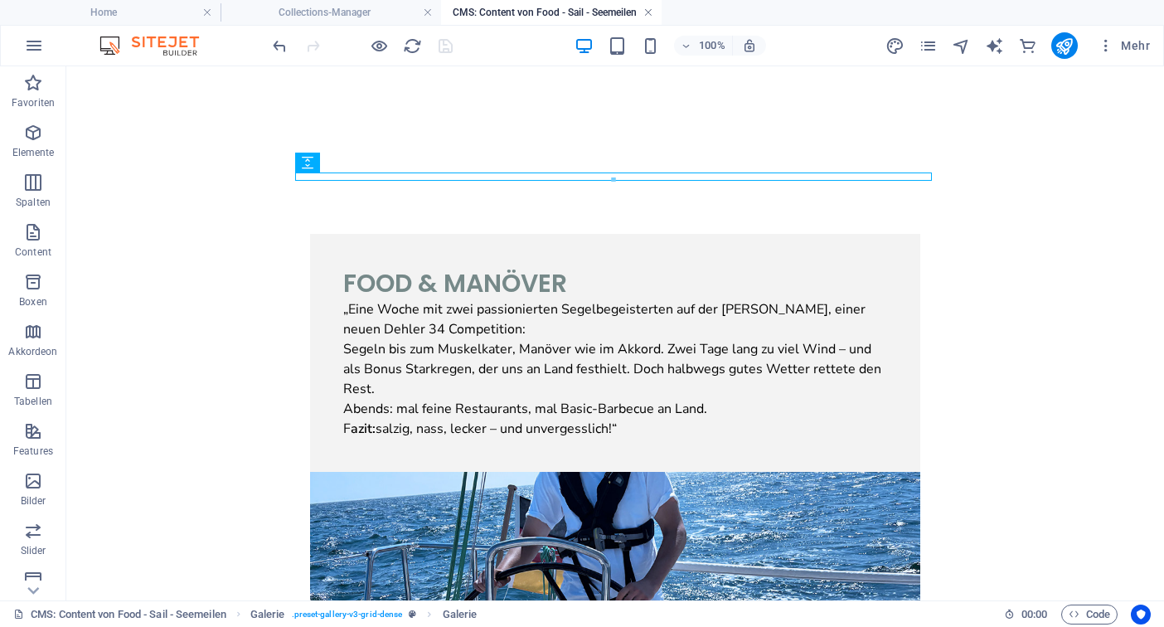
click at [647, 14] on link at bounding box center [648, 13] width 10 height 16
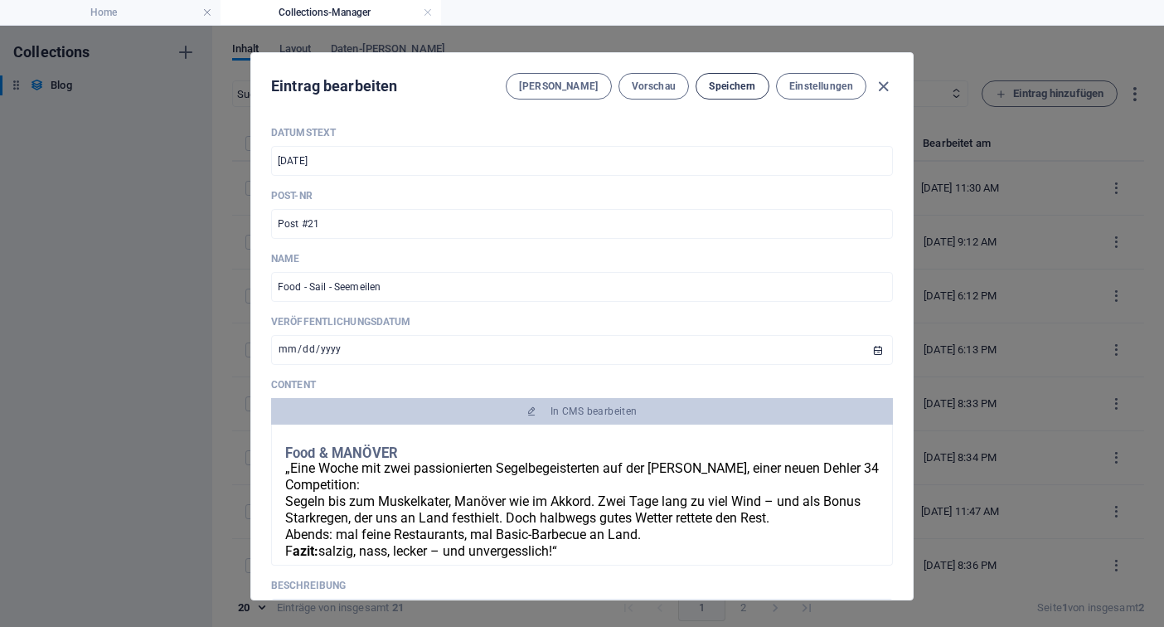
click at [741, 88] on span "Speichern" at bounding box center [732, 86] width 46 height 13
click at [879, 89] on icon "button" at bounding box center [883, 86] width 19 height 19
type input "[DATE]"
type input "food-sail-seemeilen"
